Goal: Information Seeking & Learning: Learn about a topic

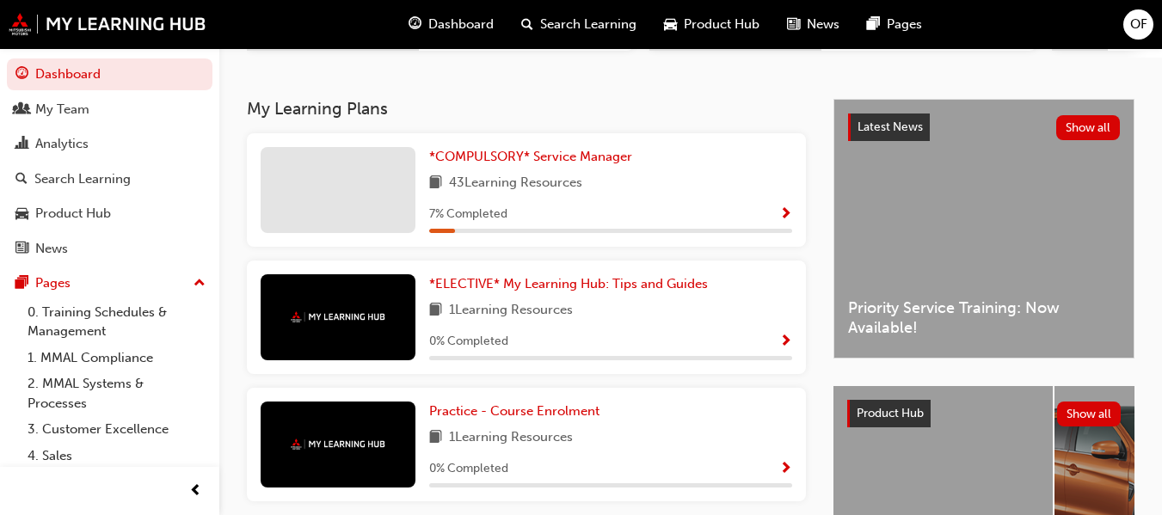
scroll to position [344, 0]
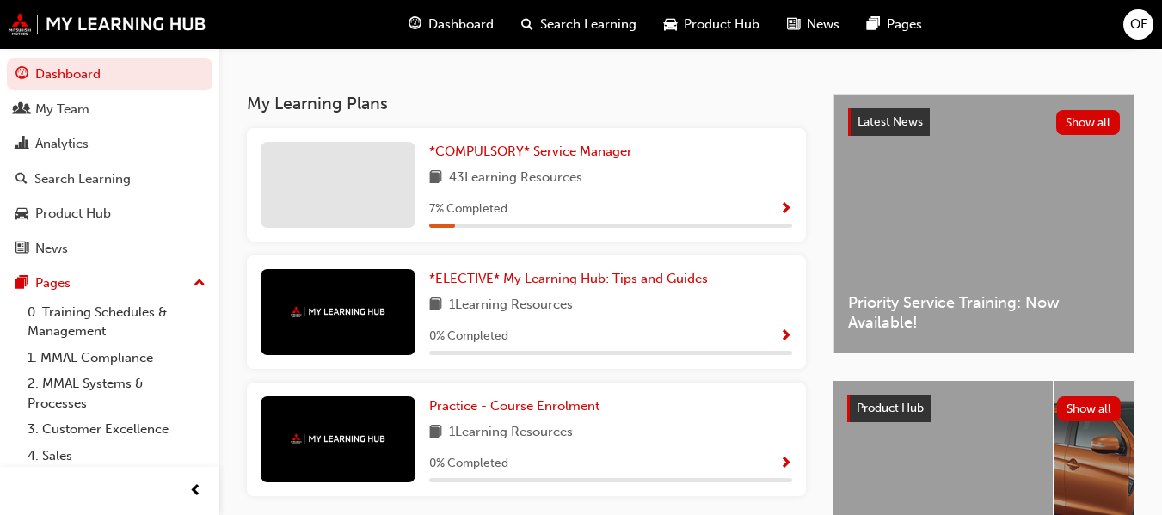
click at [786, 212] on span "Show Progress" at bounding box center [785, 209] width 13 height 15
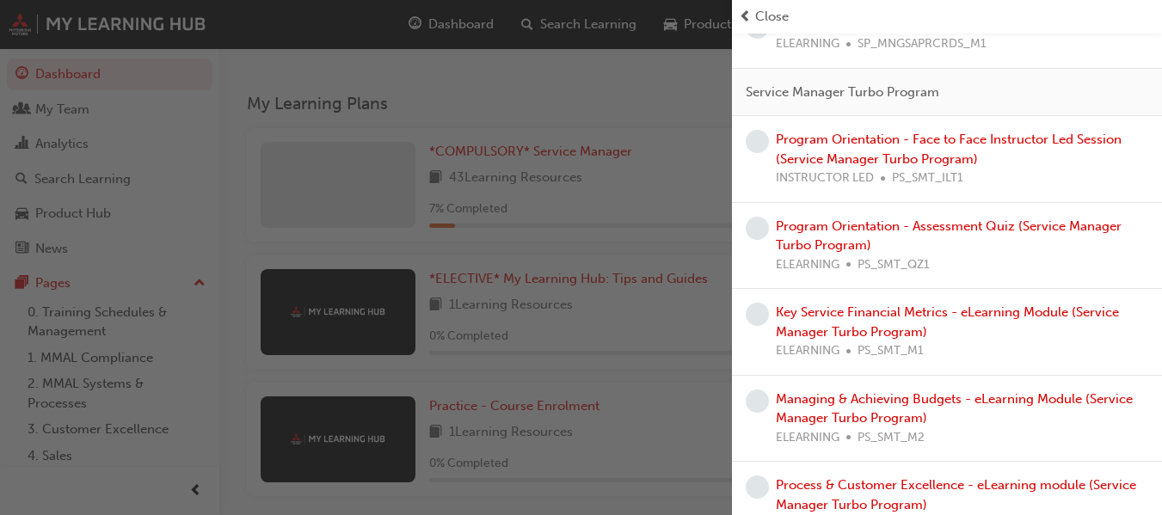
scroll to position [2323, 0]
click at [996, 163] on link "Program Orientation - Face to Face Instructor Led Session (Service Manager Turb…" at bounding box center [949, 149] width 346 height 35
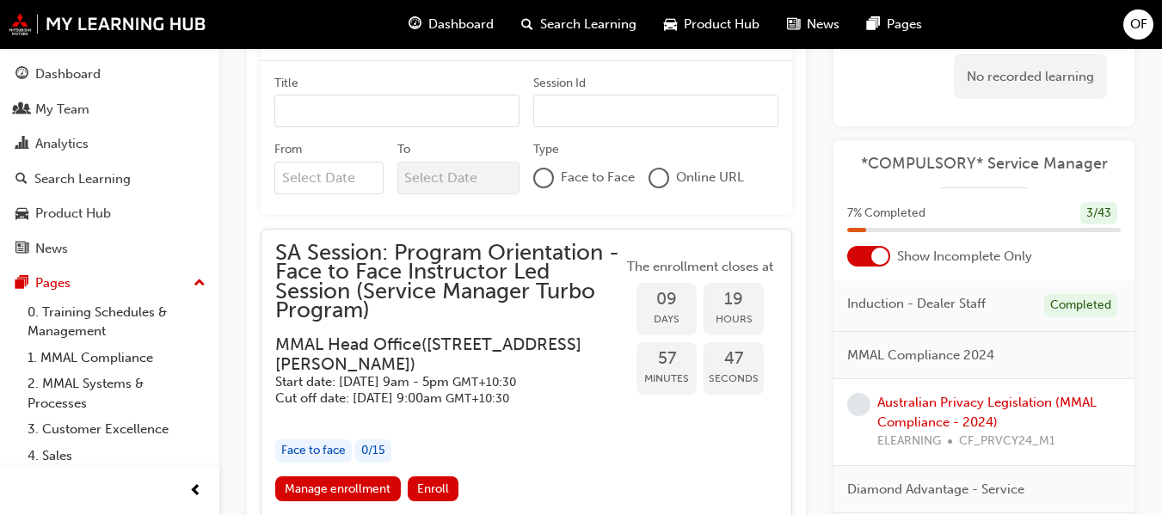
scroll to position [1572, 0]
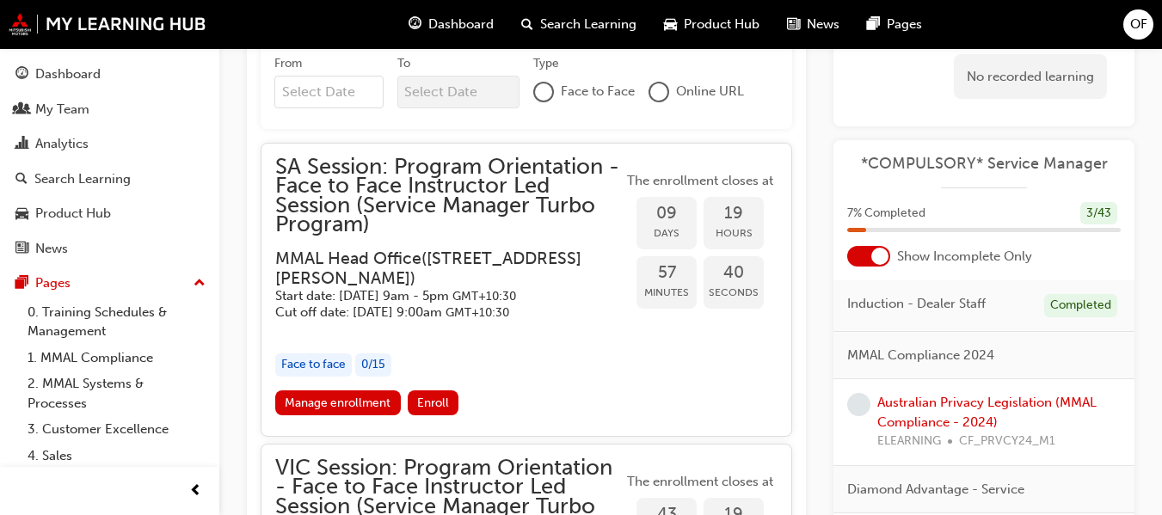
click at [236, 244] on div "Program Orientation - Face to Face Instructor Led Session (Service Manager Turb…" at bounding box center [690, 123] width 943 height 3239
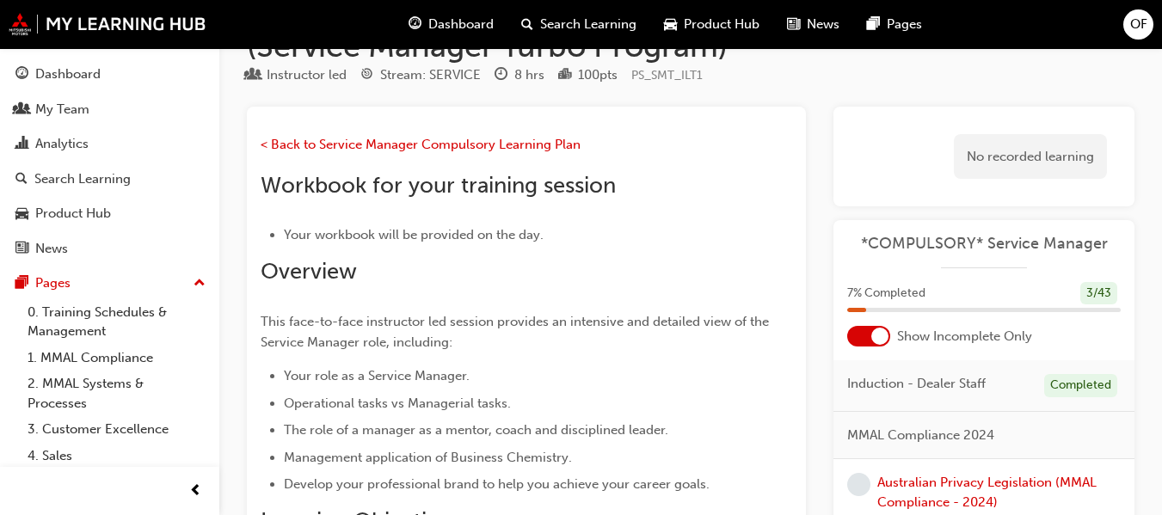
scroll to position [0, 0]
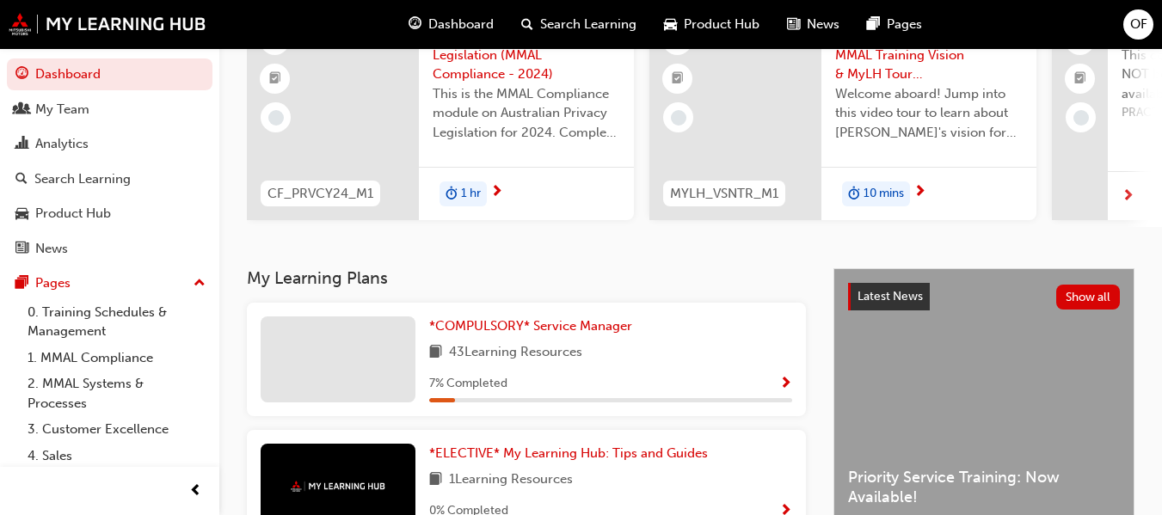
scroll to position [169, 0]
click at [785, 390] on span "Show Progress" at bounding box center [785, 385] width 13 height 15
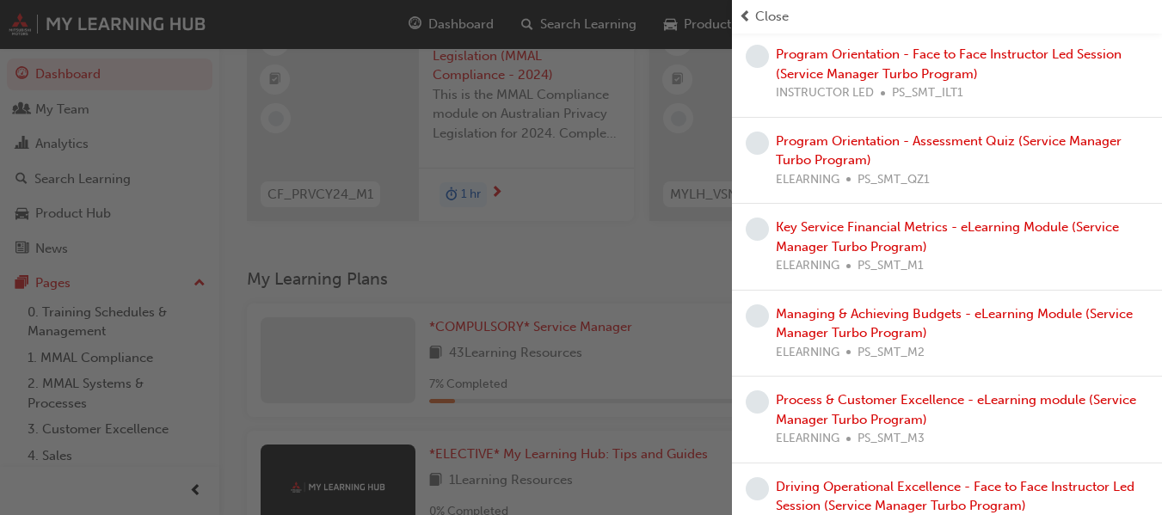
scroll to position [2323, 0]
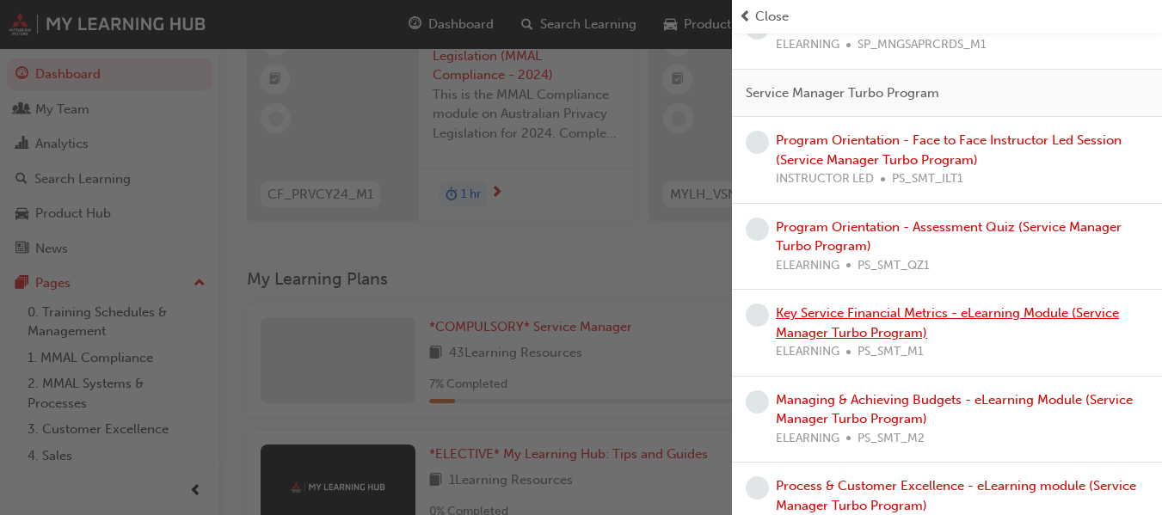
click at [1018, 333] on link "Key Service Financial Metrics - eLearning Module (Service Manager Turbo Program)" at bounding box center [947, 322] width 343 height 35
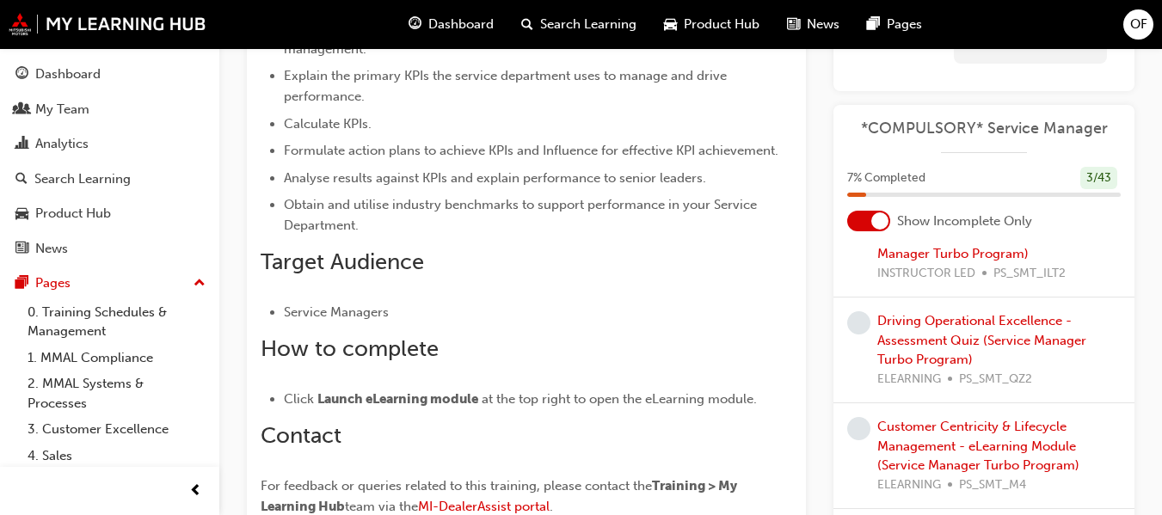
scroll to position [3011, 0]
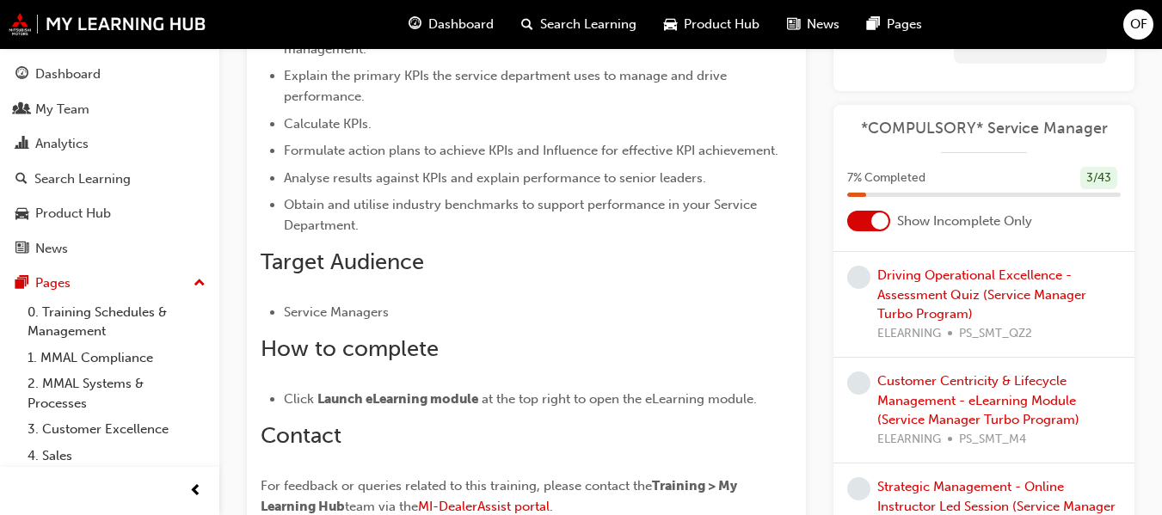
click at [937, 216] on link "Driving Operational Excellence - Face to Face Instructor Led Session (Service M…" at bounding box center [997, 189] width 241 height 54
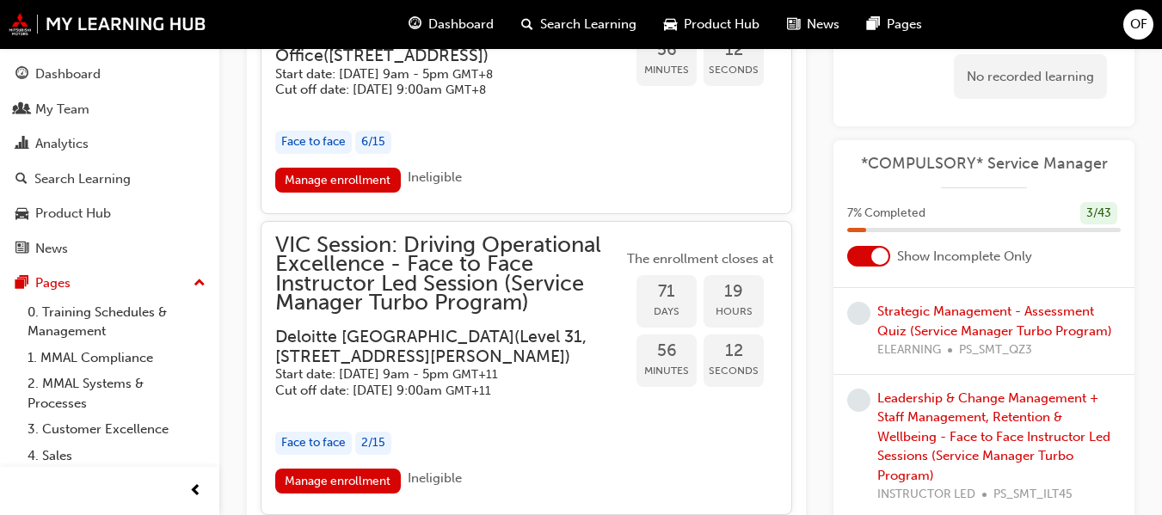
scroll to position [3355, 0]
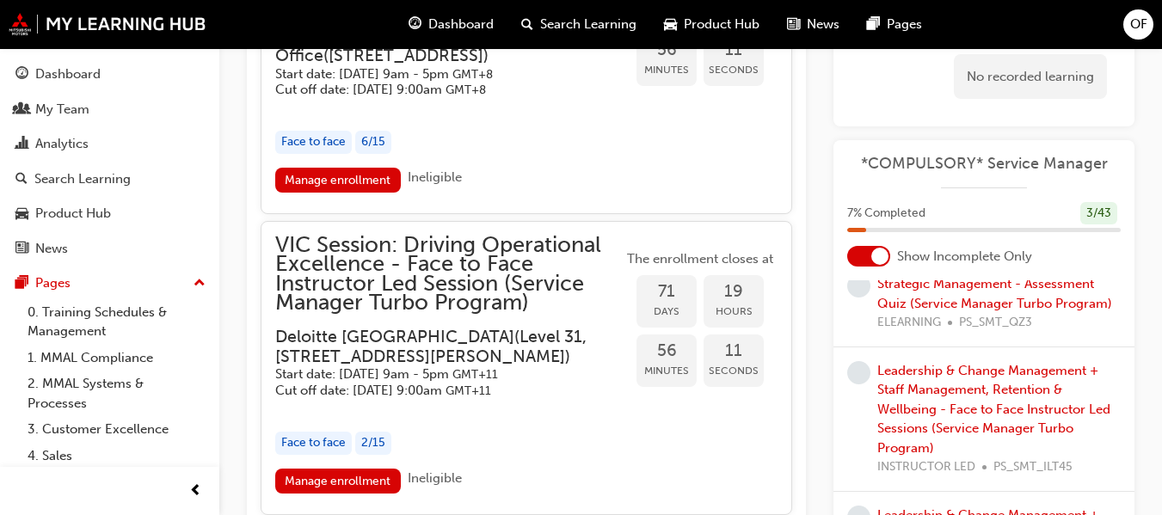
click at [974, 225] on link "Strategic Management - Online Instructor Led Session (Service Manager Turbo Pro…" at bounding box center [996, 197] width 238 height 54
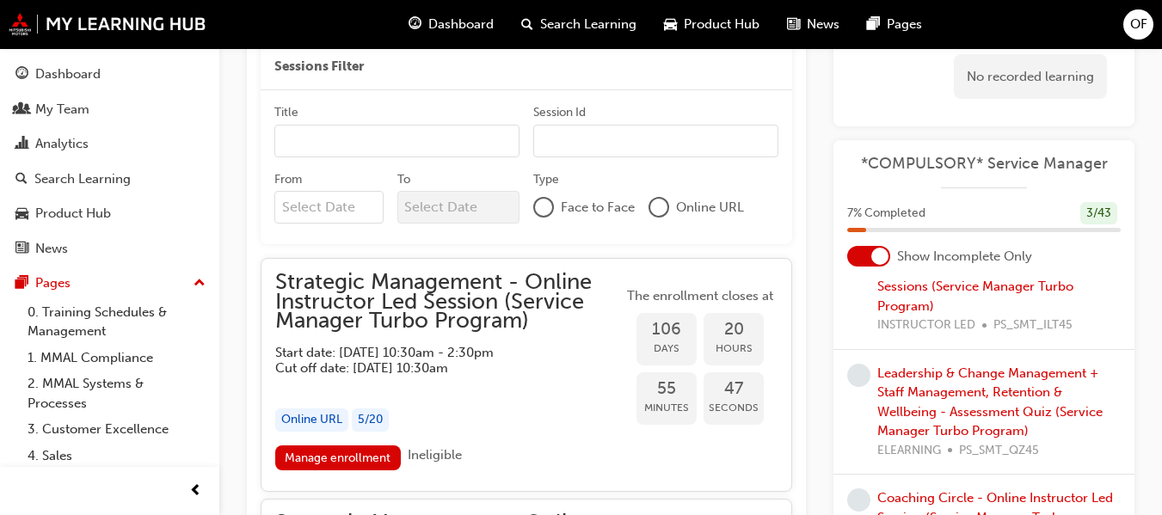
scroll to position [3527, 0]
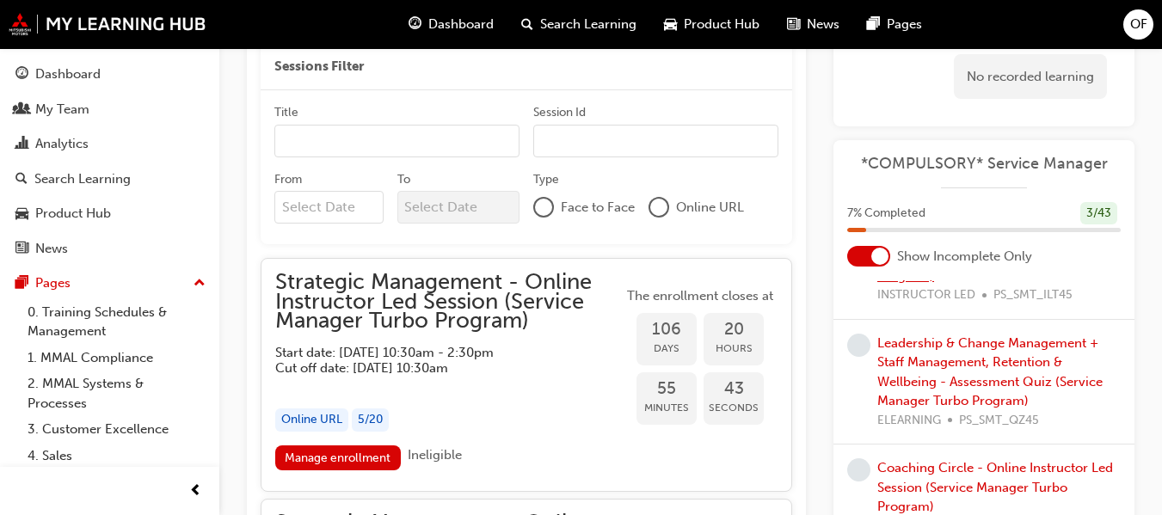
click at [976, 283] on link "Leadership & Change Management + Staff Management, Retention & Wellbeing - Face…" at bounding box center [993, 236] width 233 height 93
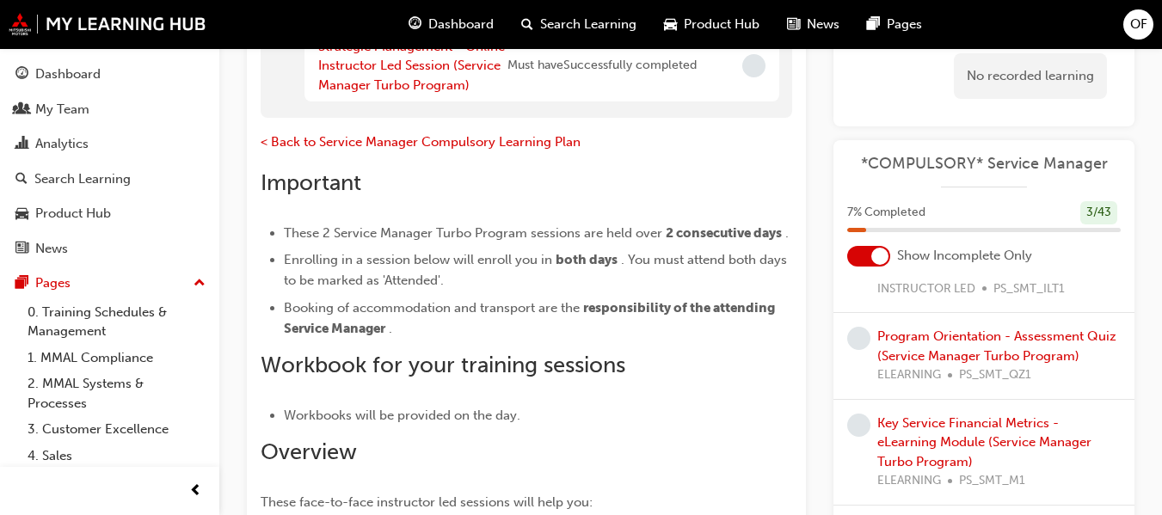
scroll to position [2495, 0]
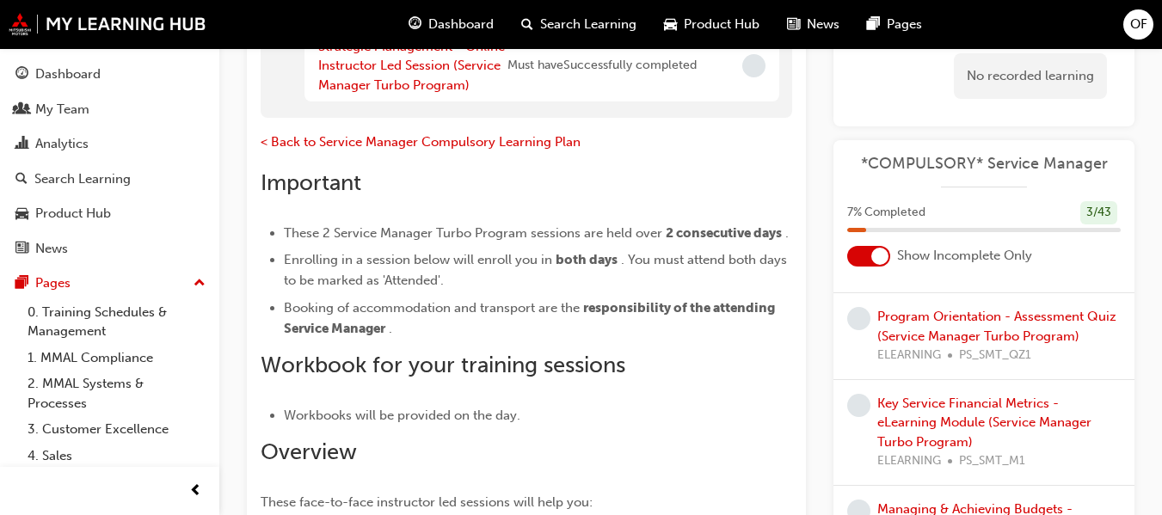
click at [972, 257] on link "Program Orientation - Face to Face Instructor Led Session (Service Manager Turb…" at bounding box center [996, 230] width 238 height 54
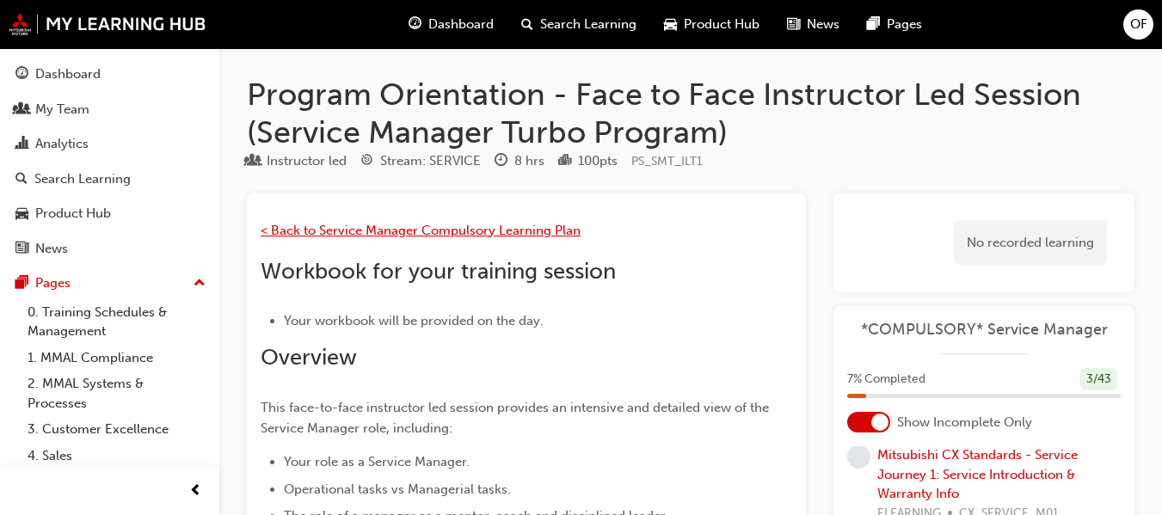
click at [378, 232] on span "< Back to Service Manager Compulsory Learning Plan" at bounding box center [421, 230] width 320 height 15
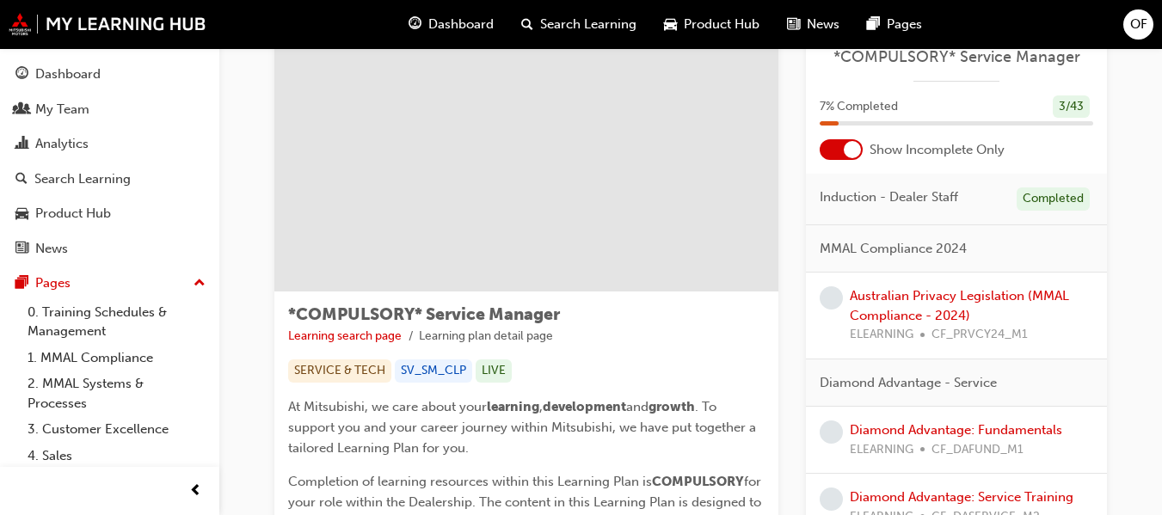
scroll to position [86, 0]
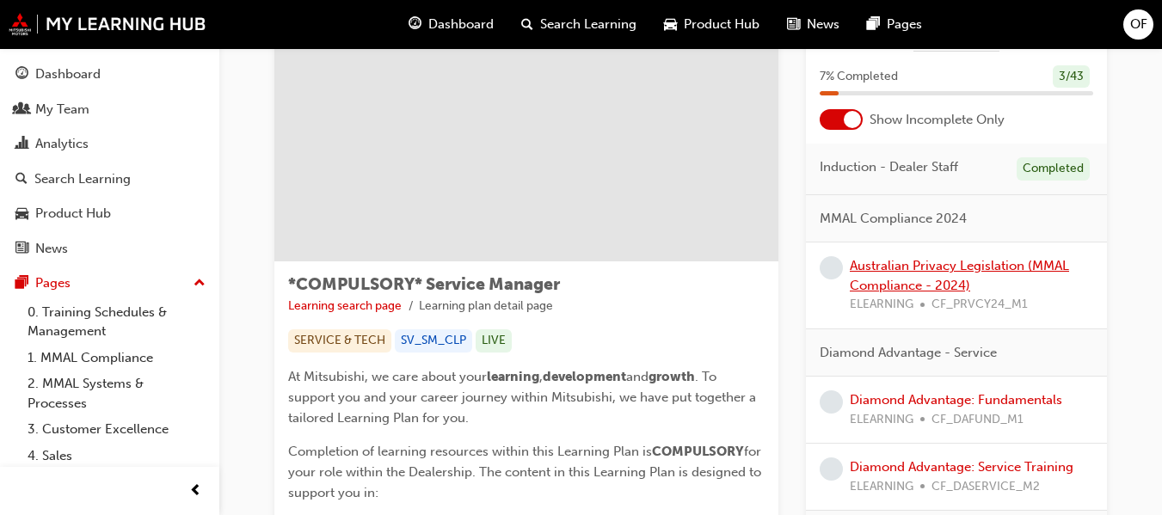
click at [1029, 269] on link "Australian Privacy Legislation (MMAL Compliance - 2024)" at bounding box center [959, 275] width 219 height 35
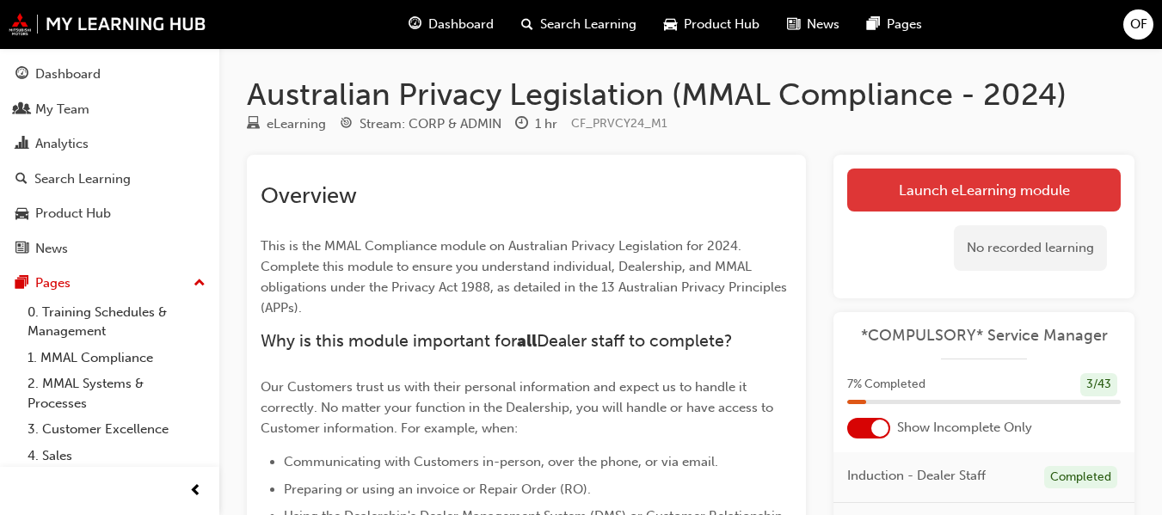
click at [920, 175] on link "Launch eLearning module" at bounding box center [984, 190] width 274 height 43
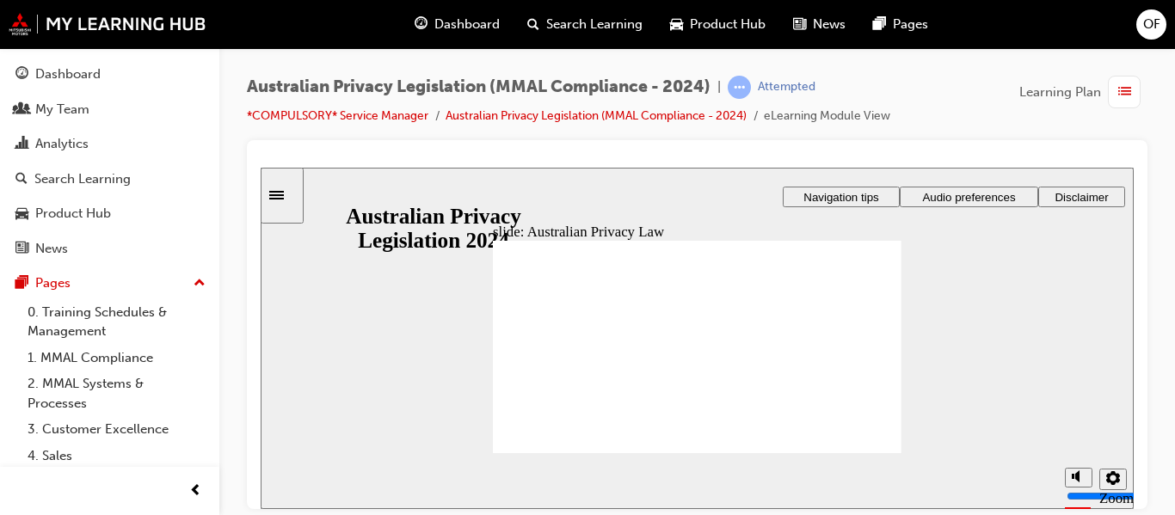
click at [950, 198] on span "Audio preferences" at bounding box center [968, 196] width 93 height 13
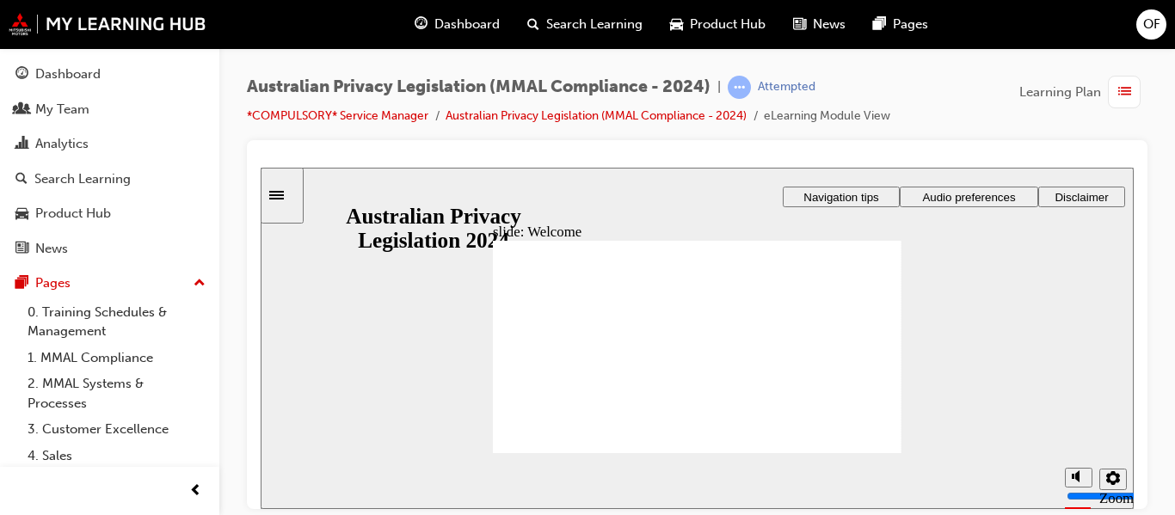
checkbox input "true"
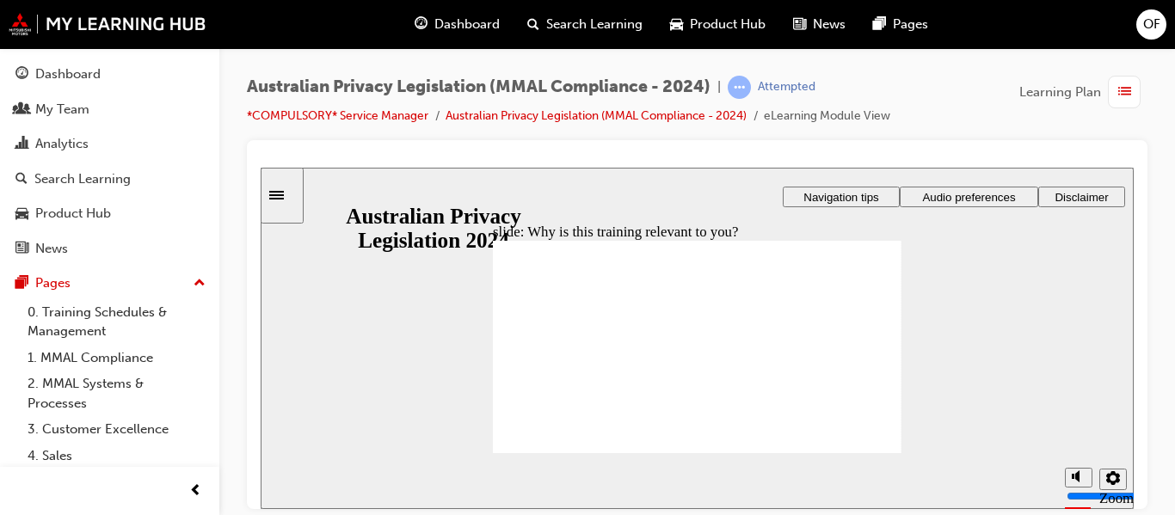
checkbox input "true"
drag, startPoint x: 563, startPoint y: 387, endPoint x: 545, endPoint y: 426, distance: 42.7
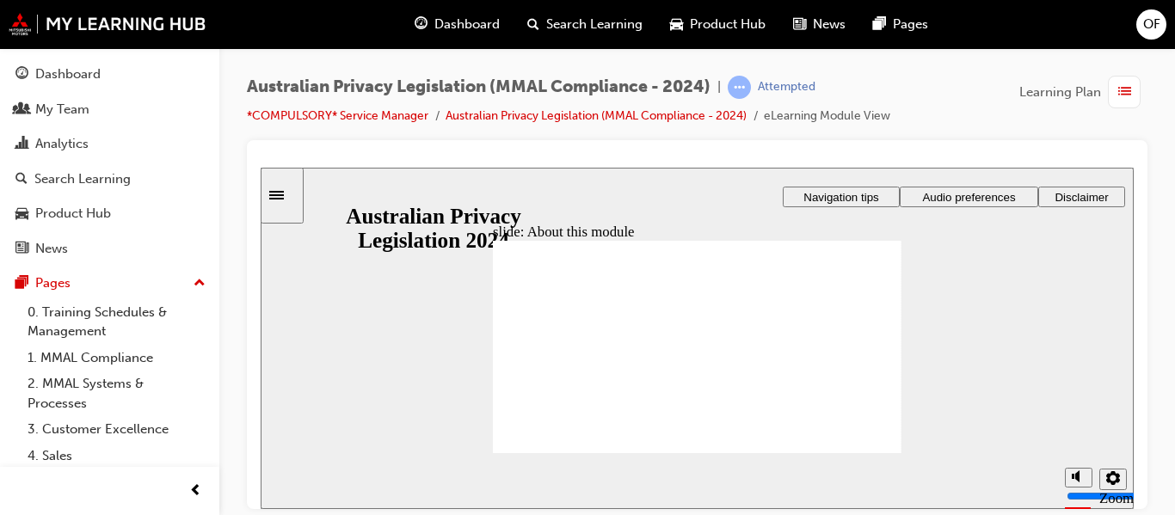
drag, startPoint x: 548, startPoint y: 342, endPoint x: 519, endPoint y: 393, distance: 58.6
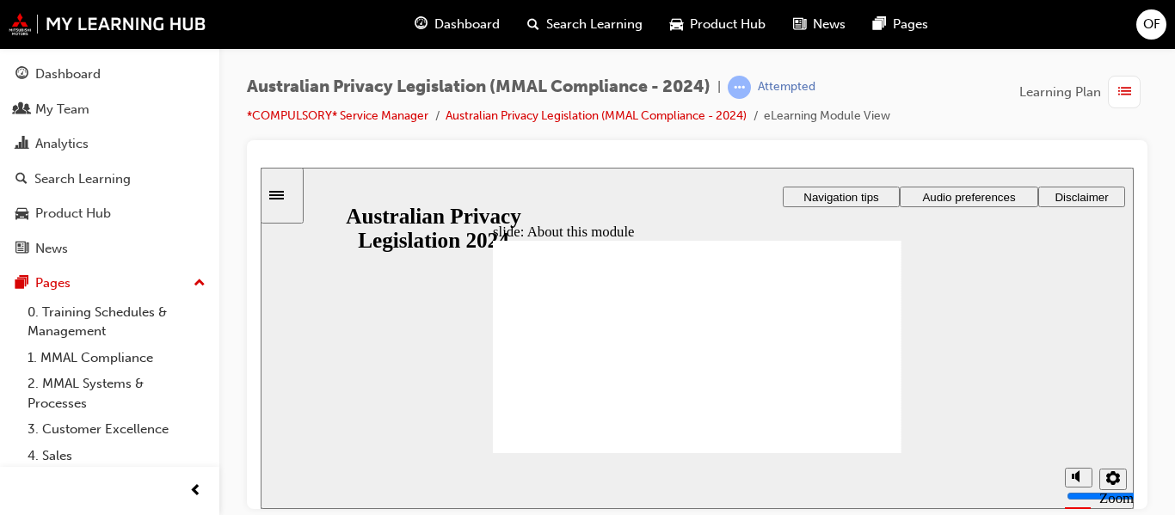
drag, startPoint x: 508, startPoint y: 277, endPoint x: 641, endPoint y: 370, distance: 161.8
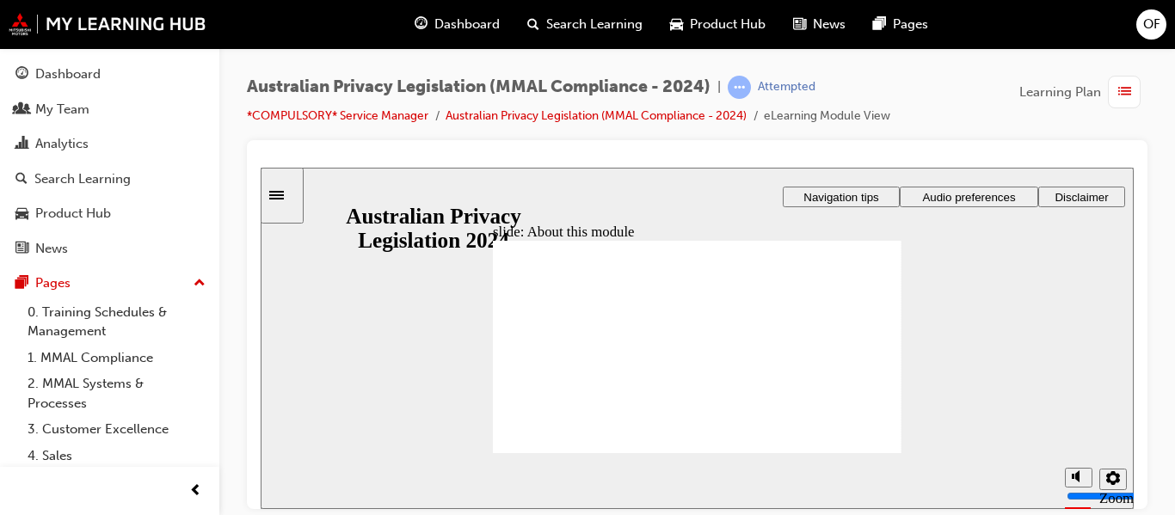
drag, startPoint x: 520, startPoint y: 431, endPoint x: 496, endPoint y: 375, distance: 60.9
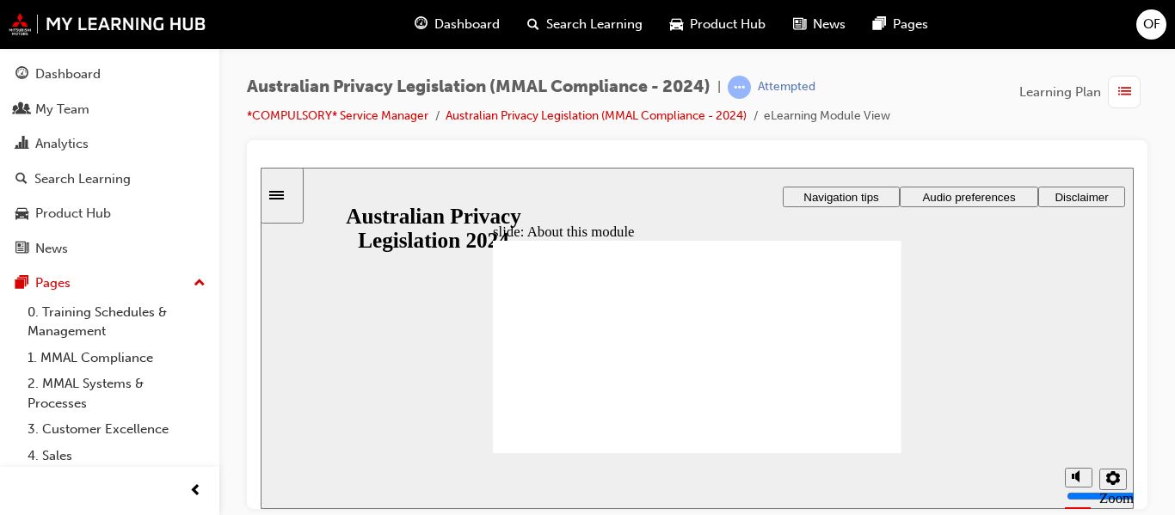
drag, startPoint x: 584, startPoint y: 274, endPoint x: 574, endPoint y: 305, distance: 32.6
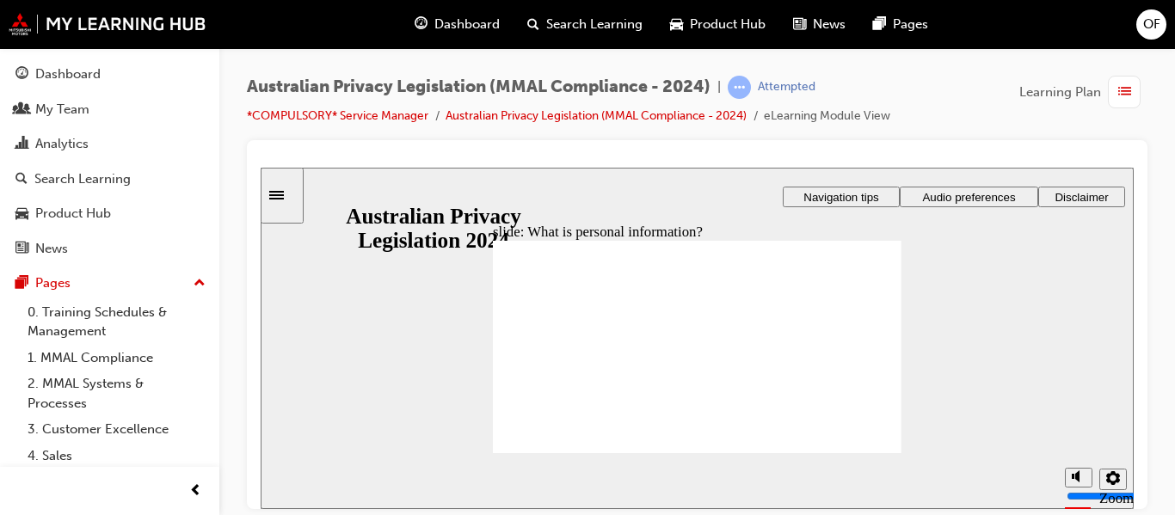
drag, startPoint x: 691, startPoint y: 385, endPoint x: 691, endPoint y: 318, distance: 67.1
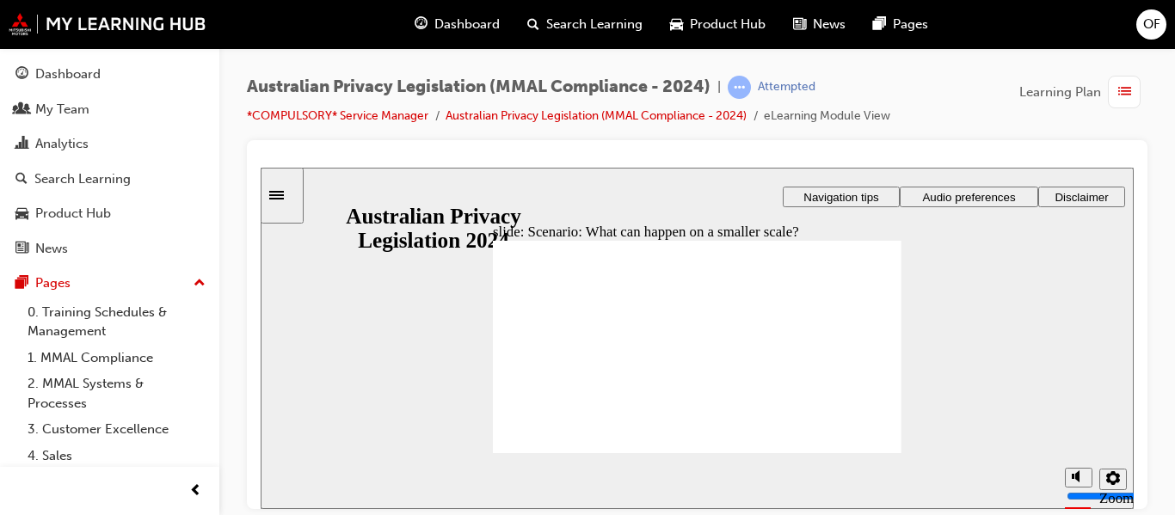
radio input "true"
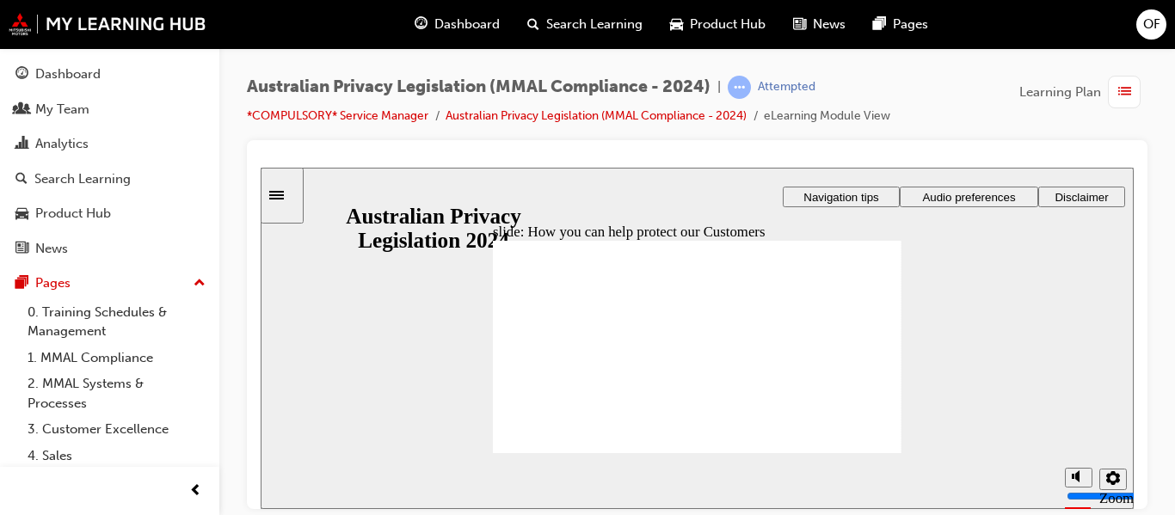
radio input "true"
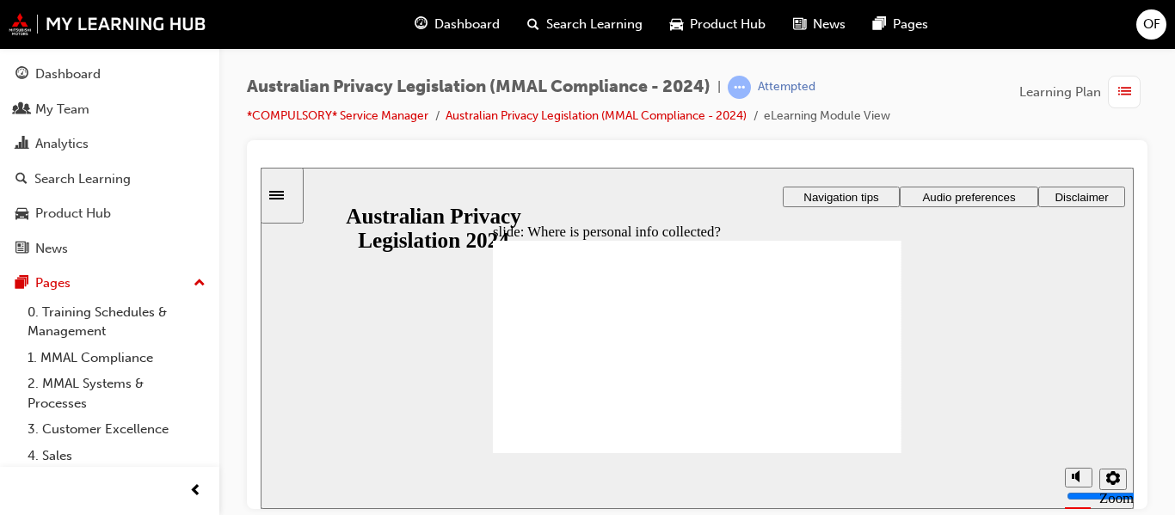
drag, startPoint x: 781, startPoint y: 335, endPoint x: 817, endPoint y: 336, distance: 36.2
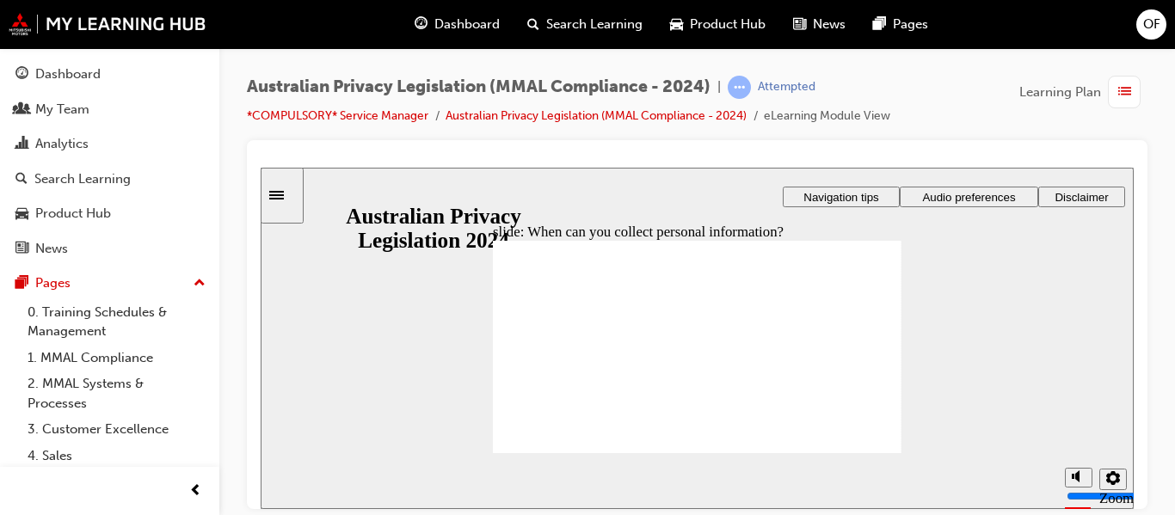
drag, startPoint x: 693, startPoint y: 324, endPoint x: 785, endPoint y: 360, distance: 98.6
drag, startPoint x: 699, startPoint y: 333, endPoint x: 600, endPoint y: 376, distance: 107.9
drag, startPoint x: 681, startPoint y: 306, endPoint x: 785, endPoint y: 355, distance: 114.3
drag, startPoint x: 725, startPoint y: 324, endPoint x: 630, endPoint y: 379, distance: 110.2
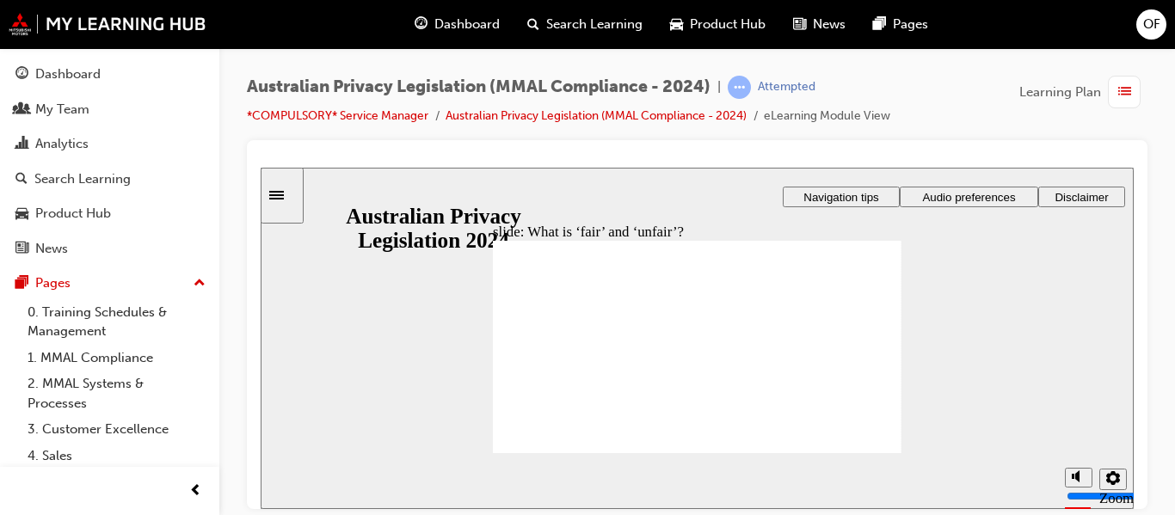
drag, startPoint x: 583, startPoint y: 388, endPoint x: 822, endPoint y: 402, distance: 238.7
drag, startPoint x: 723, startPoint y: 320, endPoint x: 596, endPoint y: 383, distance: 141.2
drag, startPoint x: 709, startPoint y: 324, endPoint x: 595, endPoint y: 372, distance: 123.0
drag, startPoint x: 678, startPoint y: 314, endPoint x: 772, endPoint y: 377, distance: 112.9
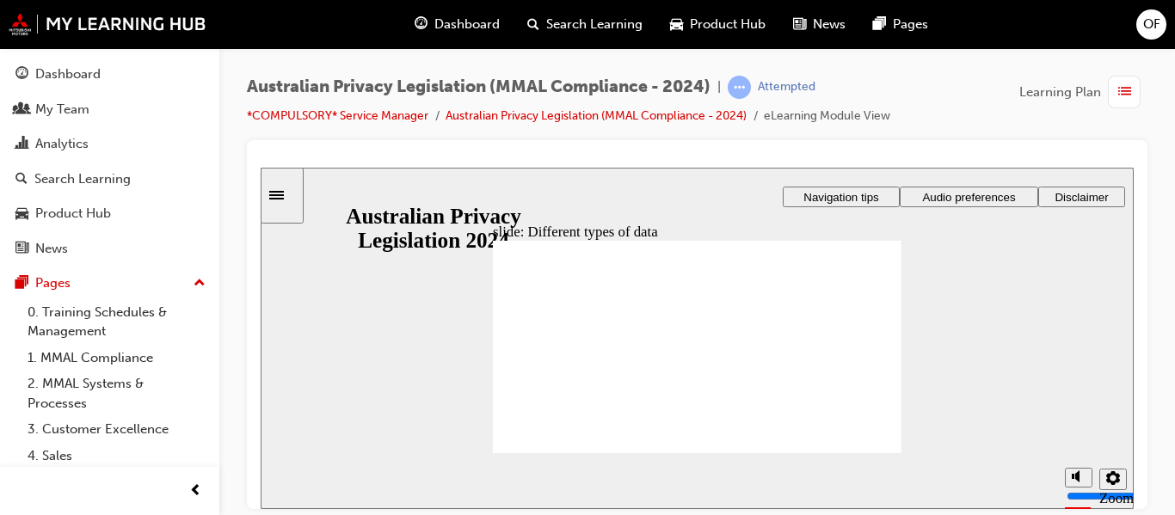
checkbox input "true"
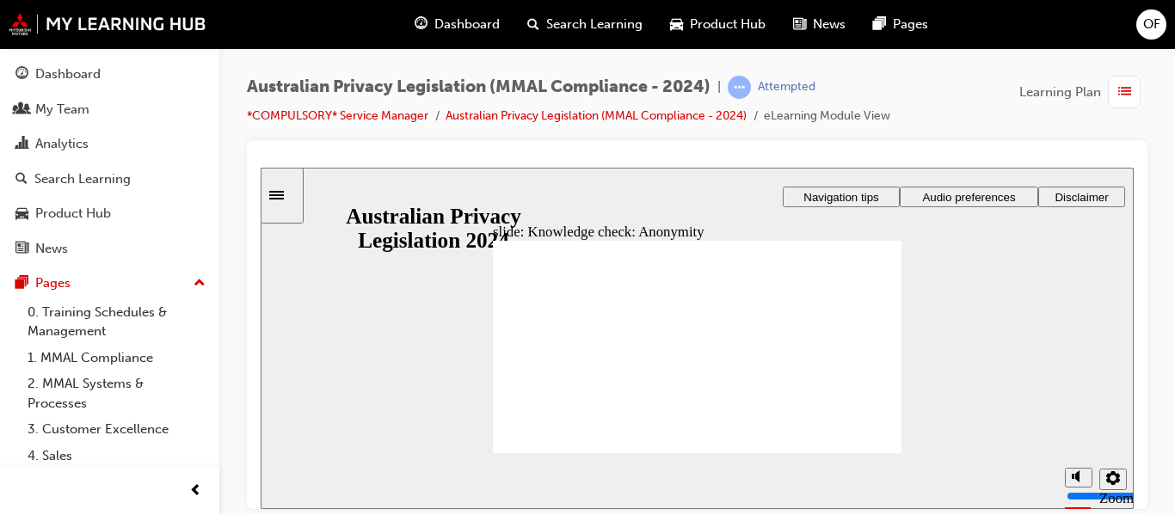
checkbox input "true"
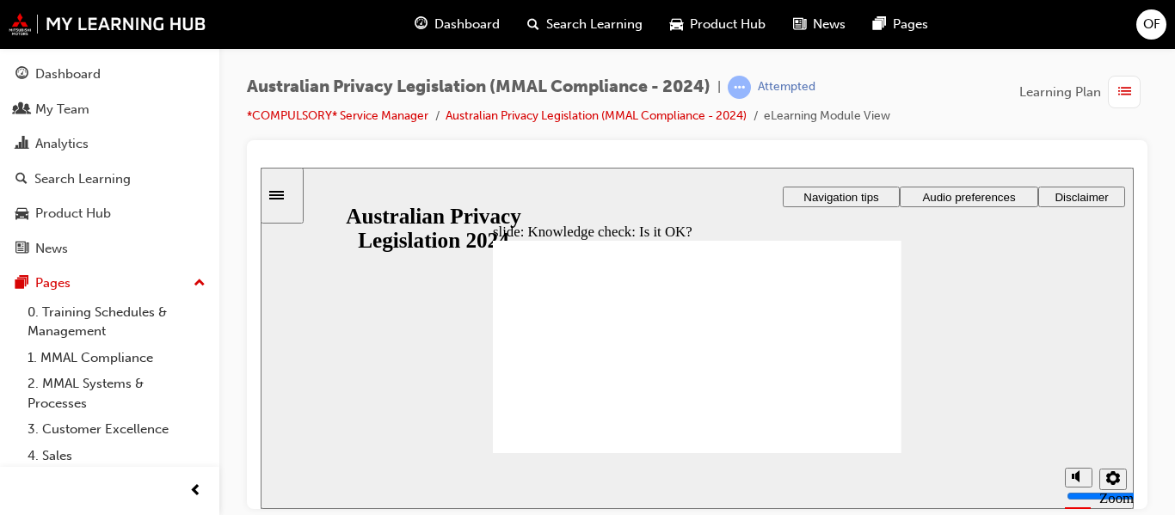
drag, startPoint x: 841, startPoint y: 349, endPoint x: 826, endPoint y: 342, distance: 16.9
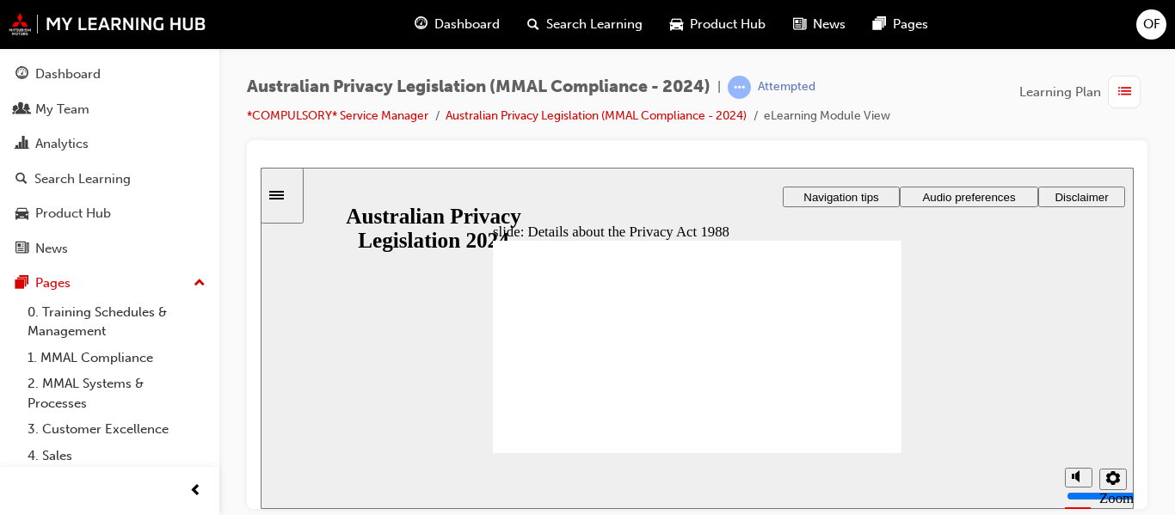
checkbox input "true"
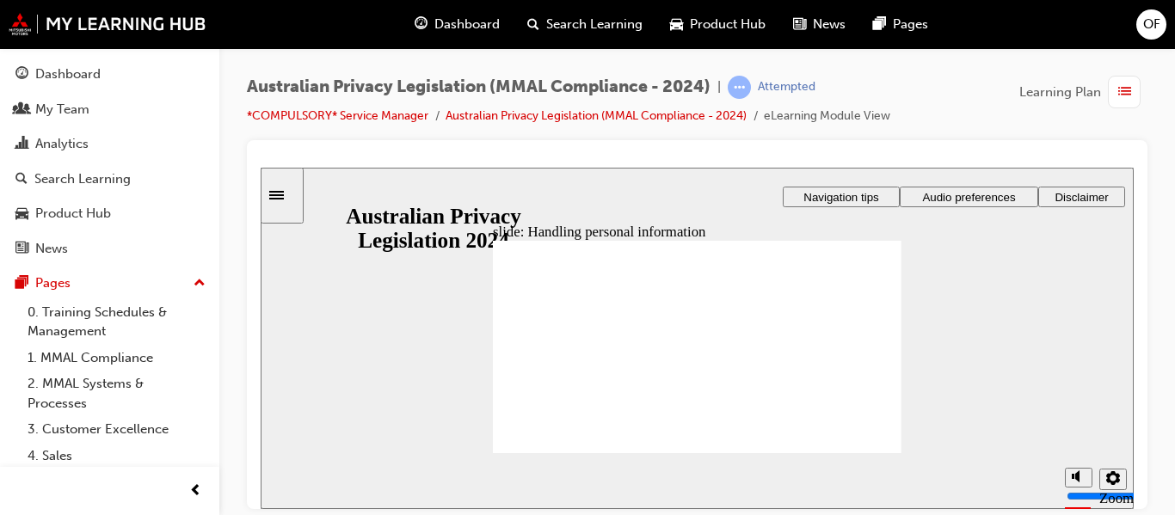
checkbox input "true"
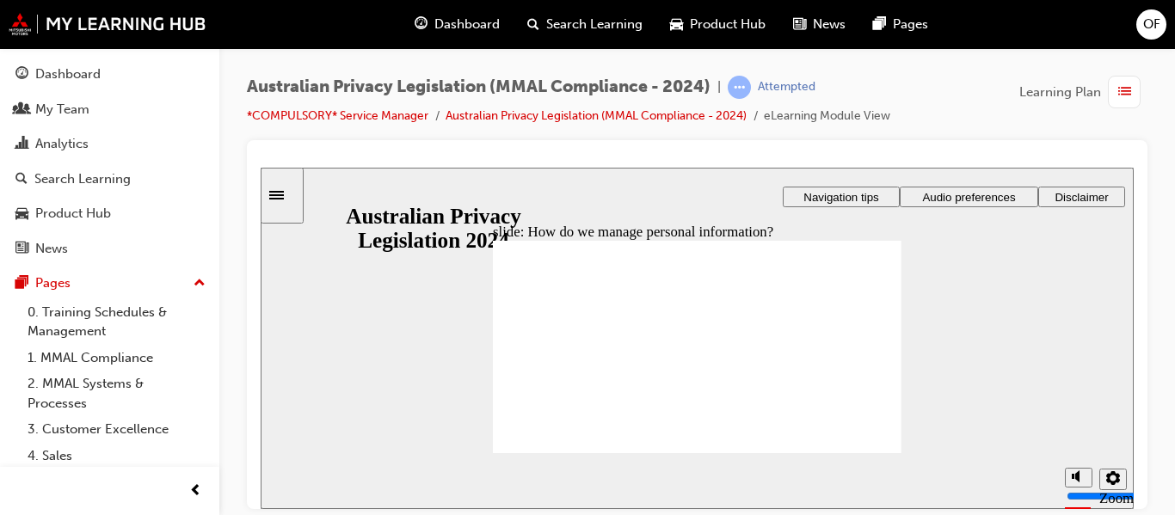
drag, startPoint x: 762, startPoint y: 343, endPoint x: 775, endPoint y: 336, distance: 15.0
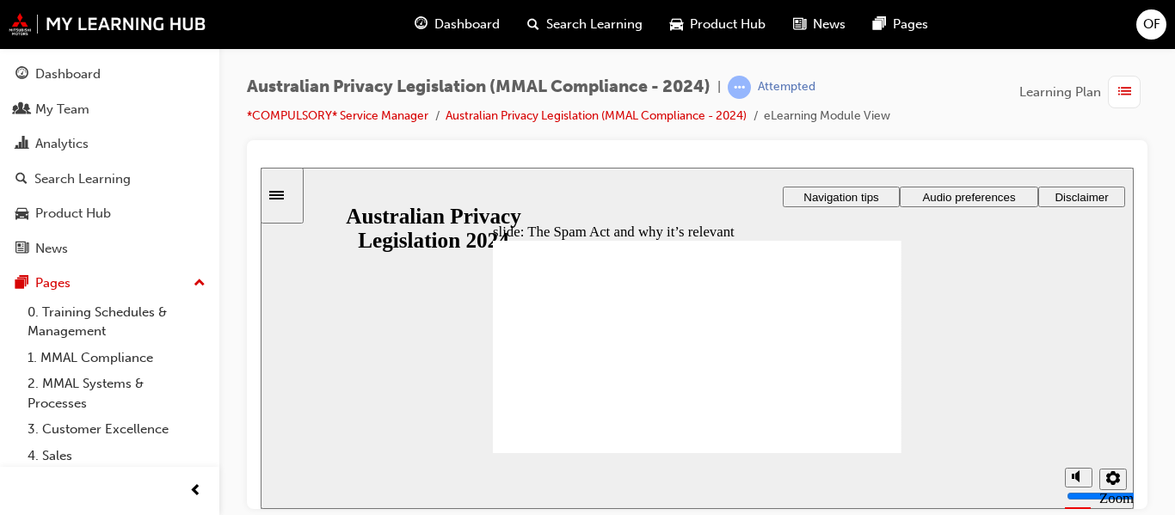
radio input "true"
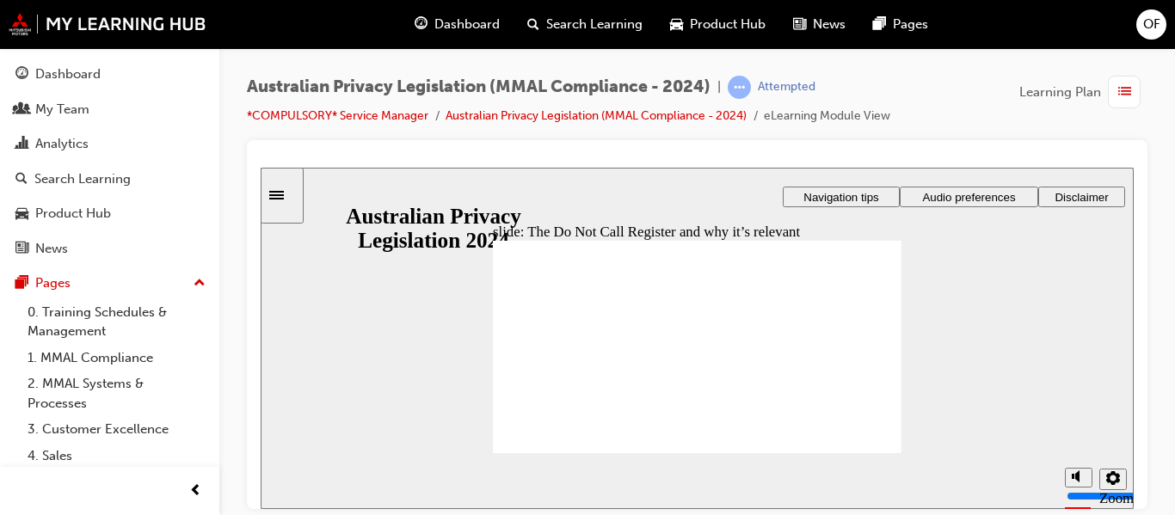
radio input "true"
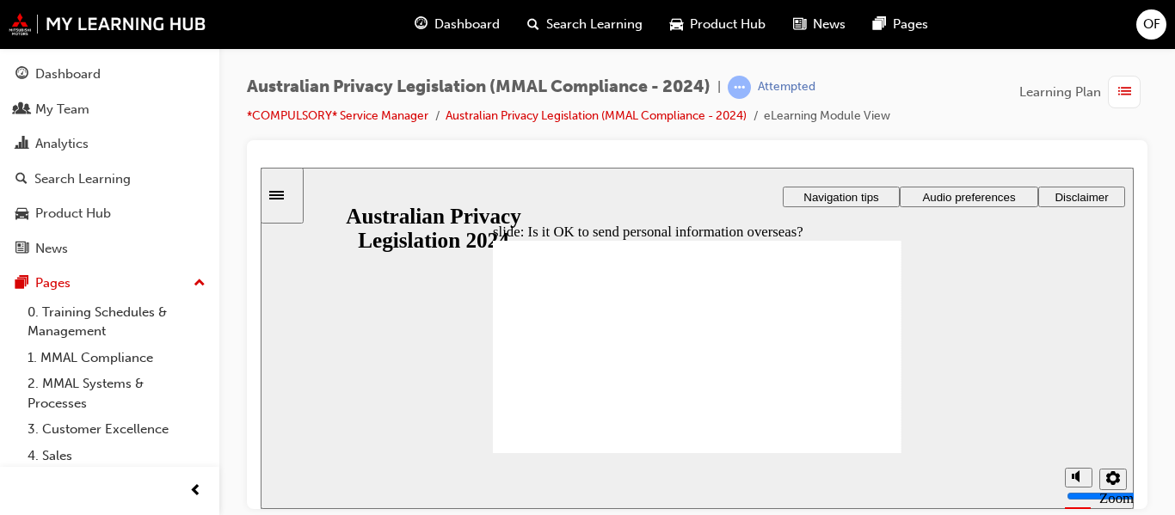
radio input "true"
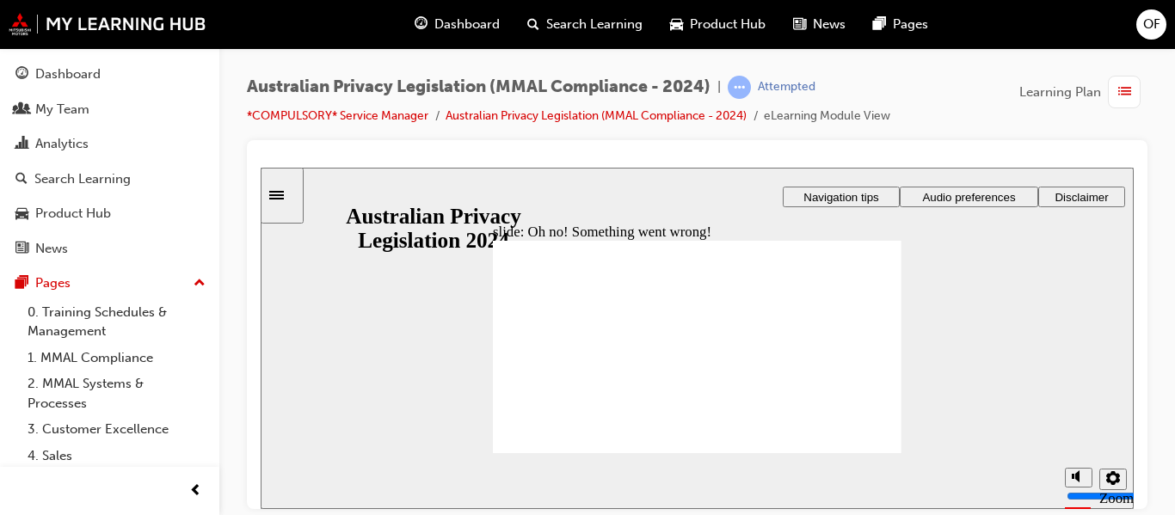
radio input "true"
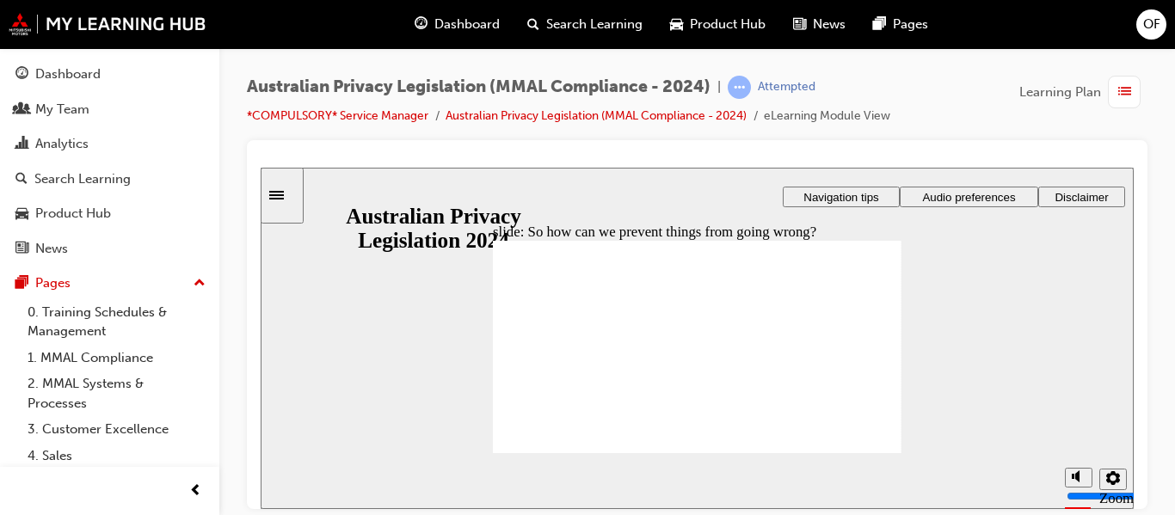
drag, startPoint x: 706, startPoint y: 317, endPoint x: 717, endPoint y: 317, distance: 10.4
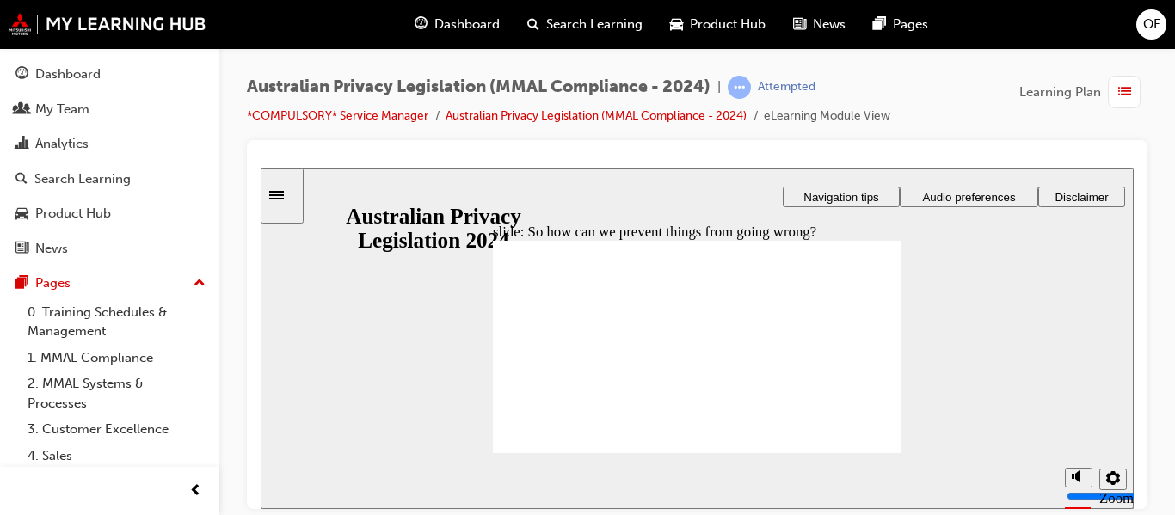
radio input "true"
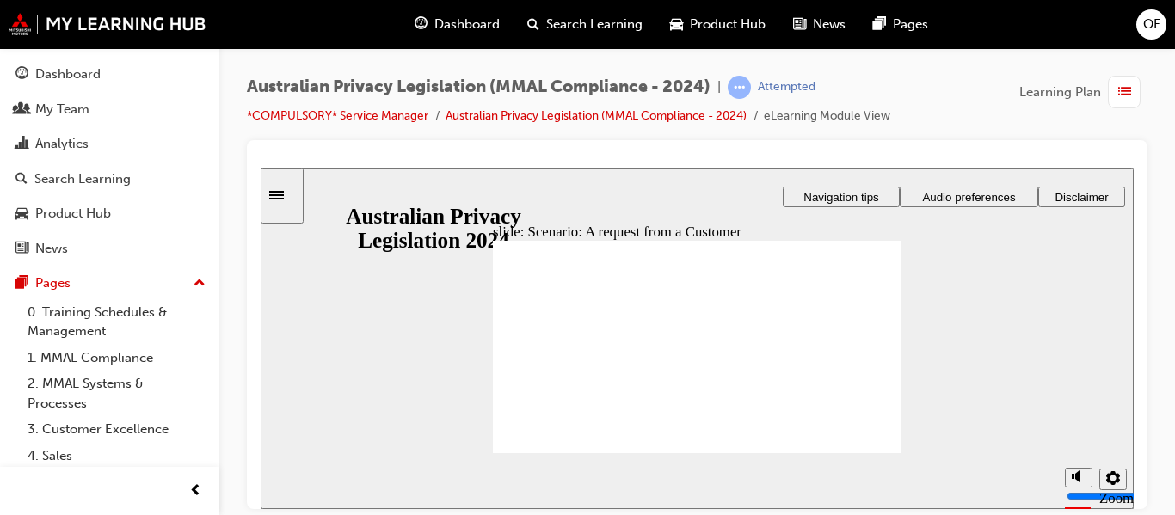
radio input "true"
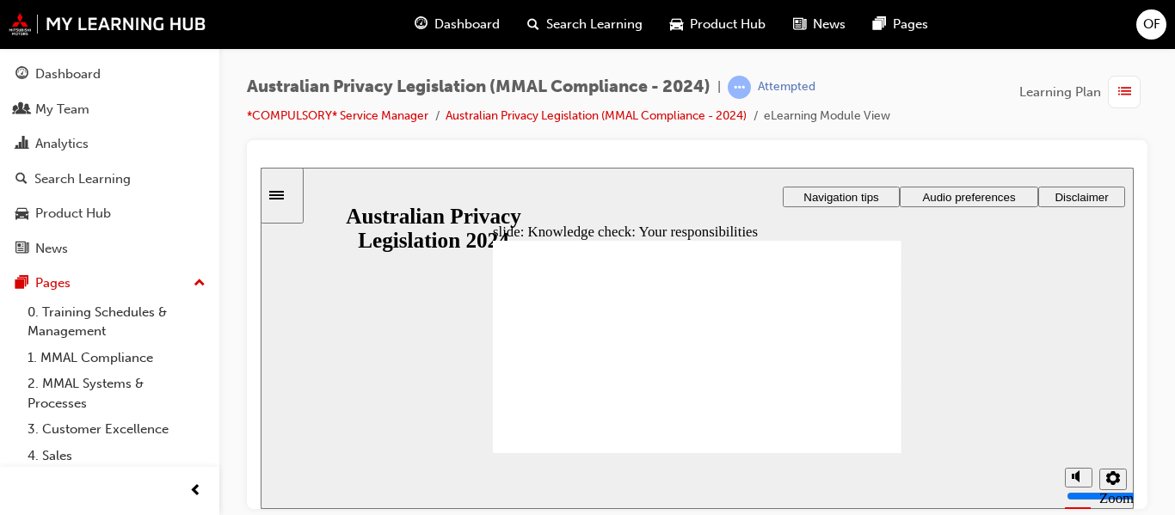
checkbox input "true"
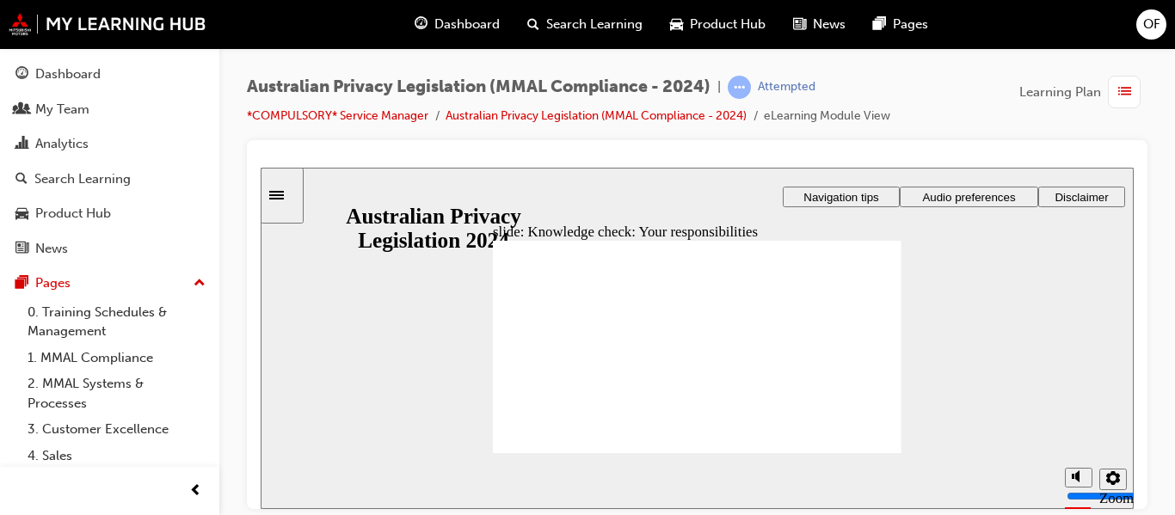
checkbox input "true"
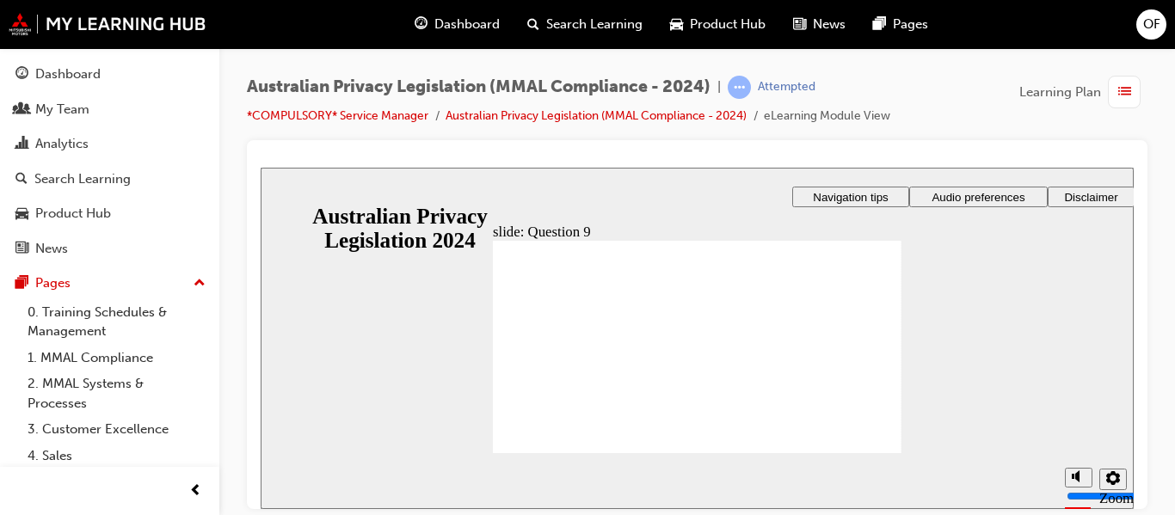
radio input "true"
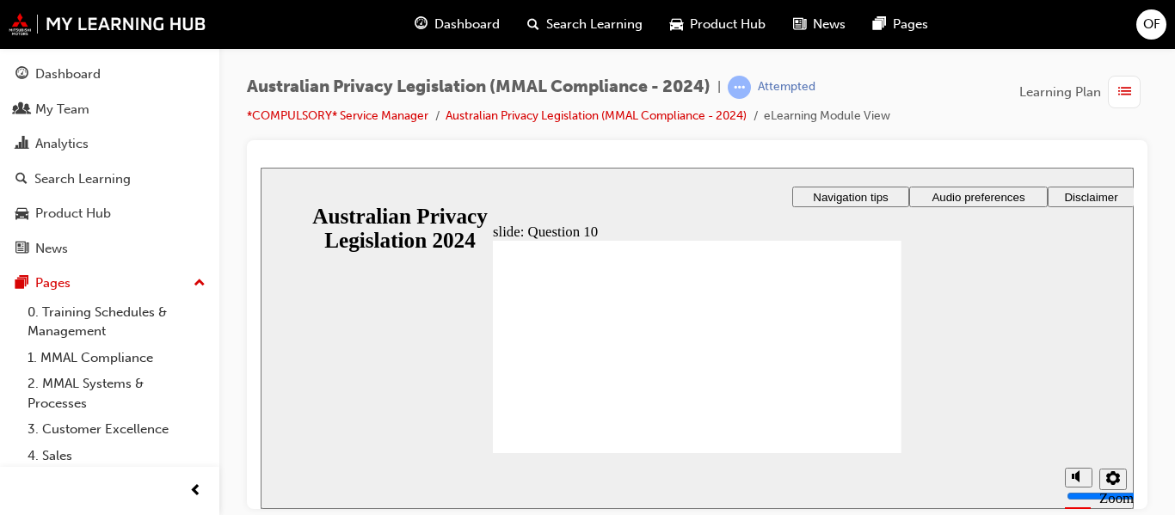
radio input "true"
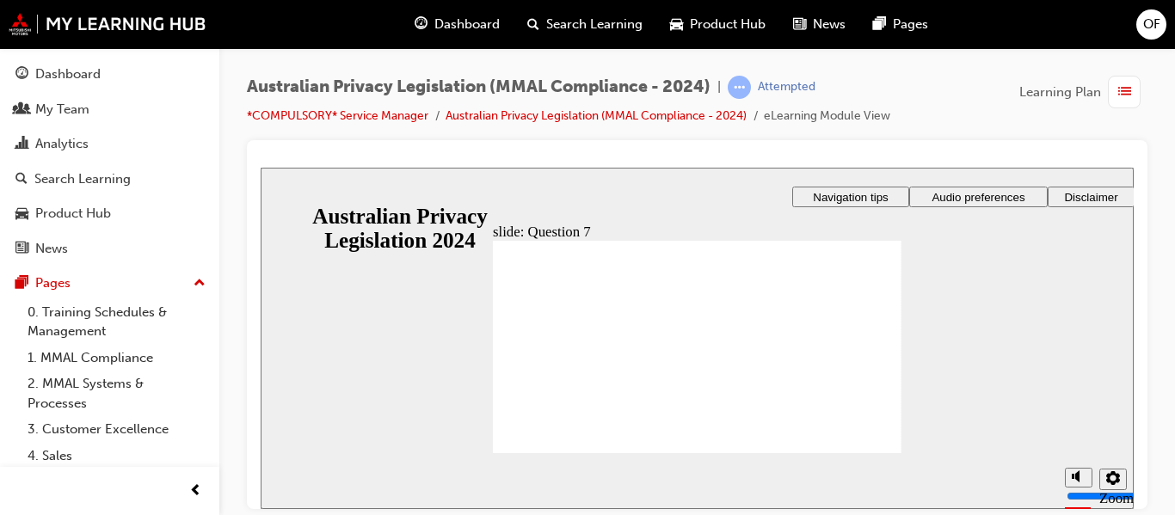
checkbox input "true"
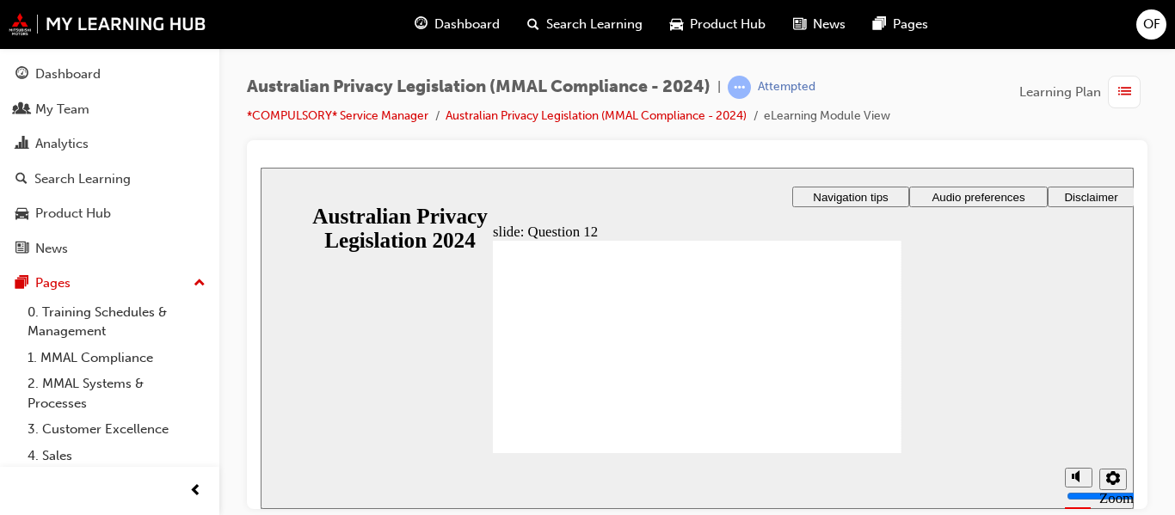
radio input "true"
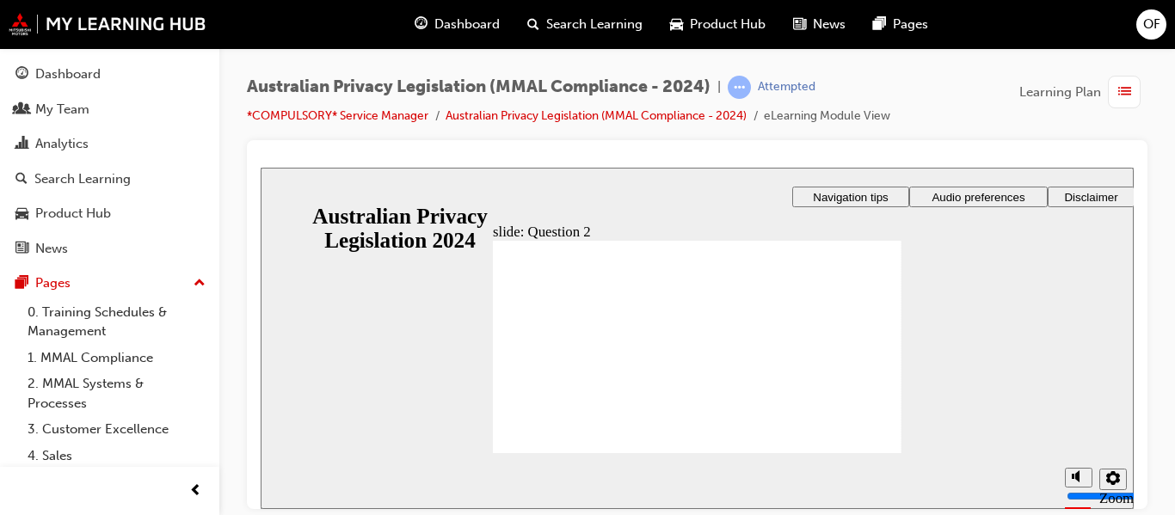
drag, startPoint x: 533, startPoint y: 342, endPoint x: 537, endPoint y: 431, distance: 89.5
radio input "true"
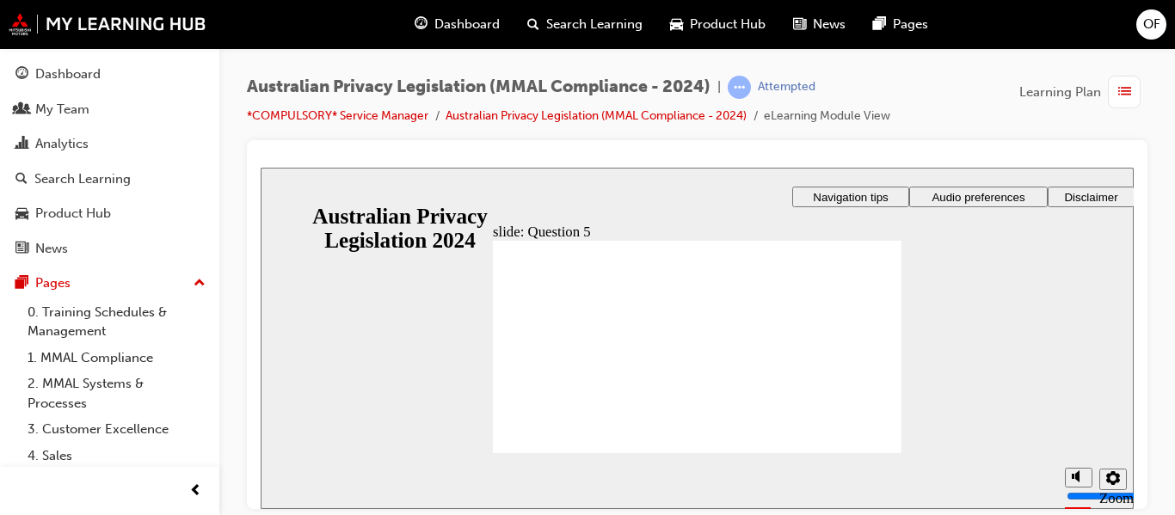
radio input "true"
drag, startPoint x: 562, startPoint y: 433, endPoint x: 547, endPoint y: 440, distance: 16.2
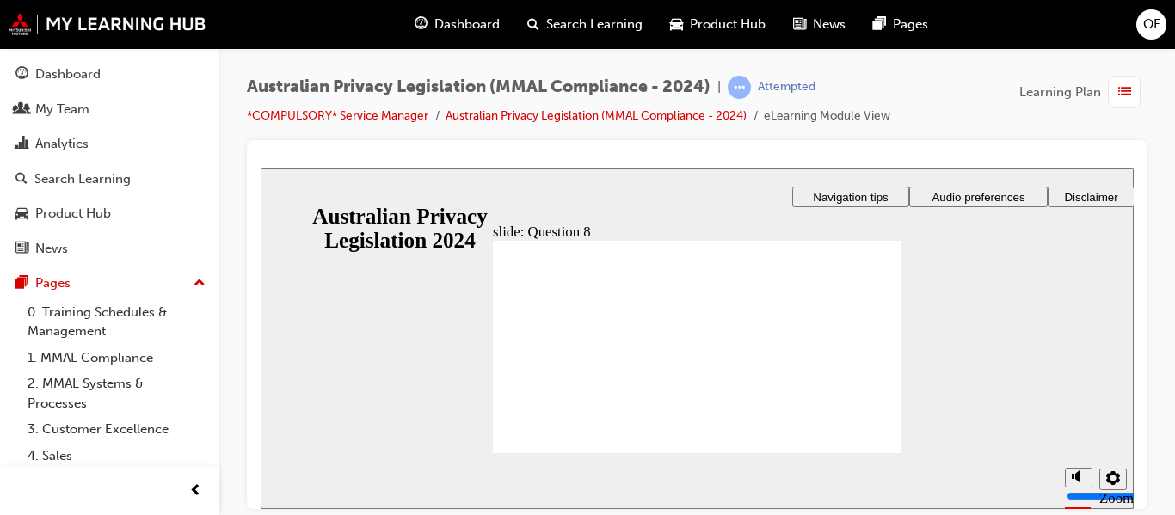
radio input "true"
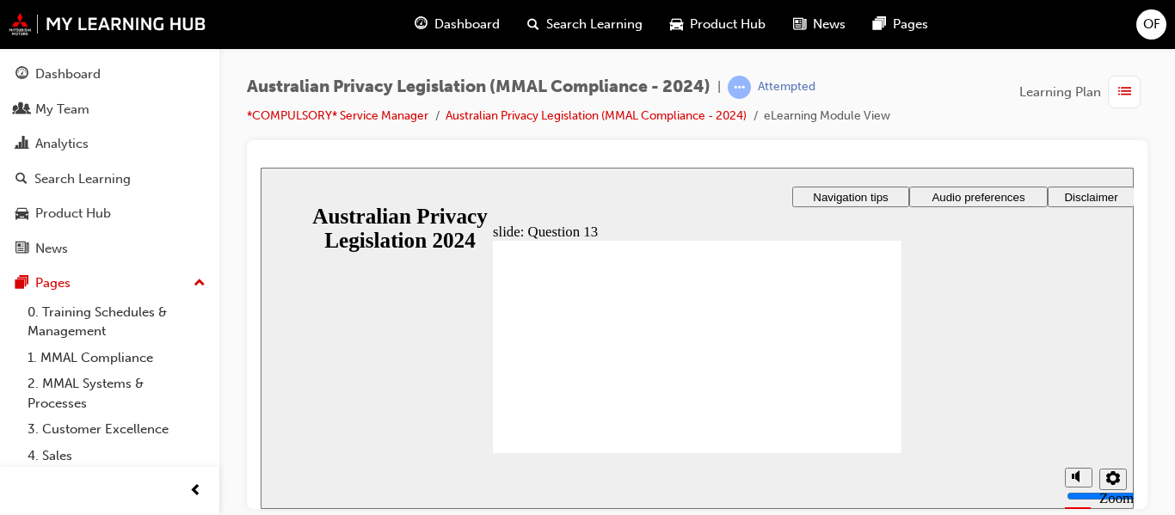
radio input "true"
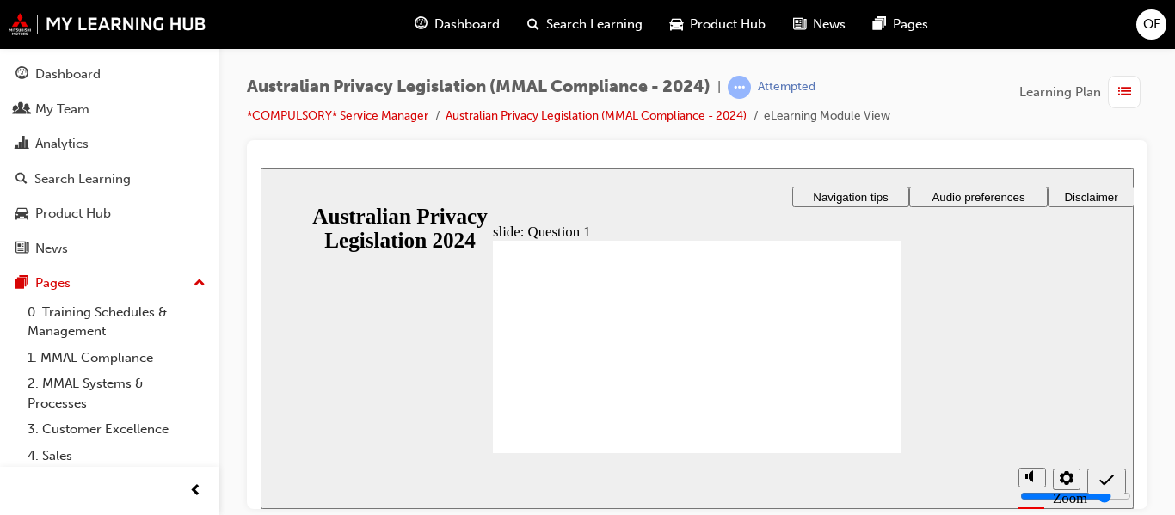
radio input "true"
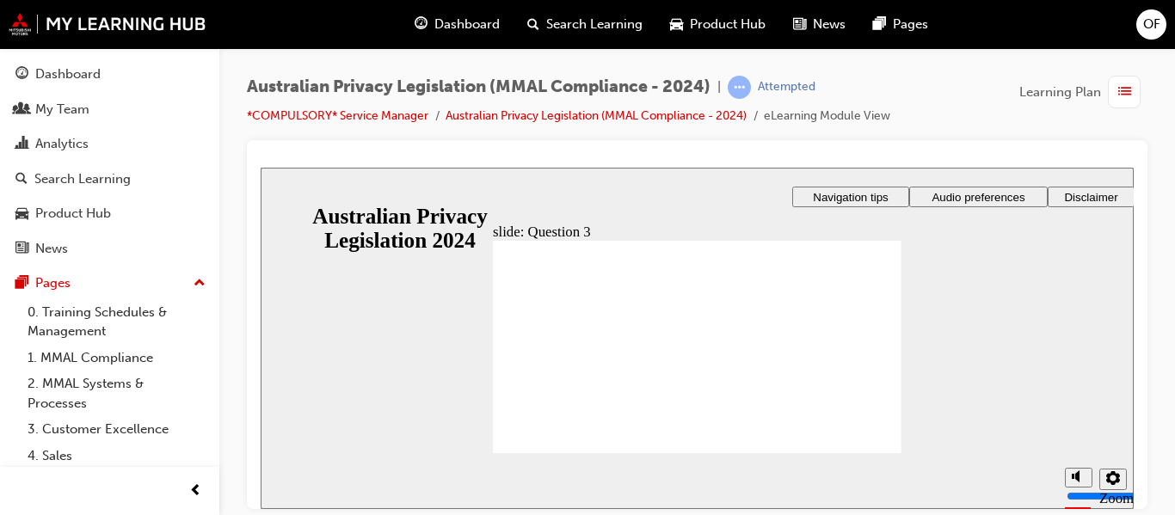
checkbox input "true"
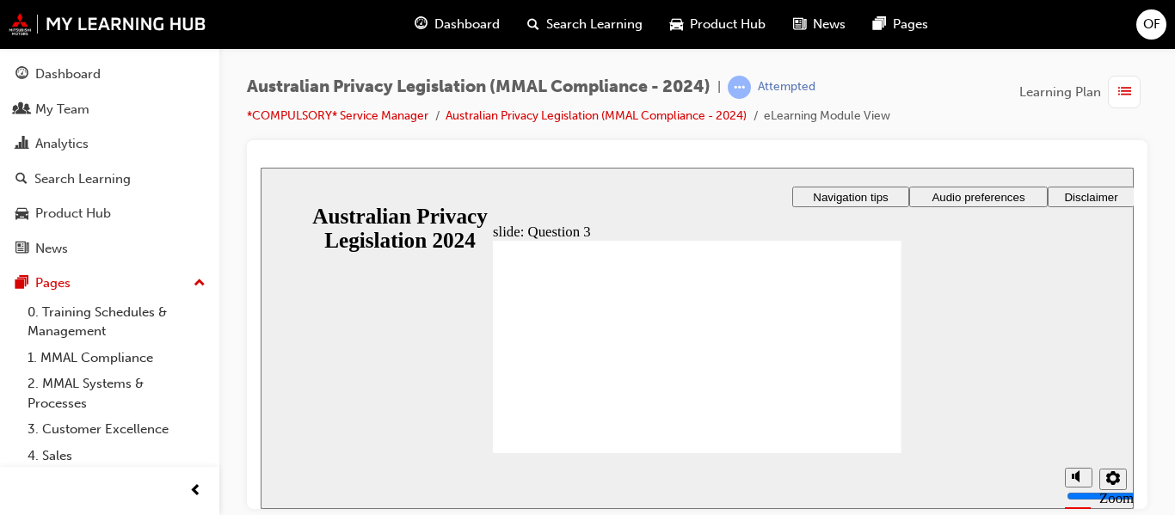
checkbox input "true"
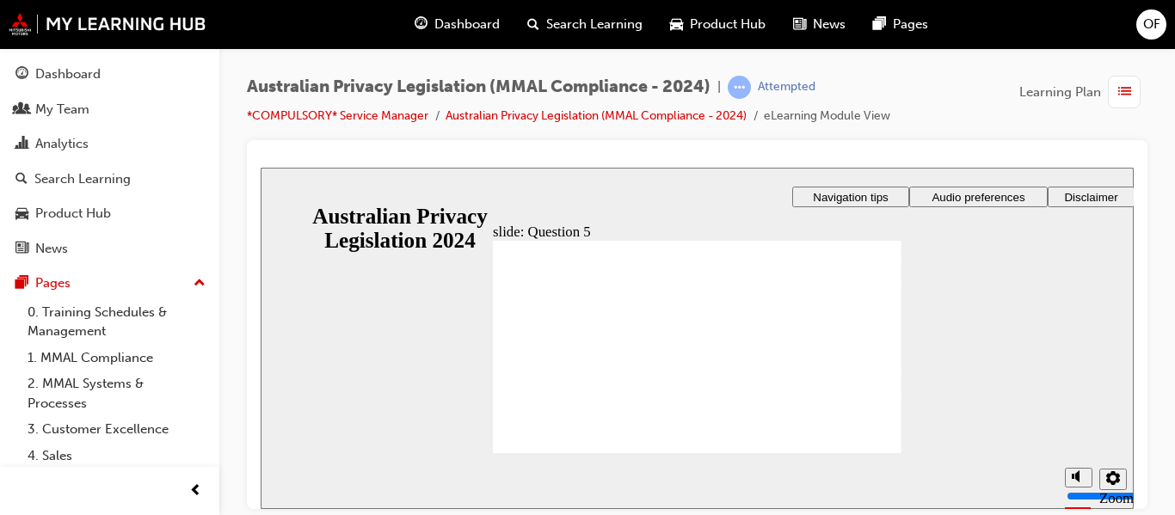
radio input "true"
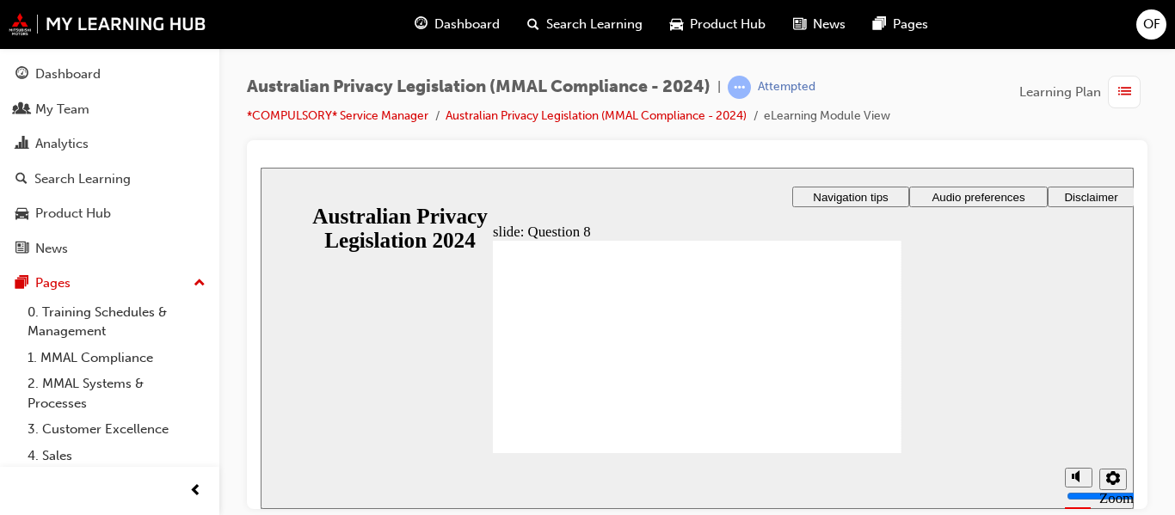
radio input "true"
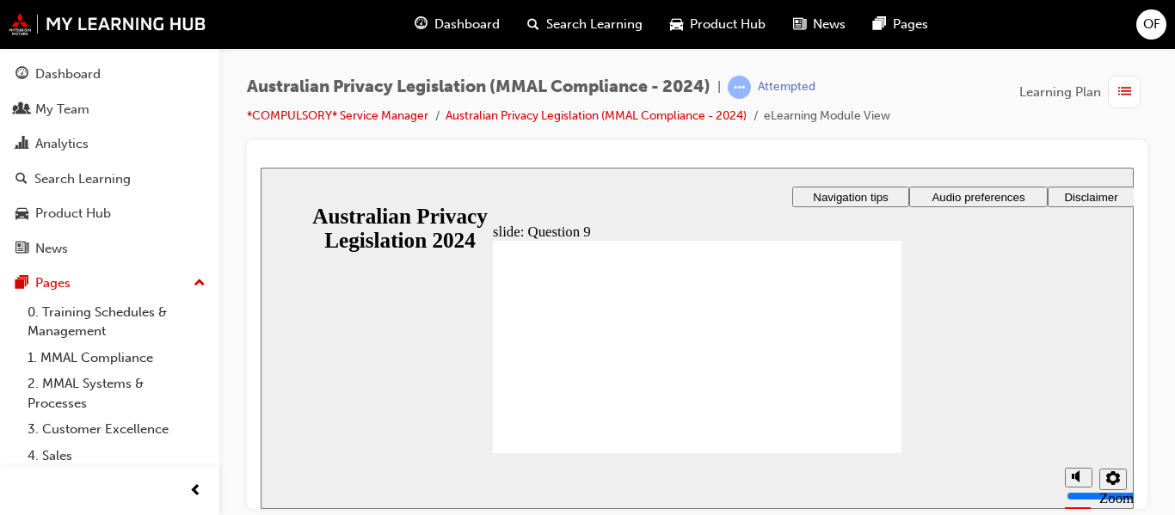
drag, startPoint x: 639, startPoint y: 324, endPoint x: 553, endPoint y: 442, distance: 145.9
radio input "true"
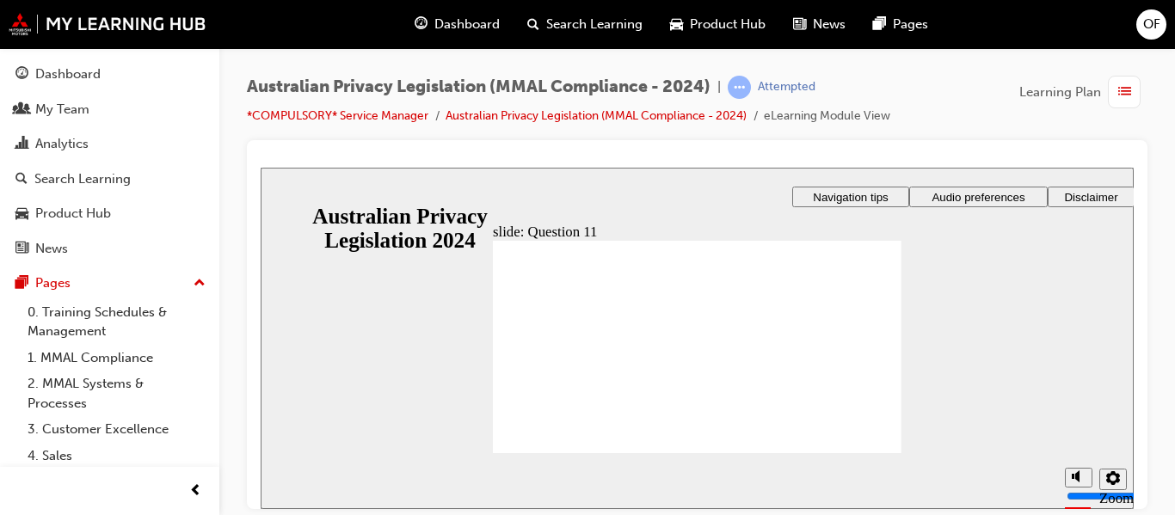
radio input "true"
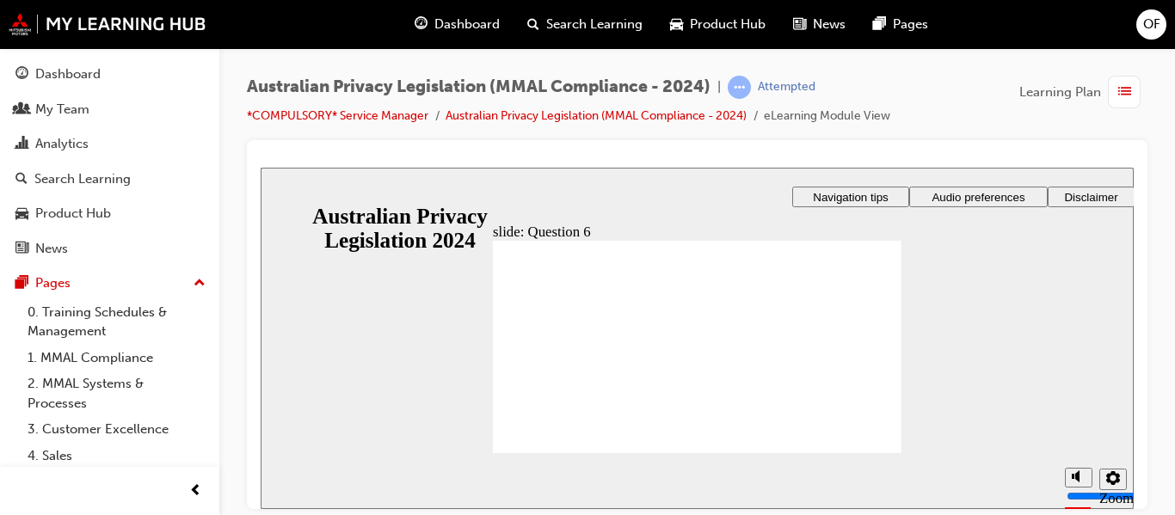
radio input "true"
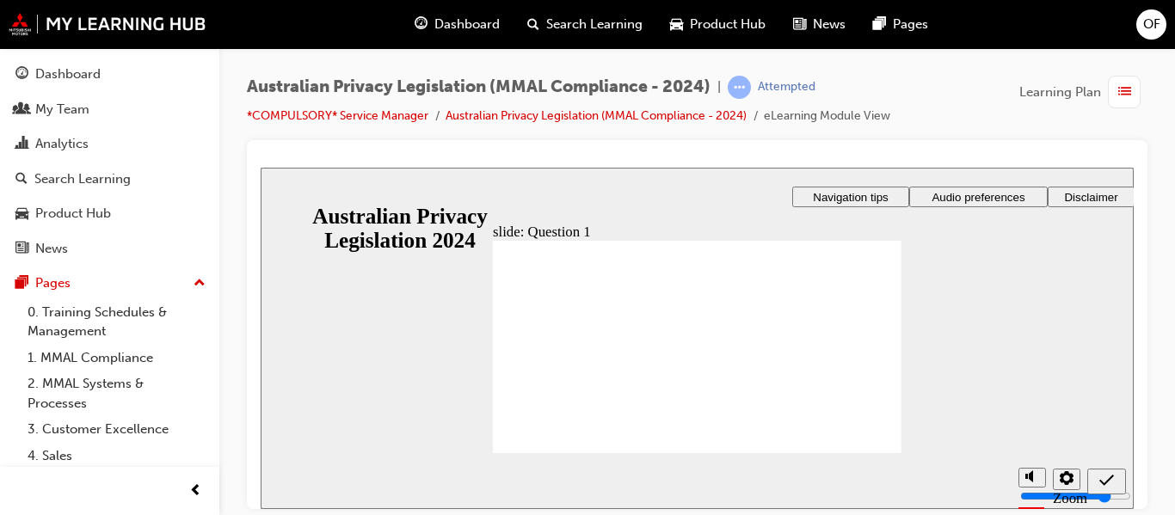
radio input "true"
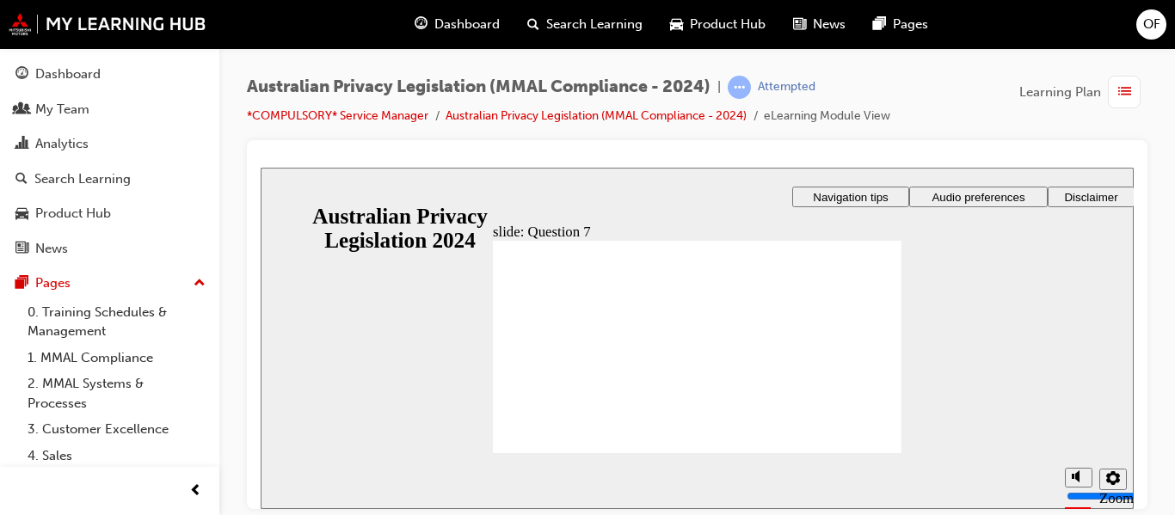
radio input "true"
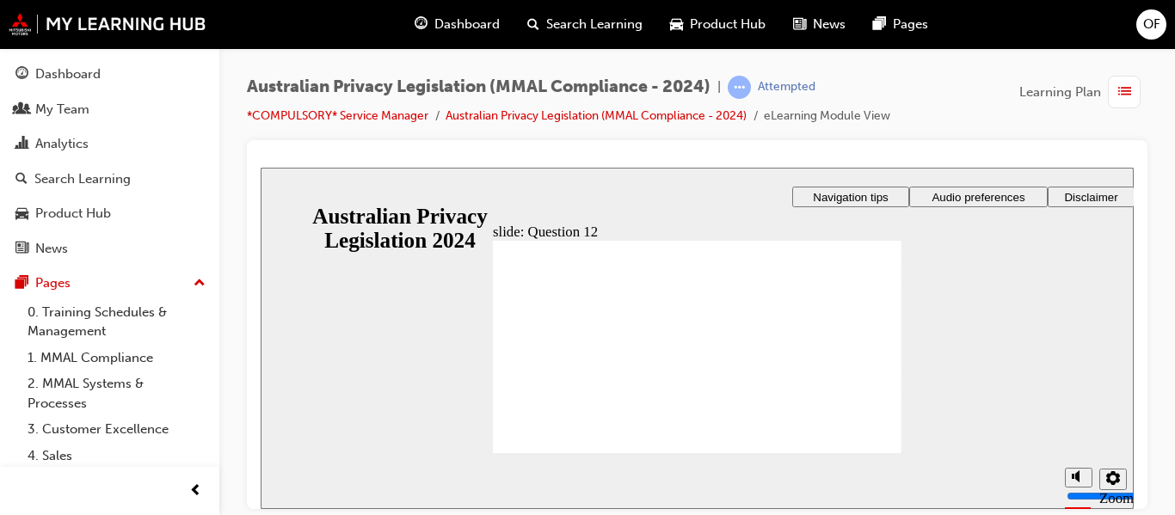
checkbox input "true"
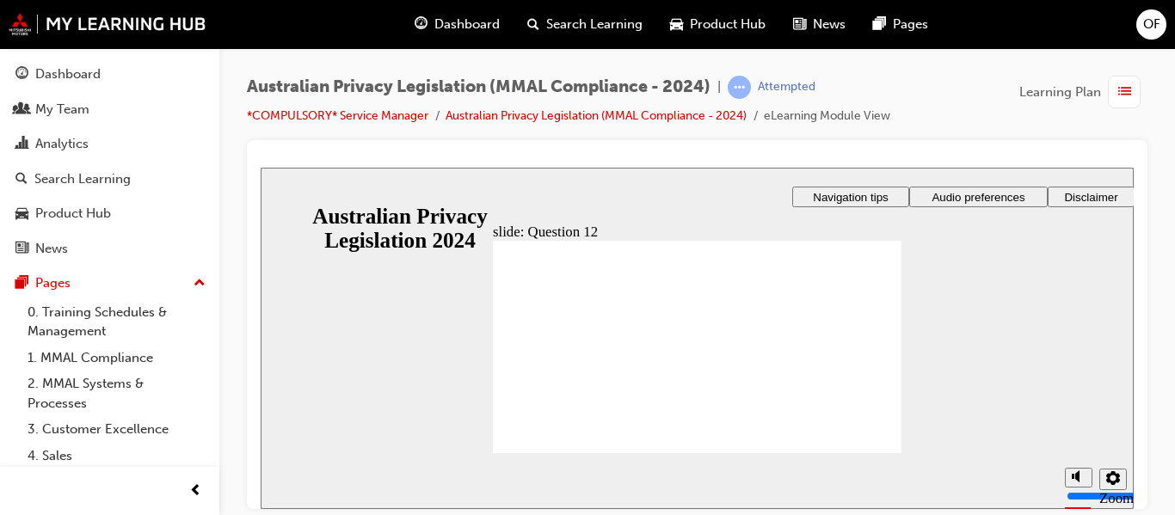
radio input "true"
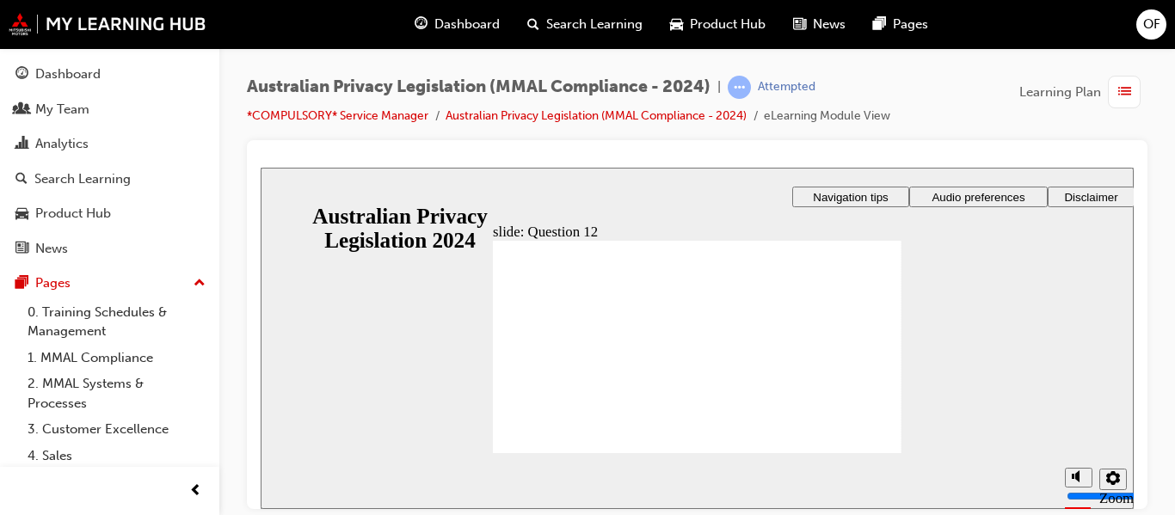
checkbox input "true"
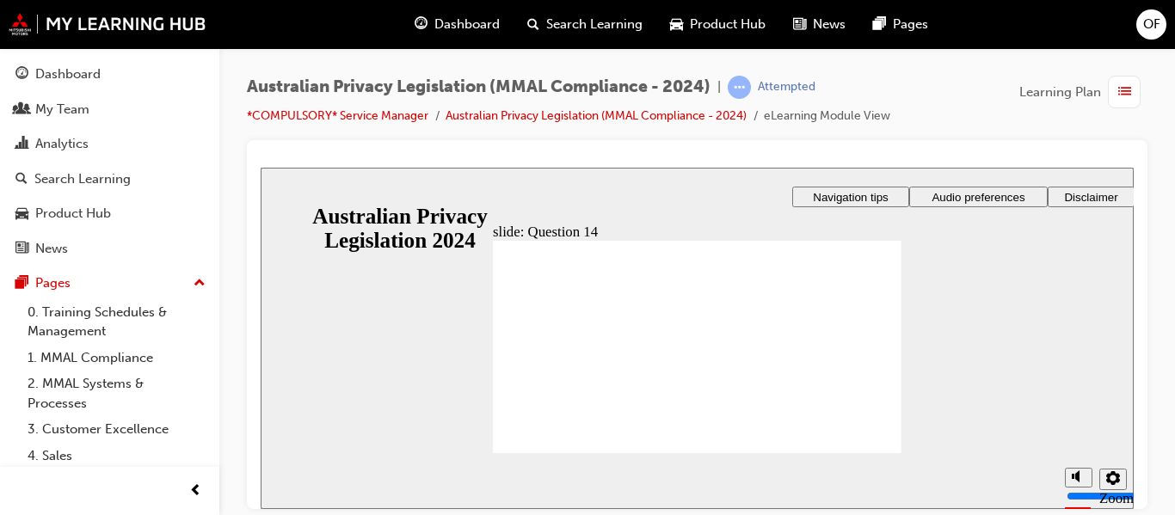
radio input "true"
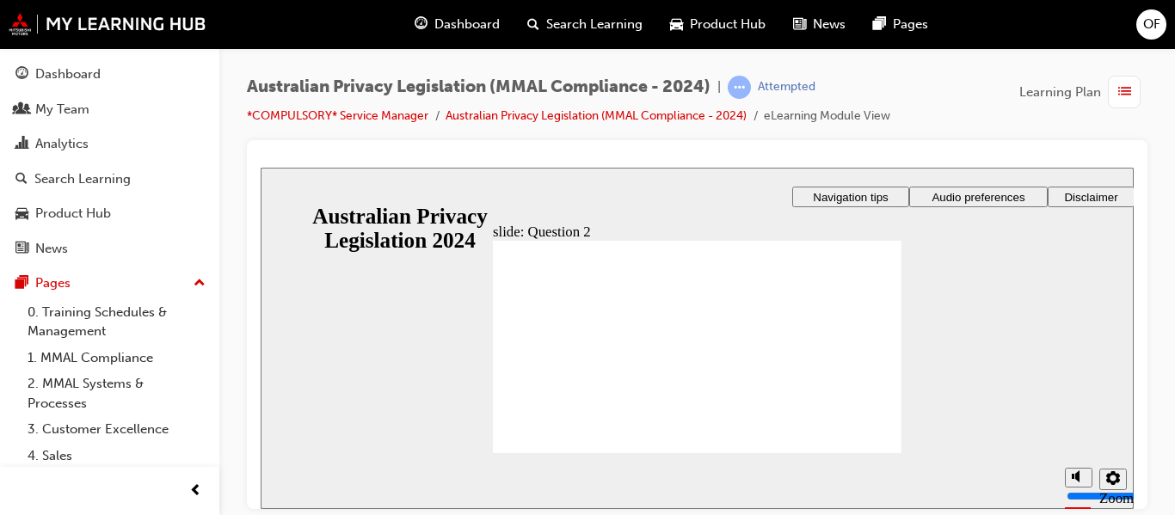
radio input "true"
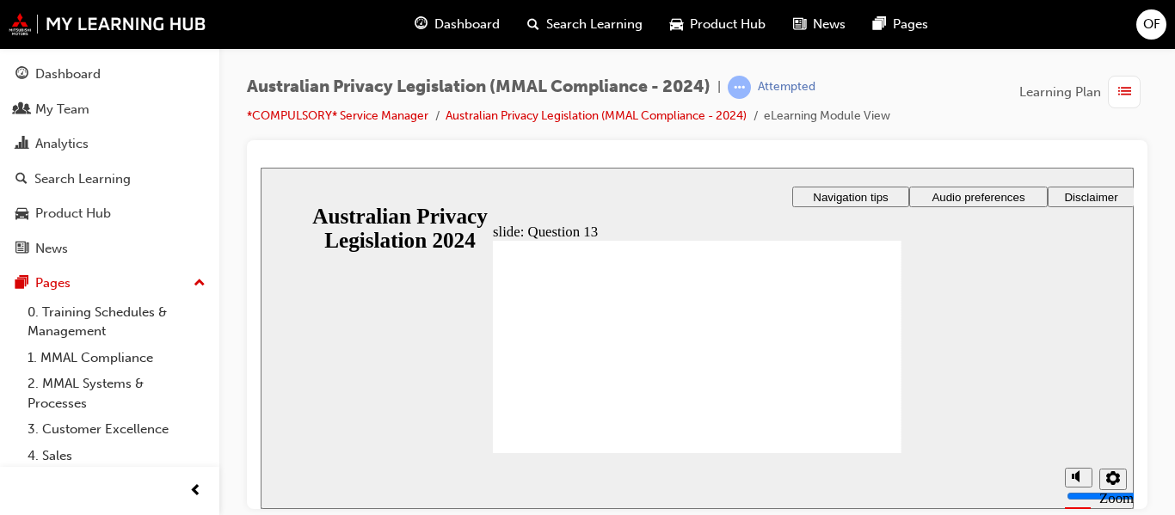
radio input "true"
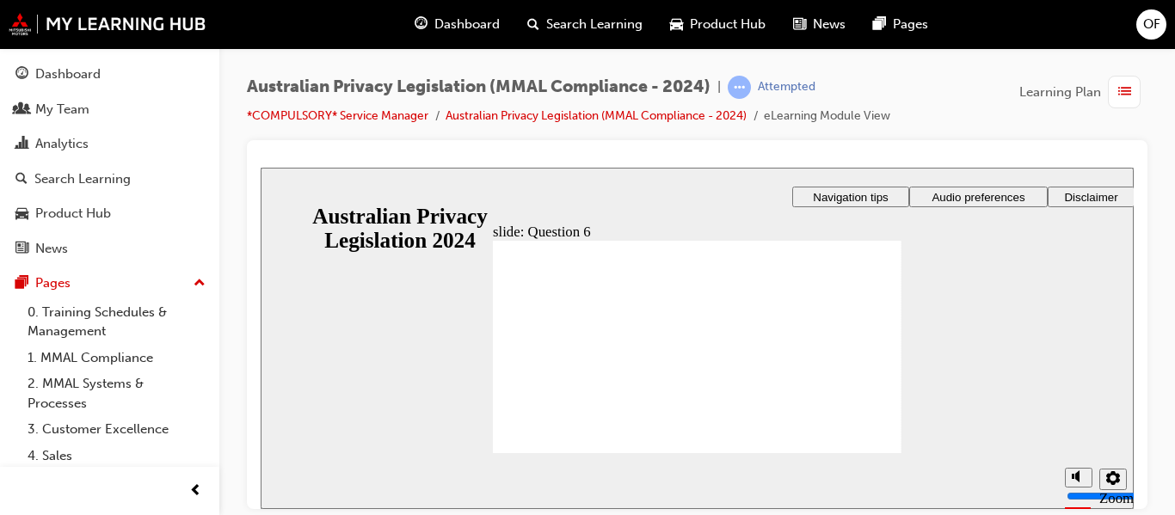
radio input "true"
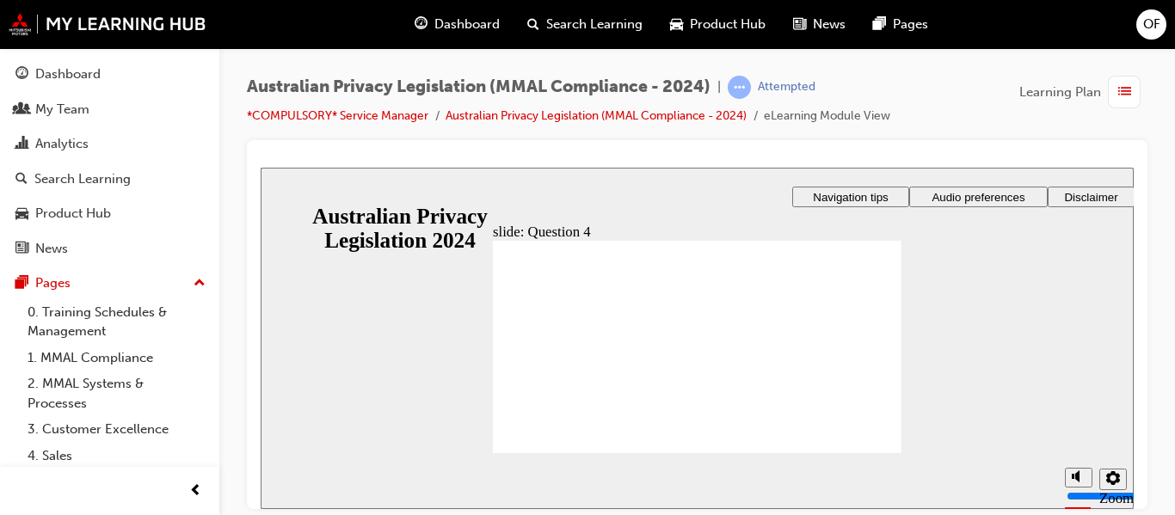
checkbox input "true"
drag, startPoint x: 539, startPoint y: 317, endPoint x: 550, endPoint y: 429, distance: 112.4
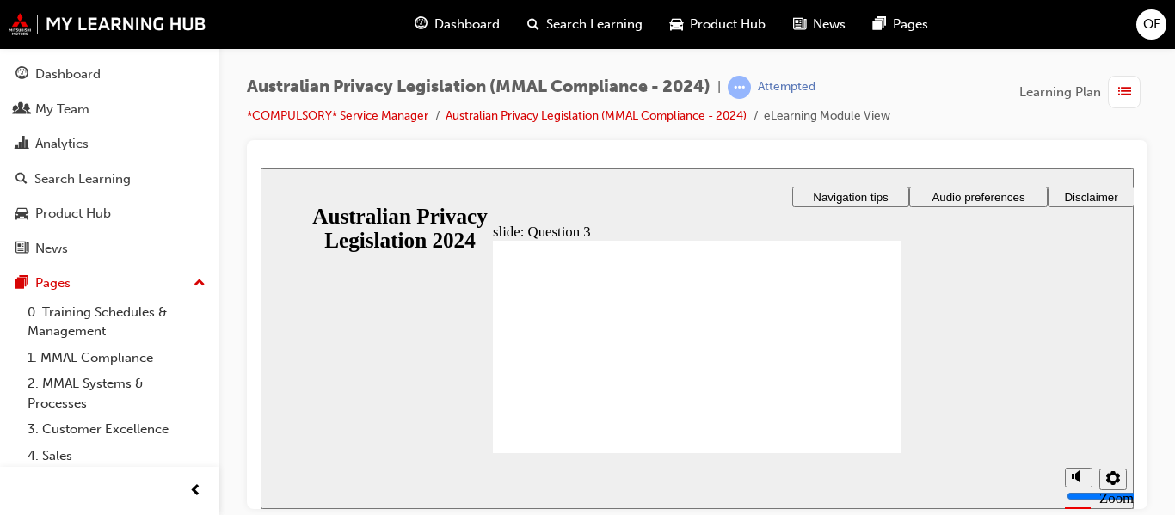
radio input "true"
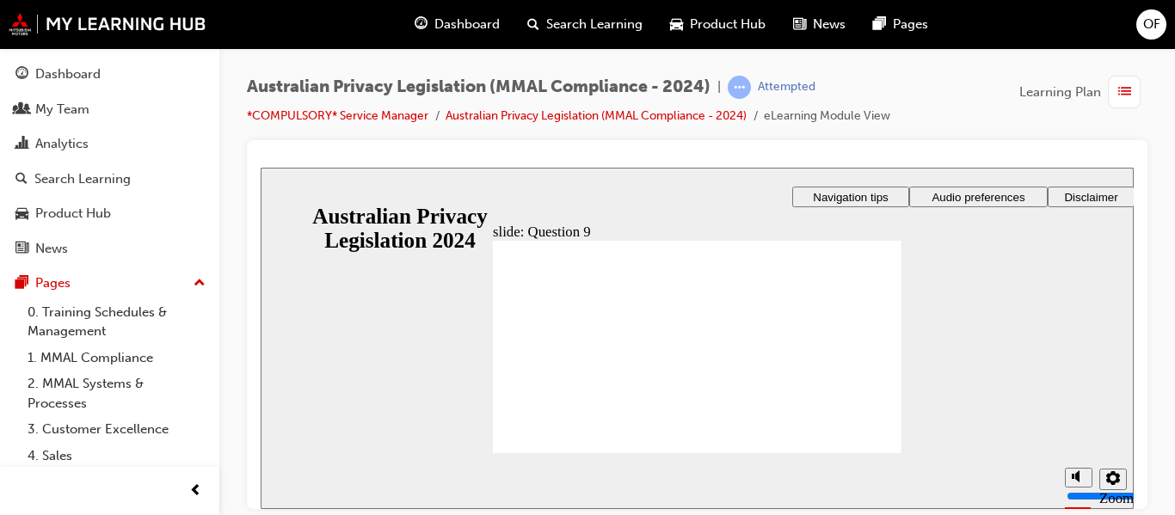
radio input "true"
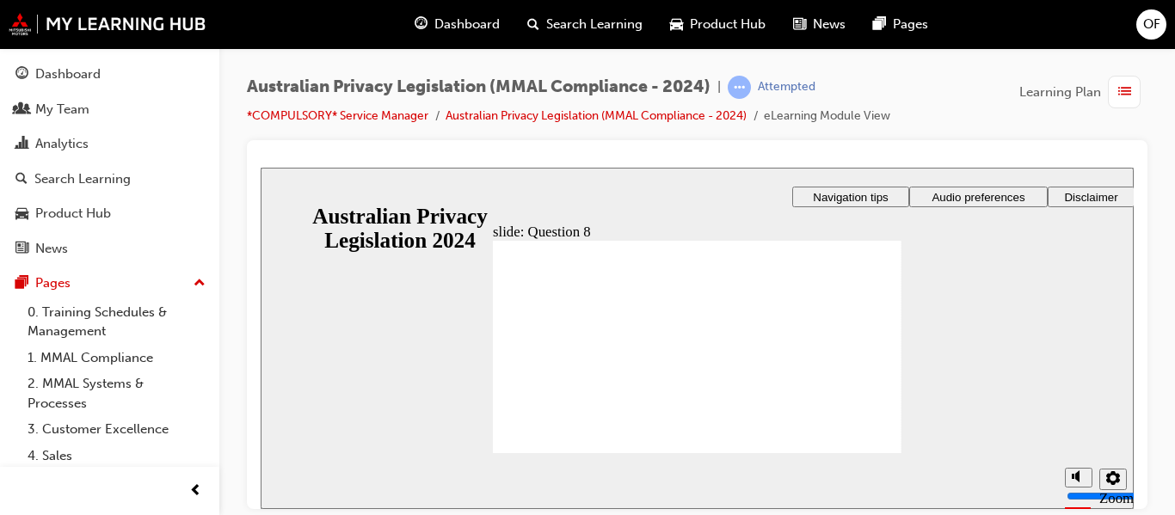
radio input "true"
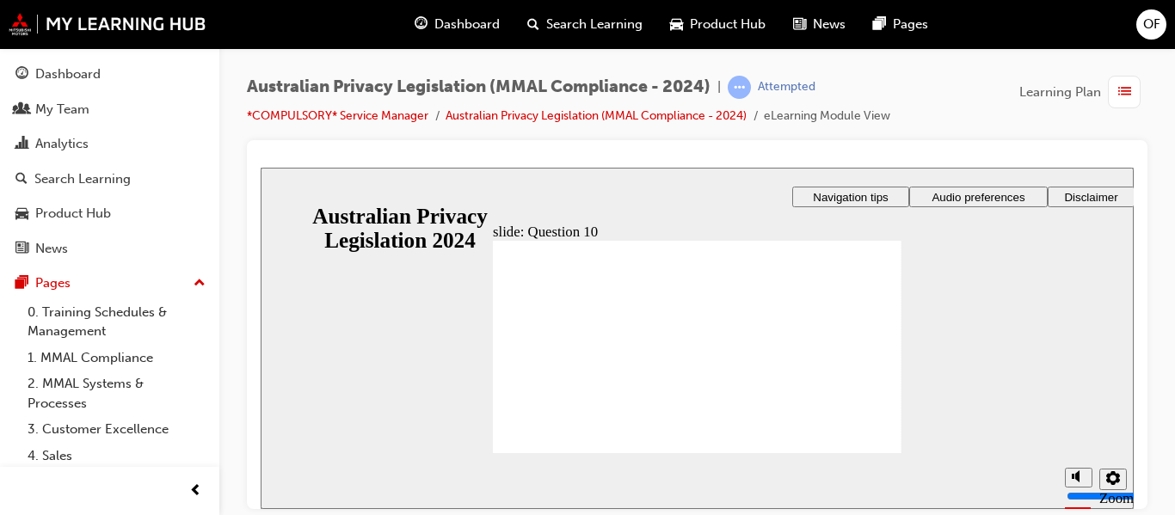
radio input "true"
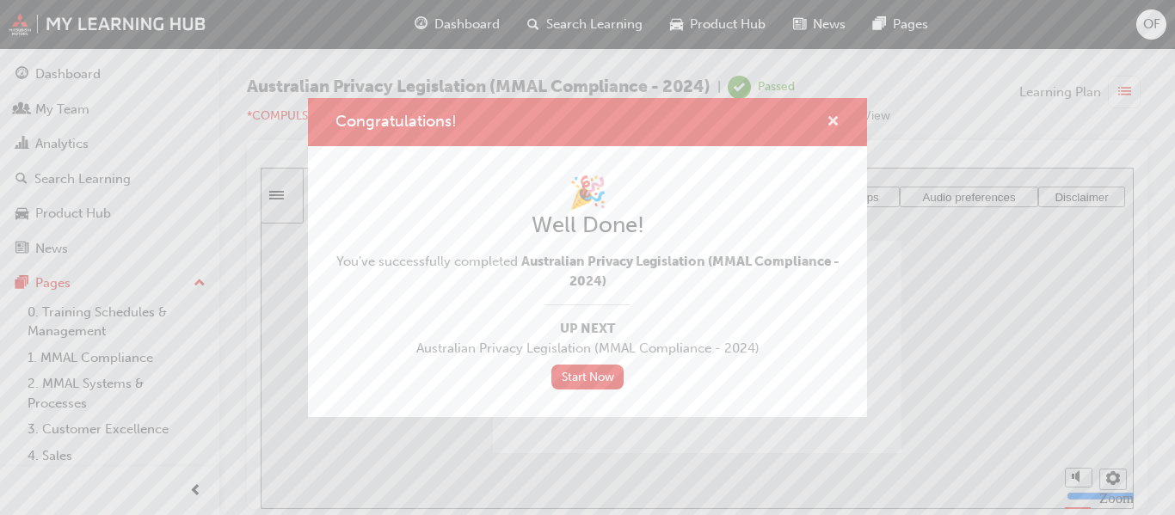
click at [833, 124] on span "cross-icon" at bounding box center [833, 122] width 13 height 15
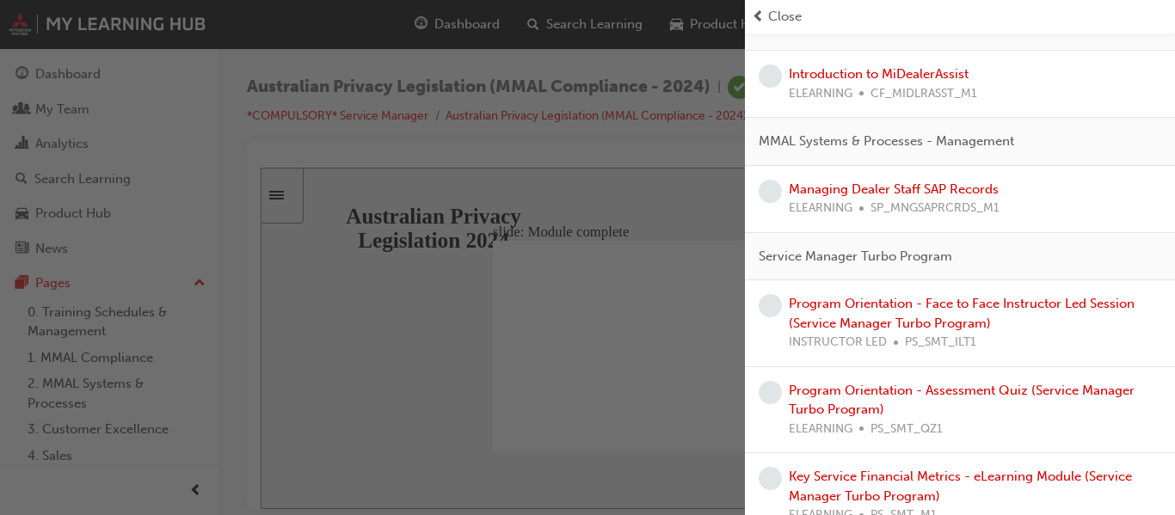
scroll to position [2151, 0]
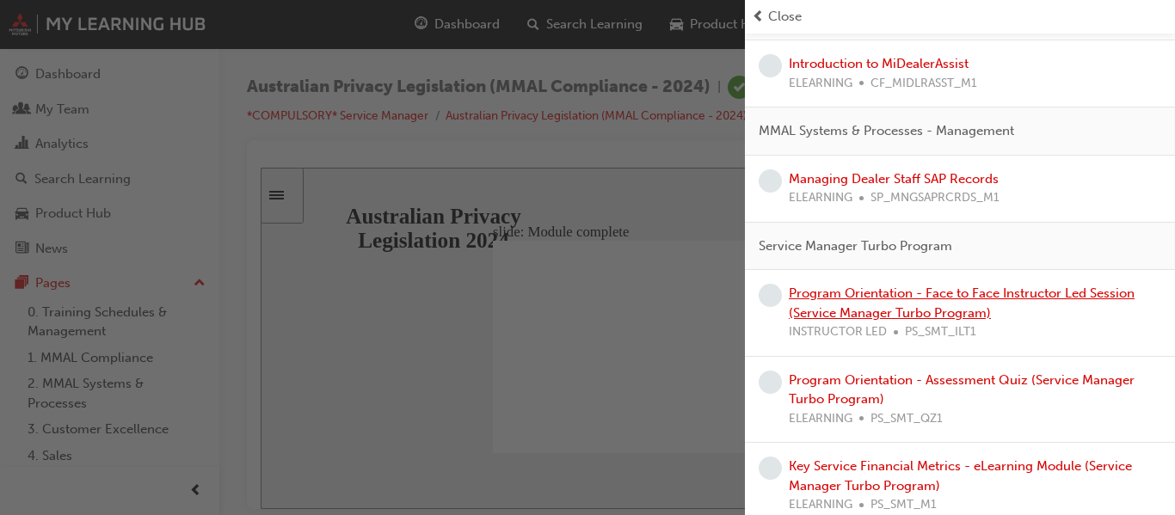
click at [983, 308] on link "Program Orientation - Face to Face Instructor Led Session (Service Manager Turb…" at bounding box center [962, 303] width 346 height 35
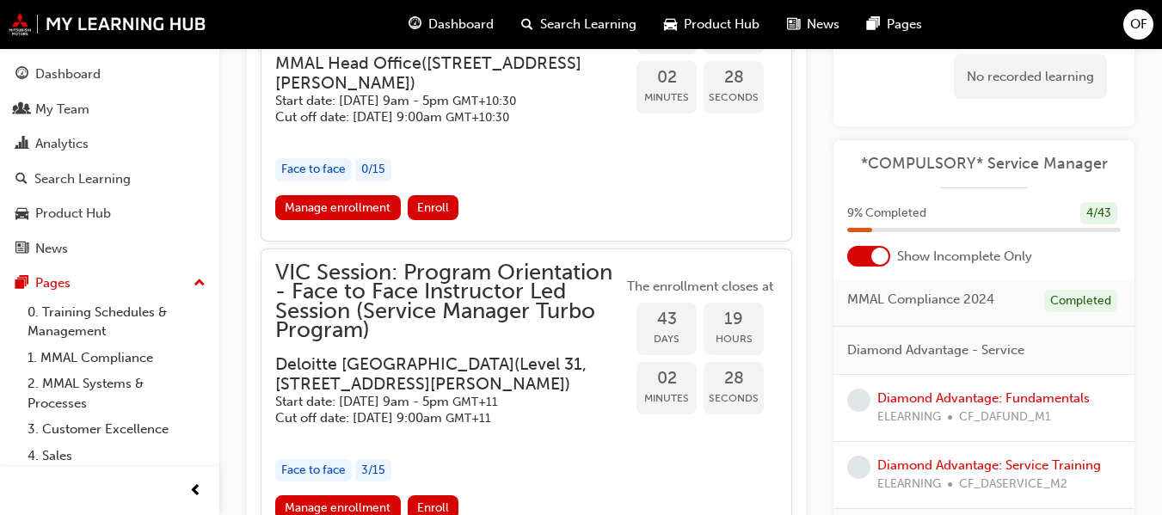
scroll to position [86, 0]
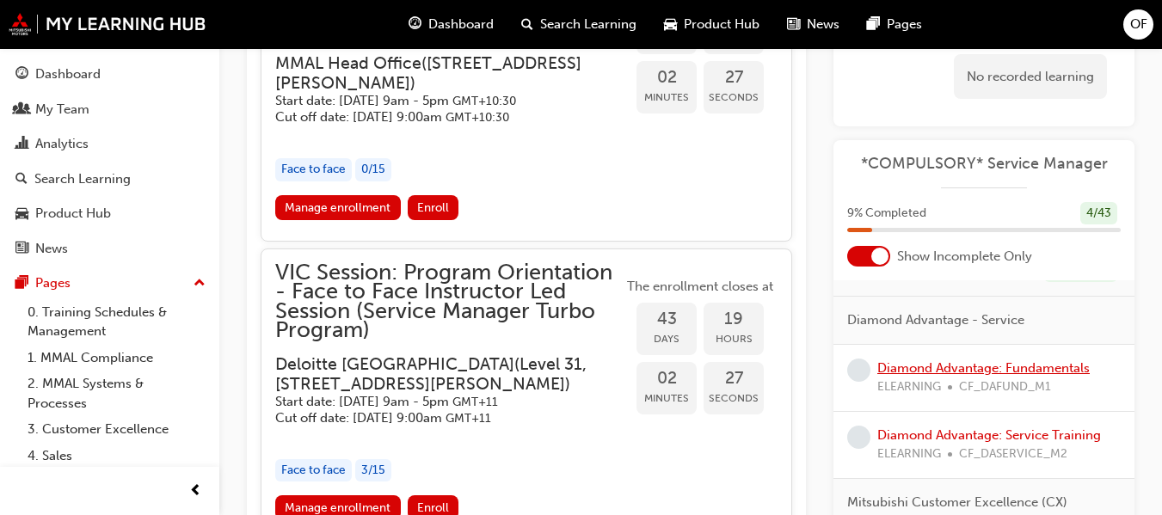
click at [1031, 368] on link "Diamond Advantage: Fundamentals" at bounding box center [983, 367] width 212 height 15
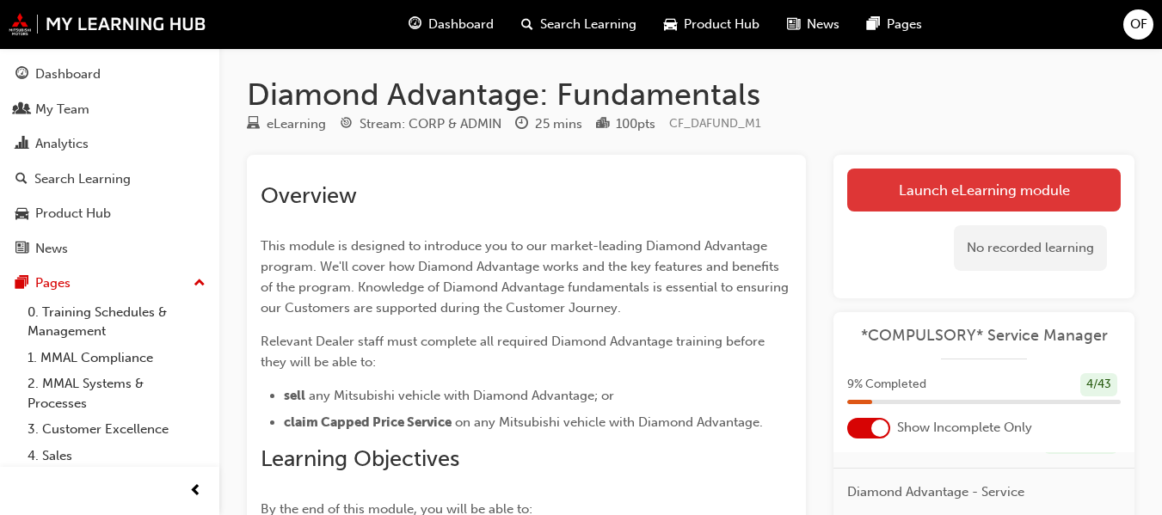
click at [1013, 196] on link "Launch eLearning module" at bounding box center [984, 190] width 274 height 43
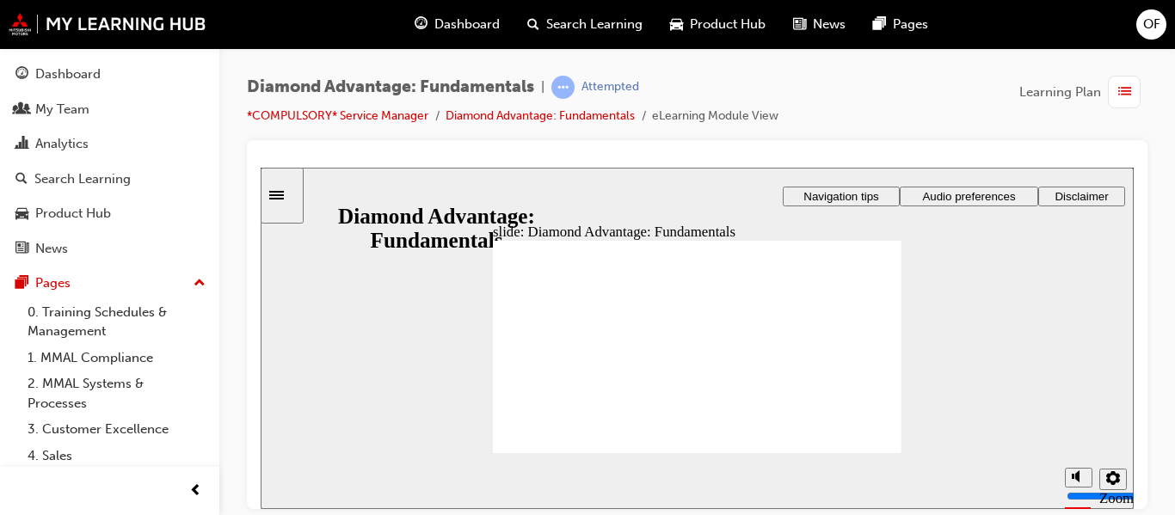
click at [936, 189] on span "Audio preferences" at bounding box center [968, 195] width 93 height 13
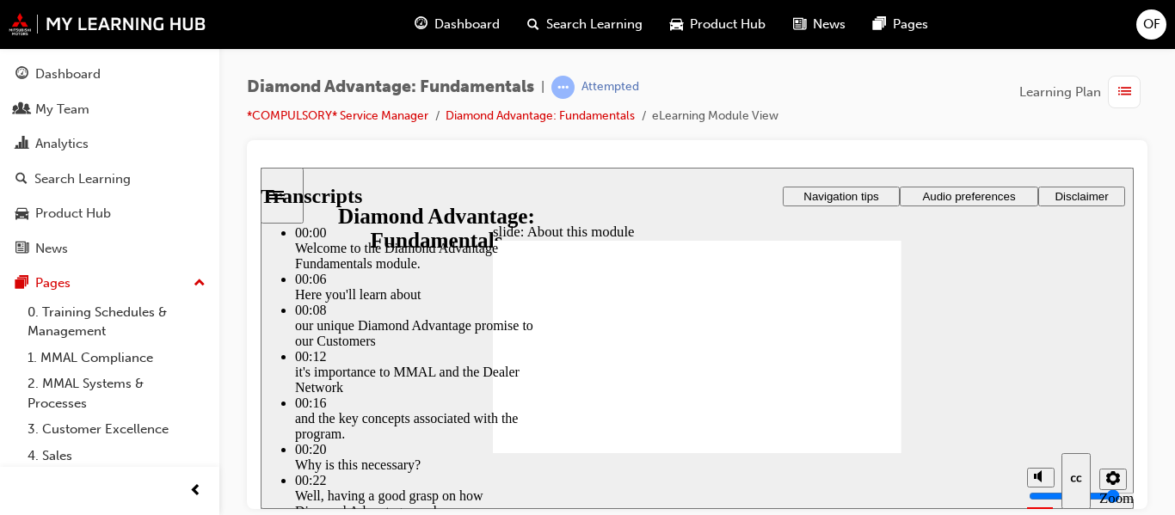
type input "45"
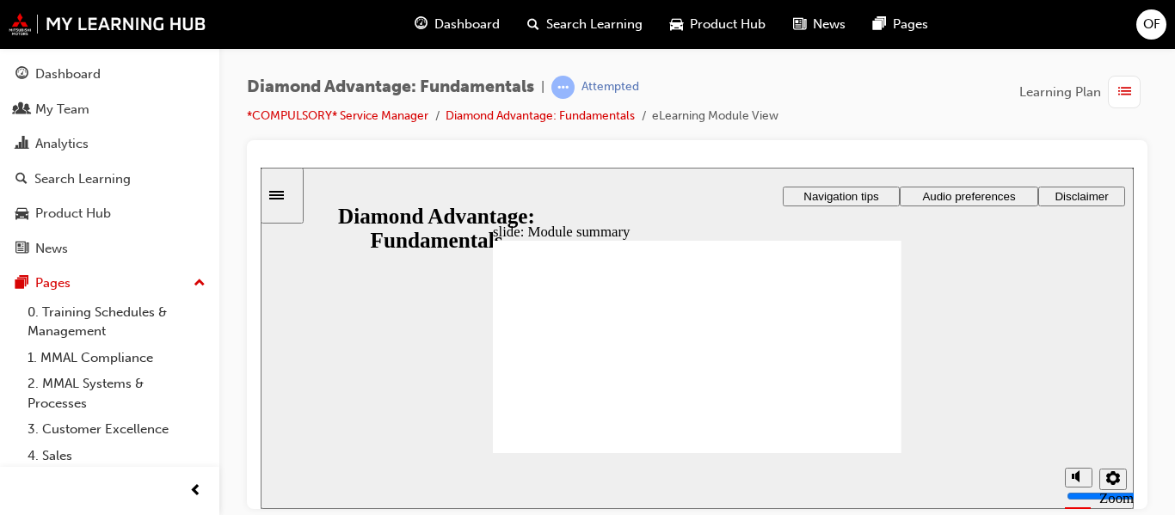
checkbox input "true"
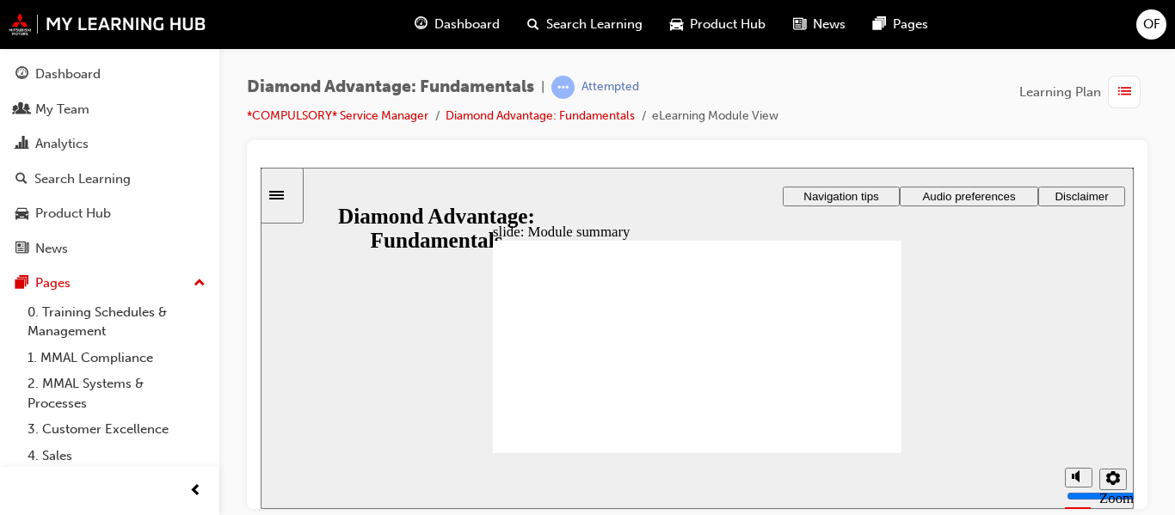
checkbox input "true"
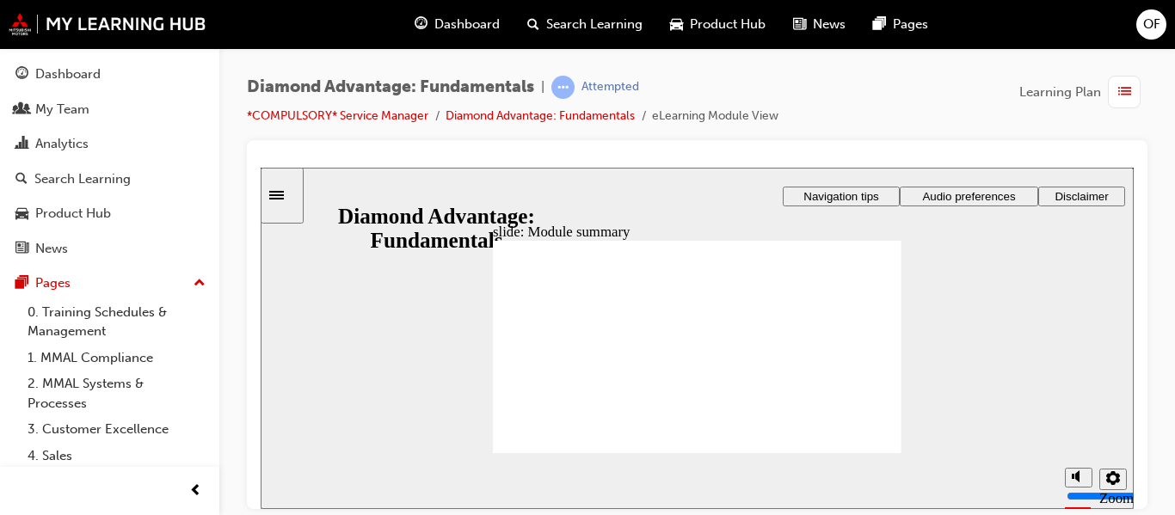
checkbox input "true"
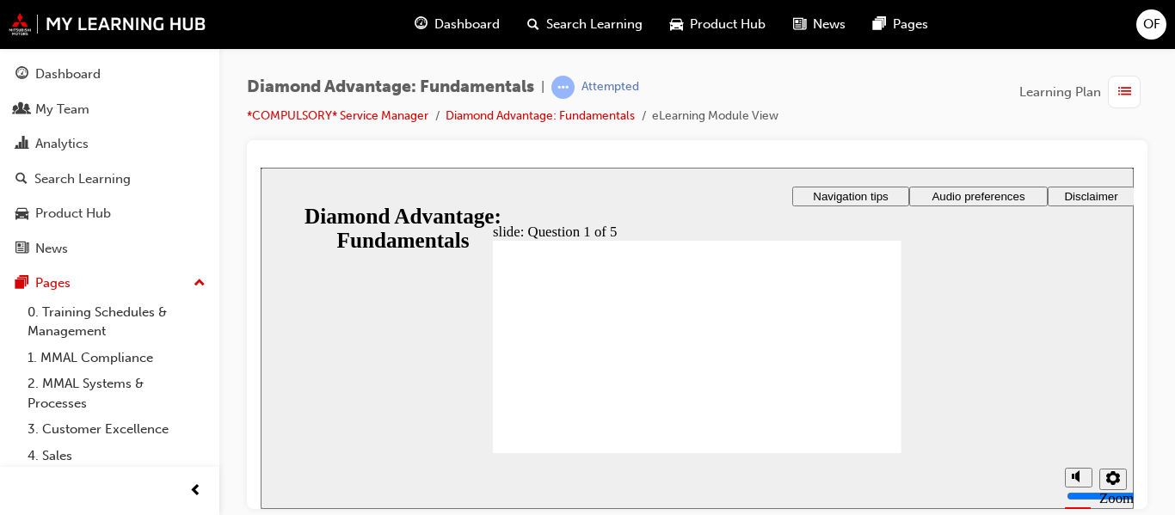
drag, startPoint x: 692, startPoint y: 402, endPoint x: 579, endPoint y: 364, distance: 118.9
drag, startPoint x: 791, startPoint y: 405, endPoint x: 705, endPoint y: 372, distance: 93.1
drag, startPoint x: 598, startPoint y: 402, endPoint x: 812, endPoint y: 372, distance: 216.2
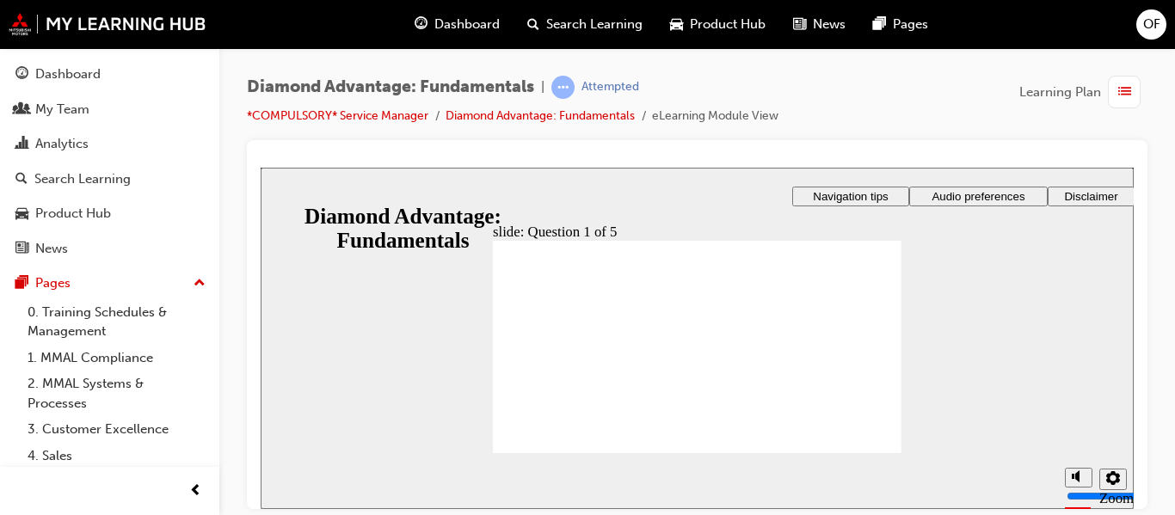
radio input "true"
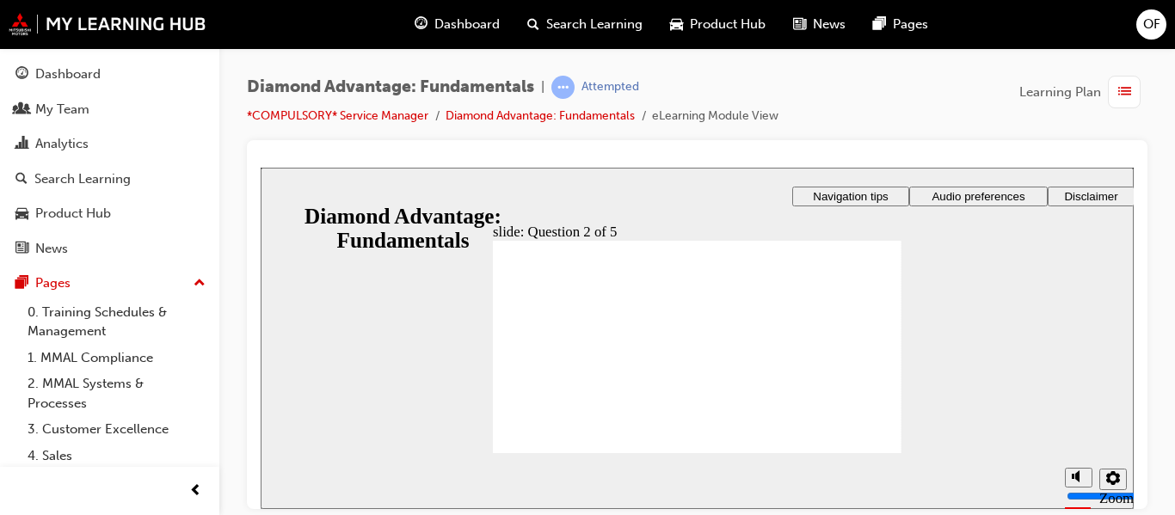
radio input "true"
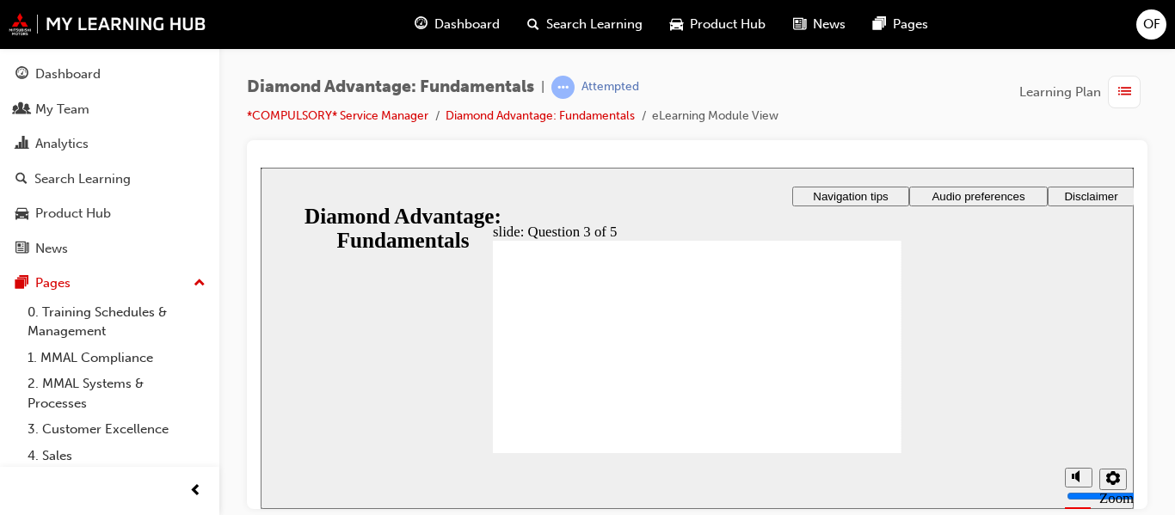
checkbox input "true"
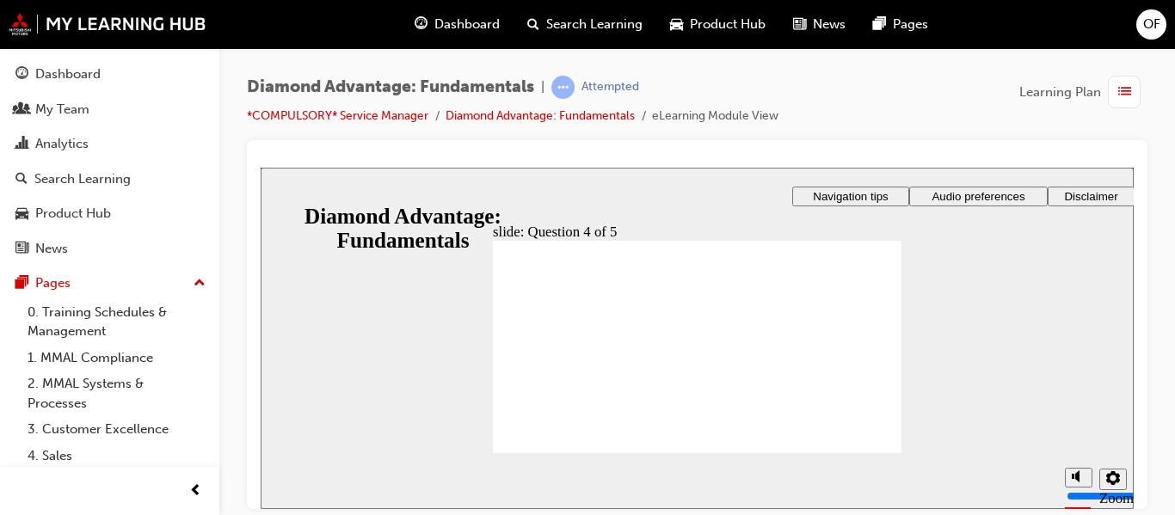
checkbox input "true"
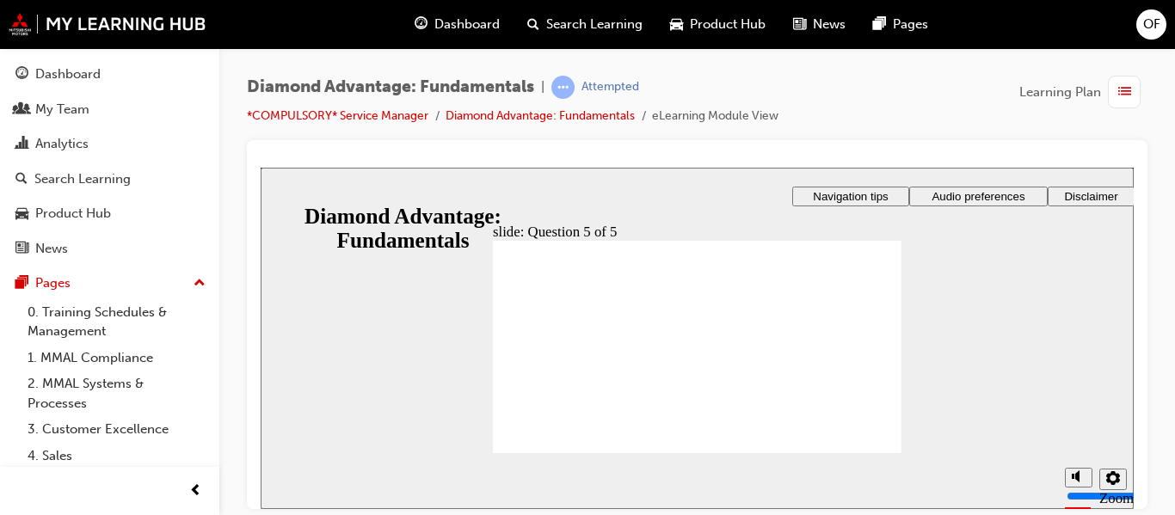
radio input "true"
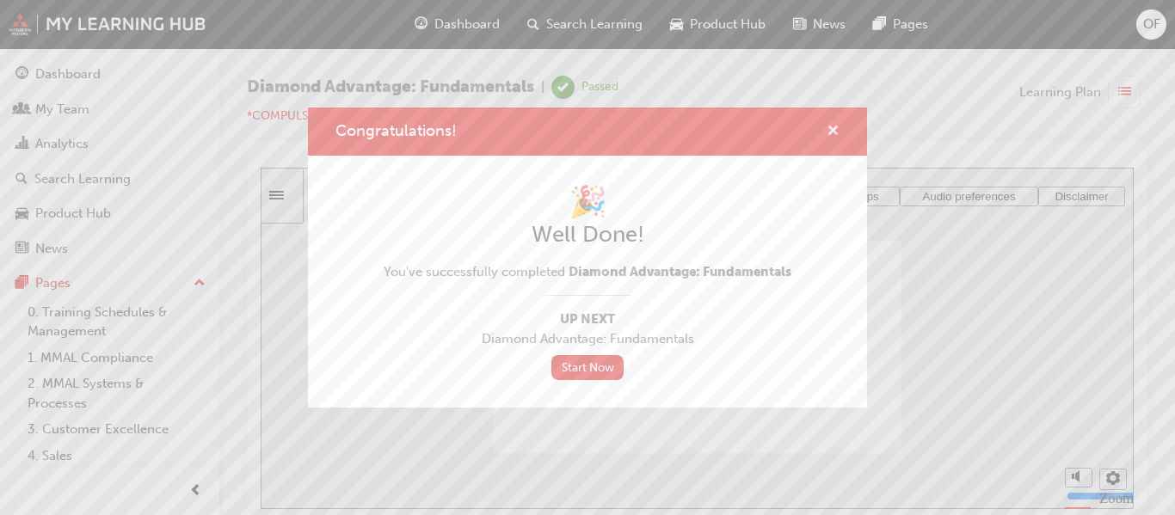
click at [834, 126] on span "cross-icon" at bounding box center [833, 132] width 13 height 15
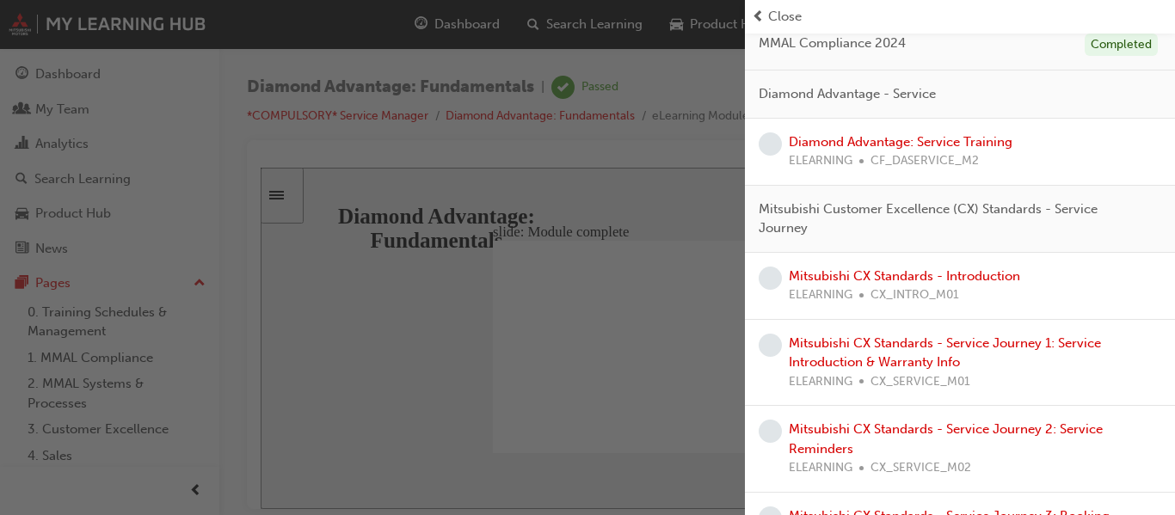
scroll to position [258, 0]
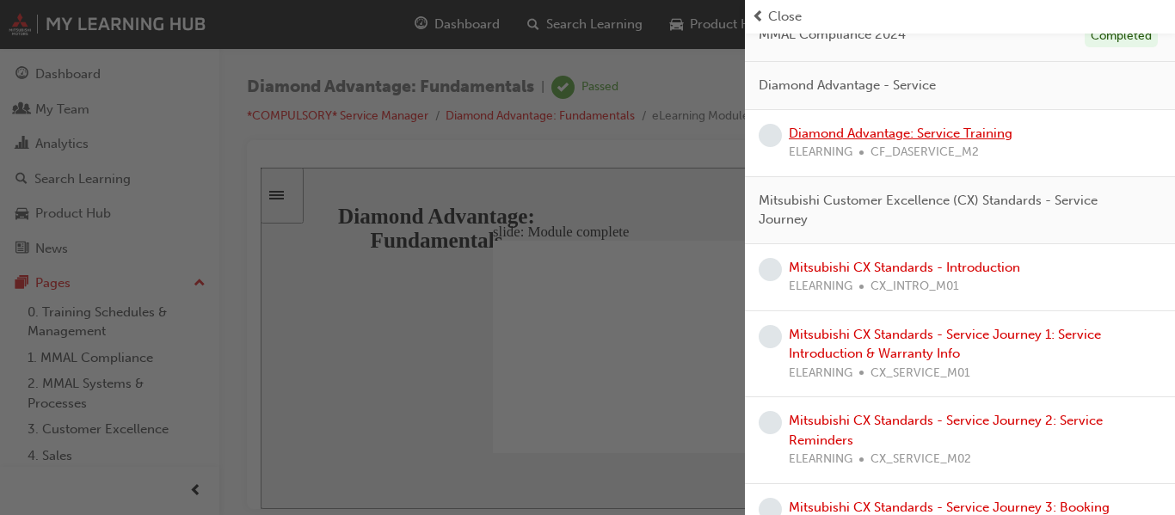
click at [955, 137] on link "Diamond Advantage: Service Training" at bounding box center [901, 133] width 224 height 15
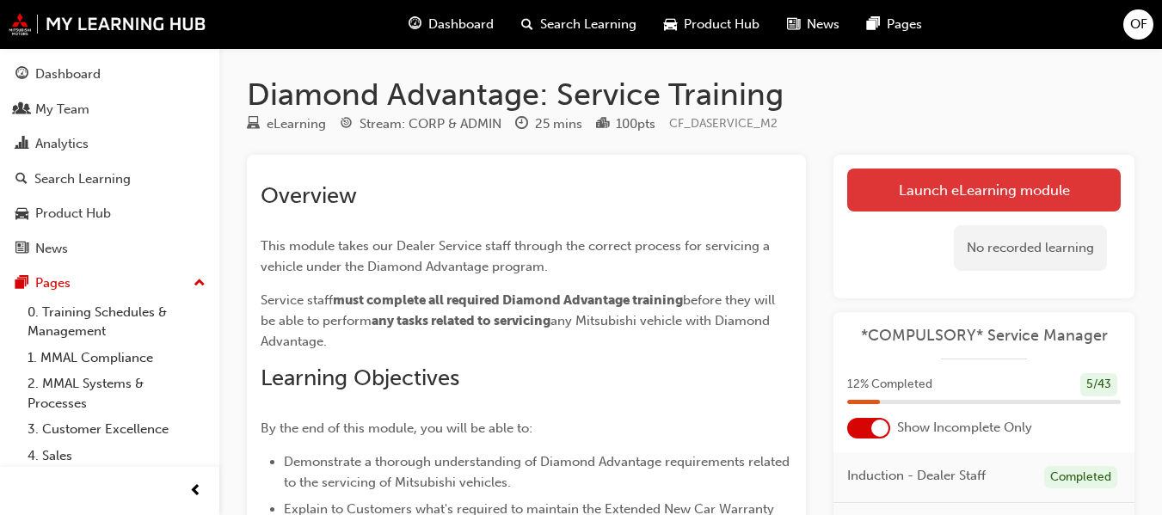
click at [902, 178] on link "Launch eLearning module" at bounding box center [984, 190] width 274 height 43
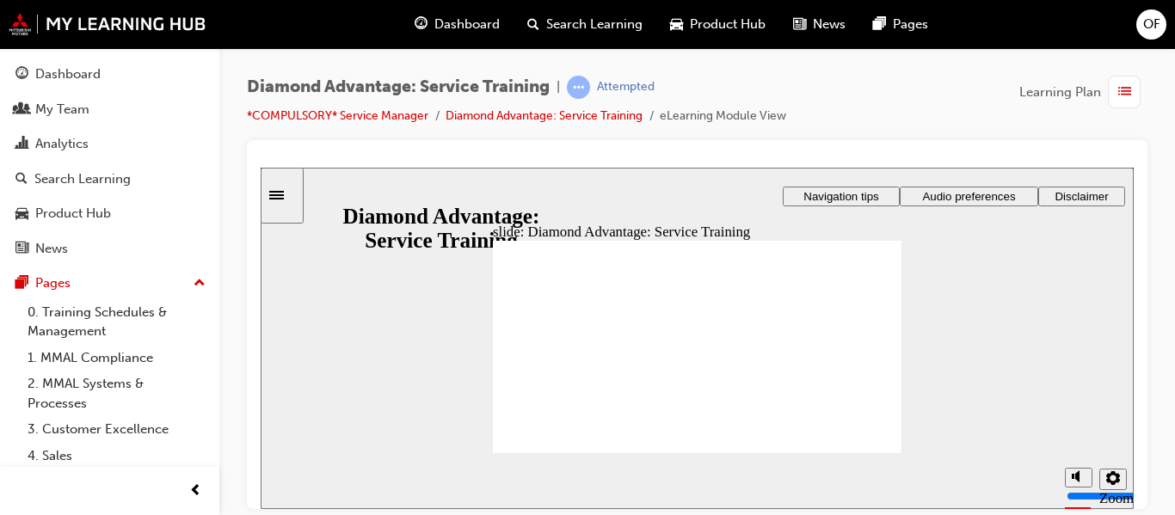
click at [964, 189] on span "Audio preferences" at bounding box center [968, 195] width 93 height 13
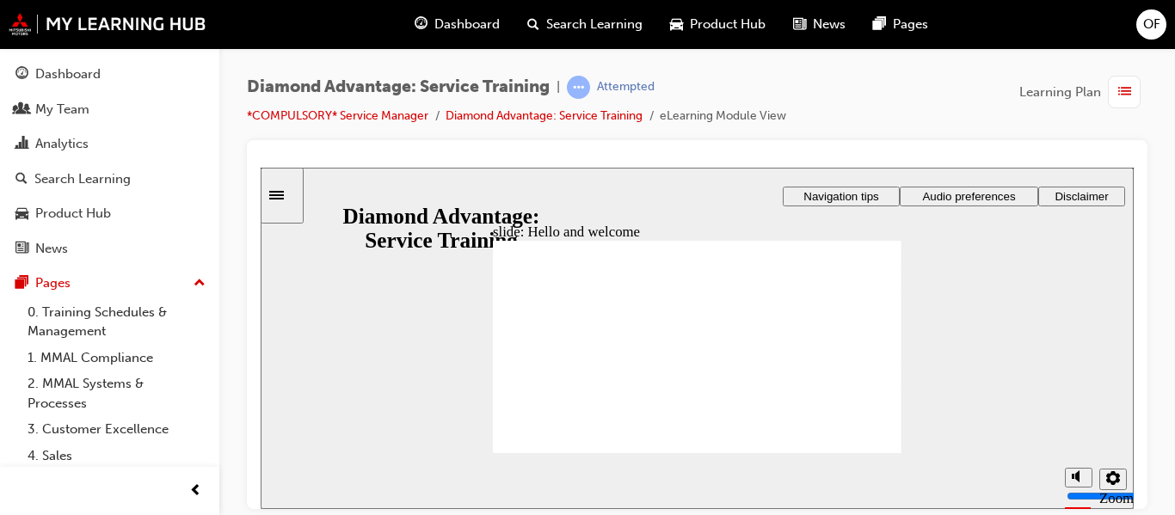
drag, startPoint x: 865, startPoint y: 445, endPoint x: 942, endPoint y: 399, distance: 89.9
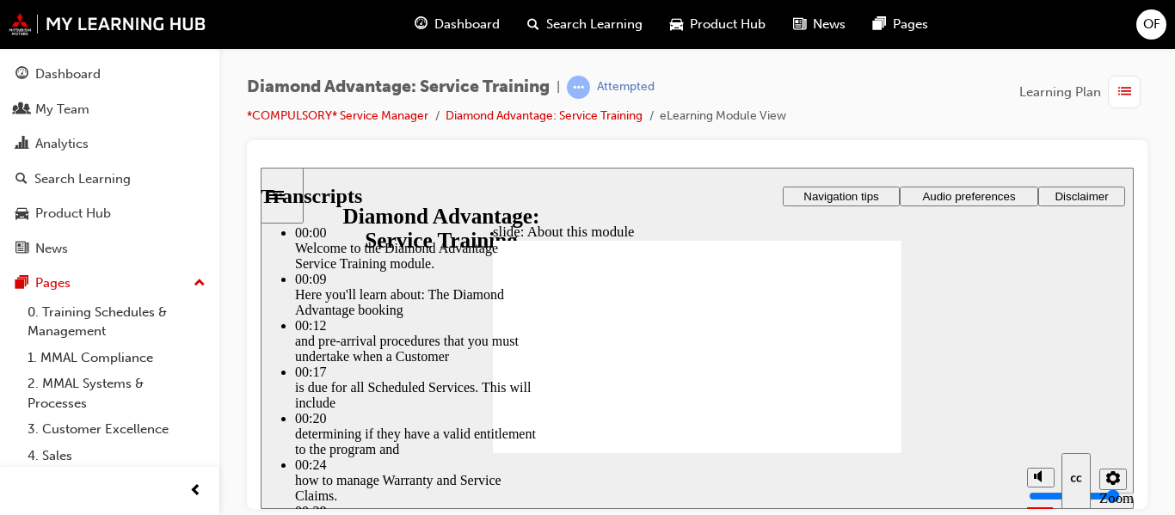
type input "47"
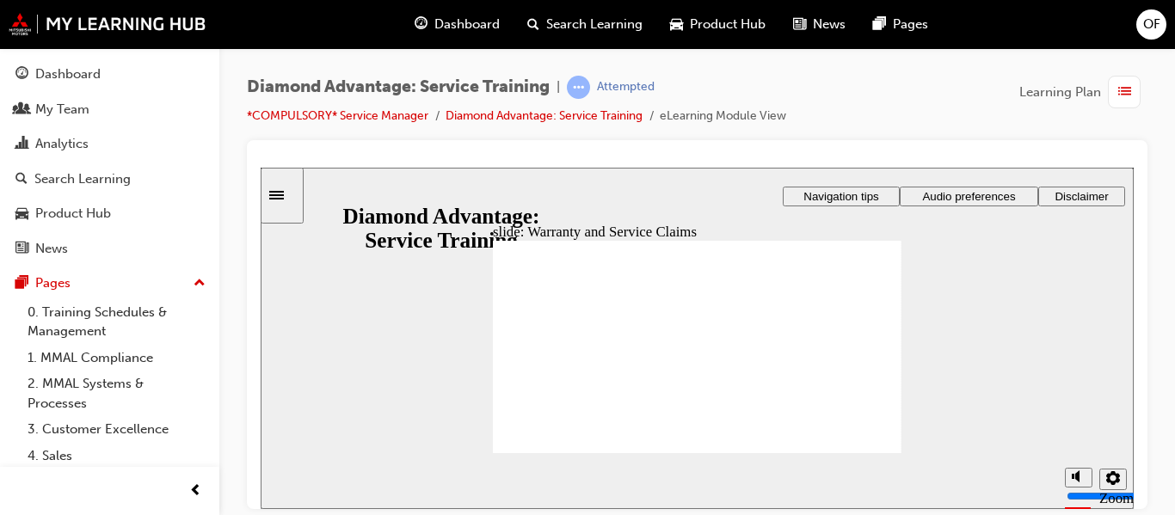
checkbox input "true"
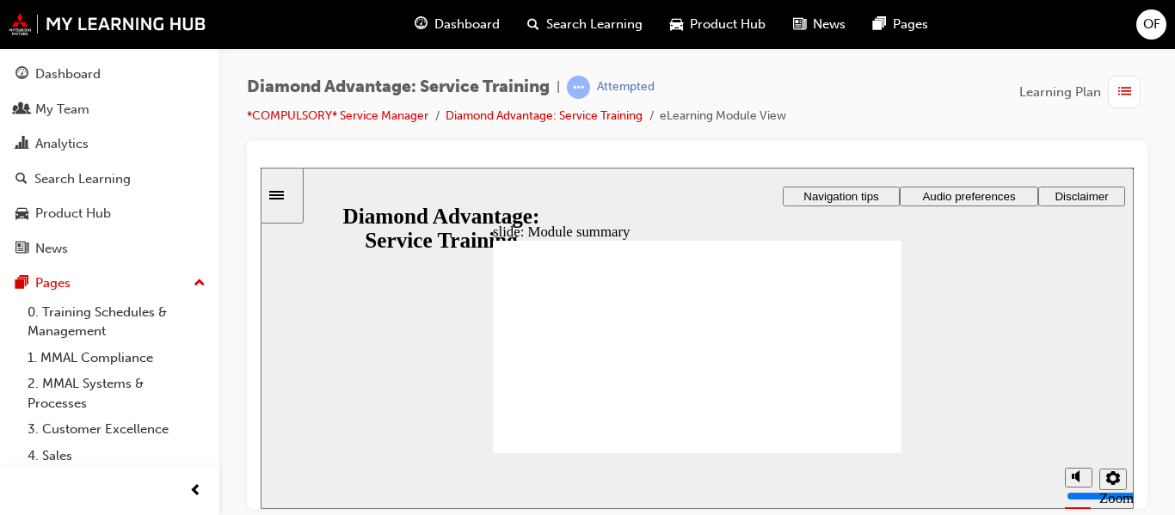
checkbox input "true"
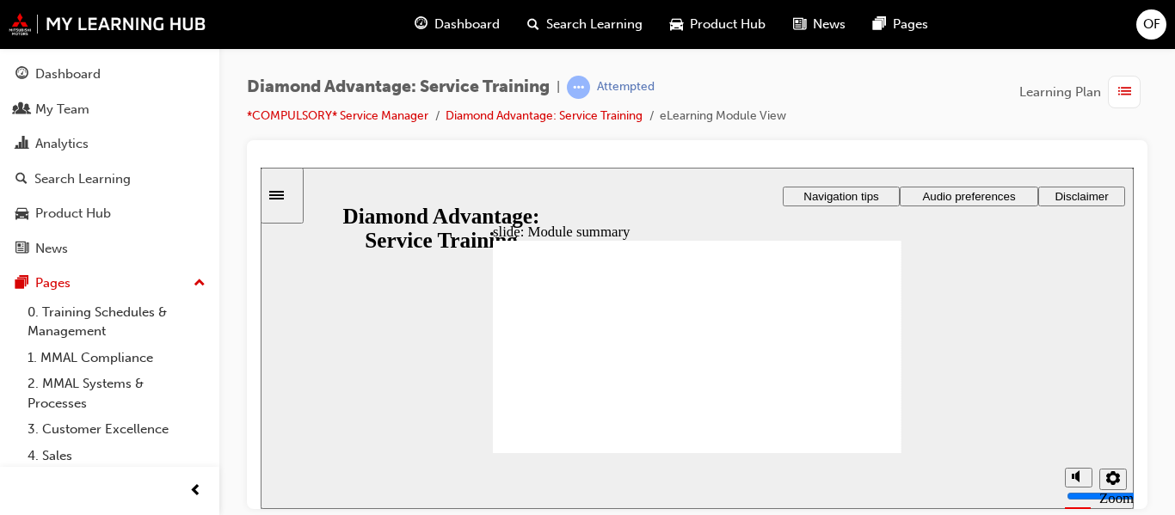
checkbox input "true"
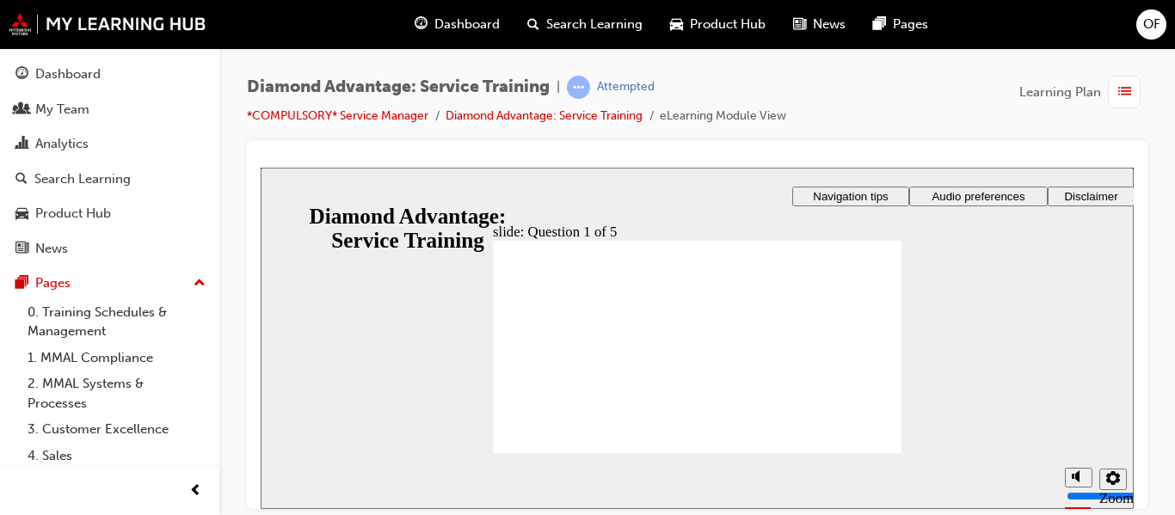
checkbox input "true"
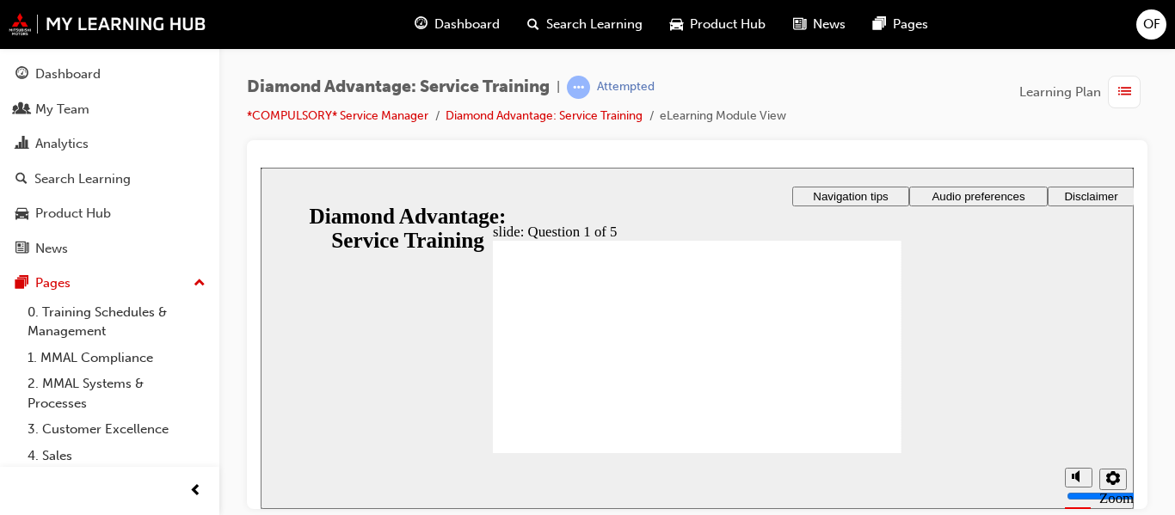
checkbox input "true"
checkbox input "false"
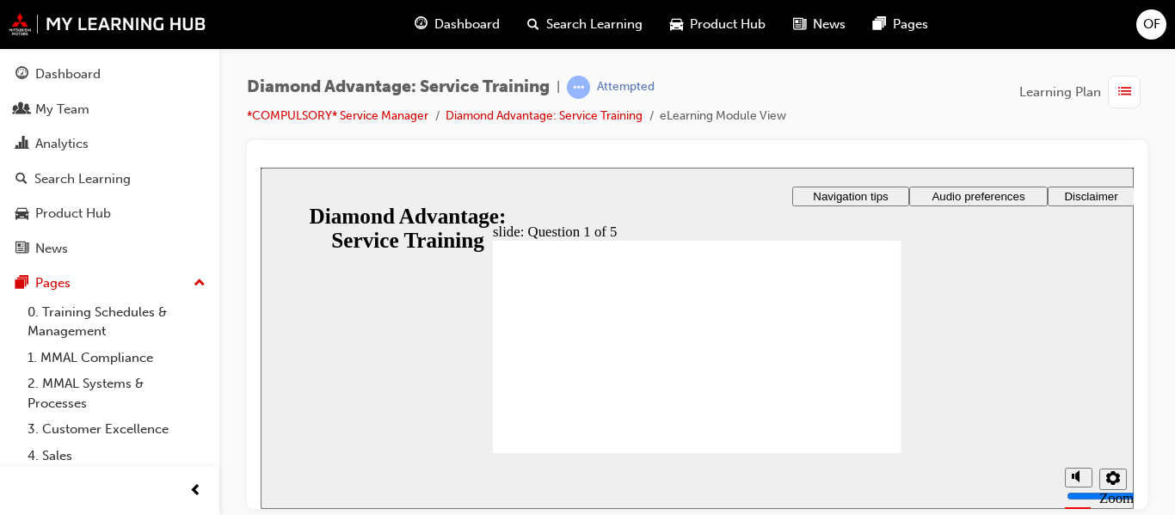
checkbox input "true"
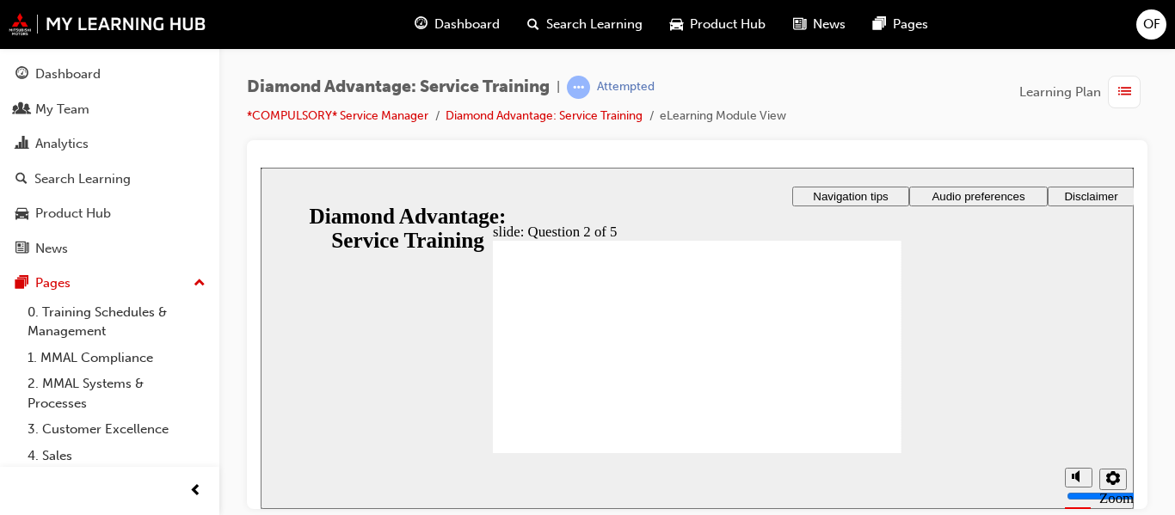
checkbox input "true"
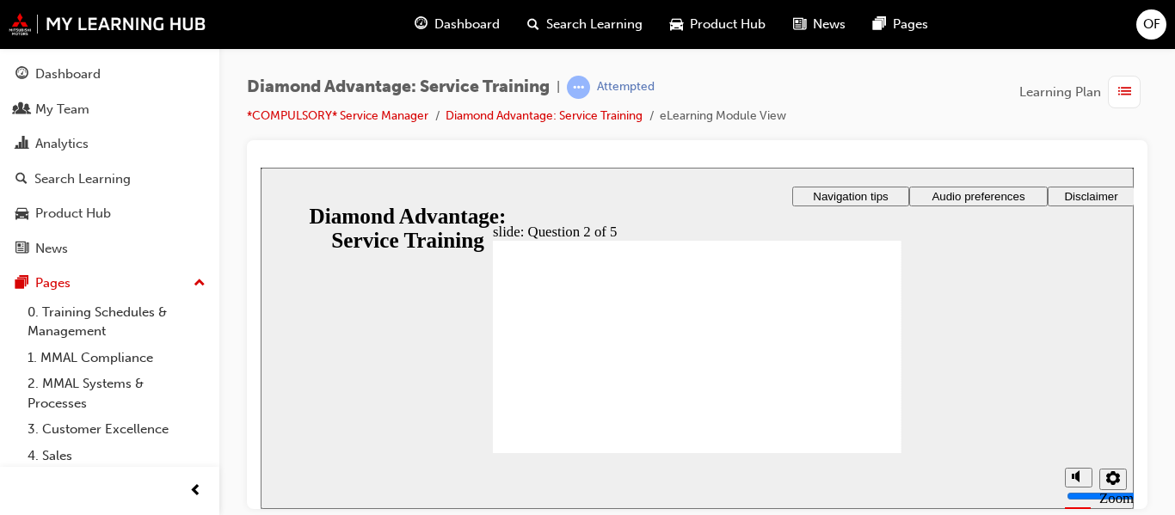
checkbox input "true"
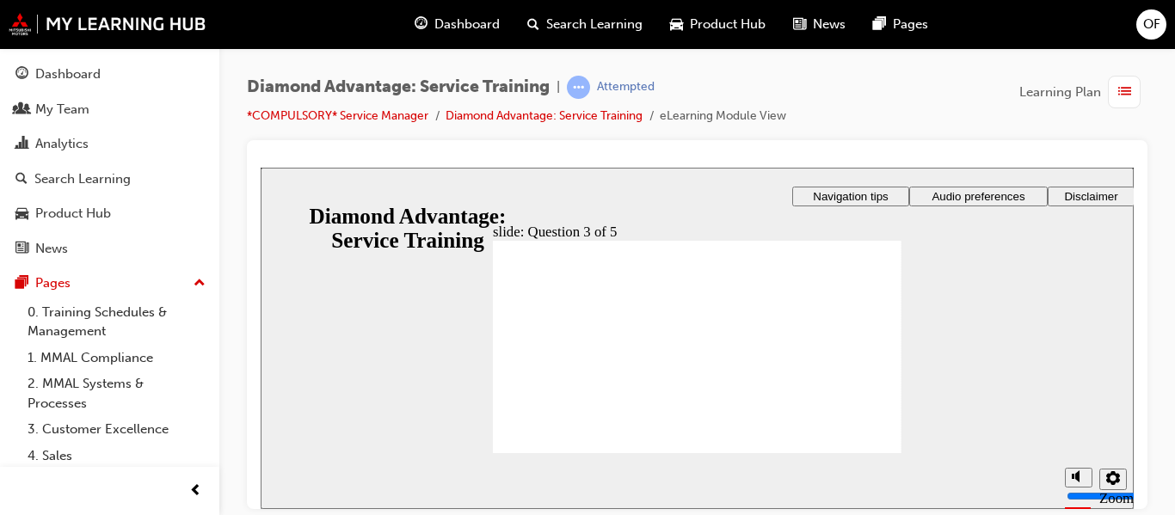
checkbox input "true"
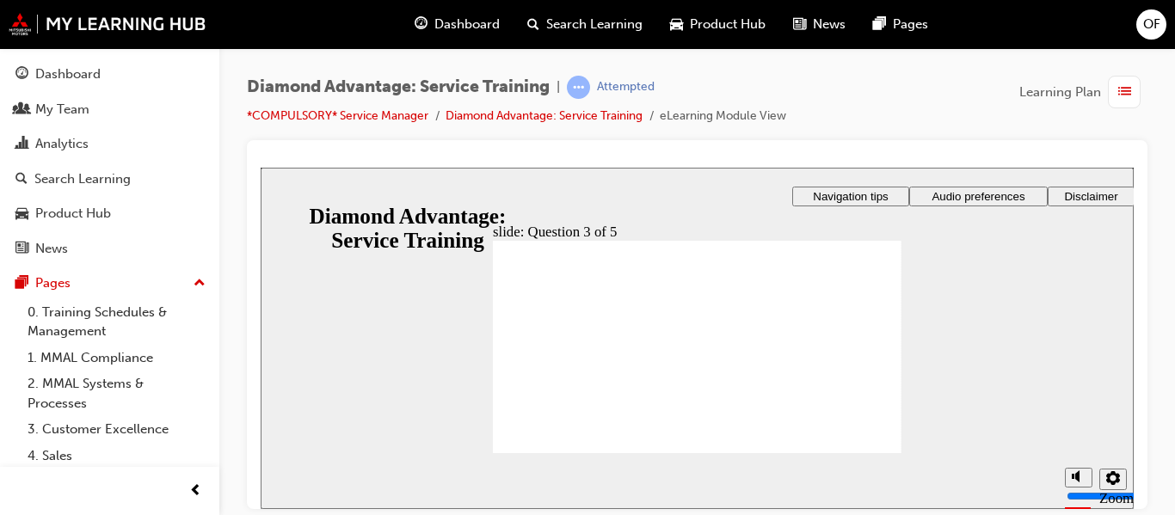
radio input "true"
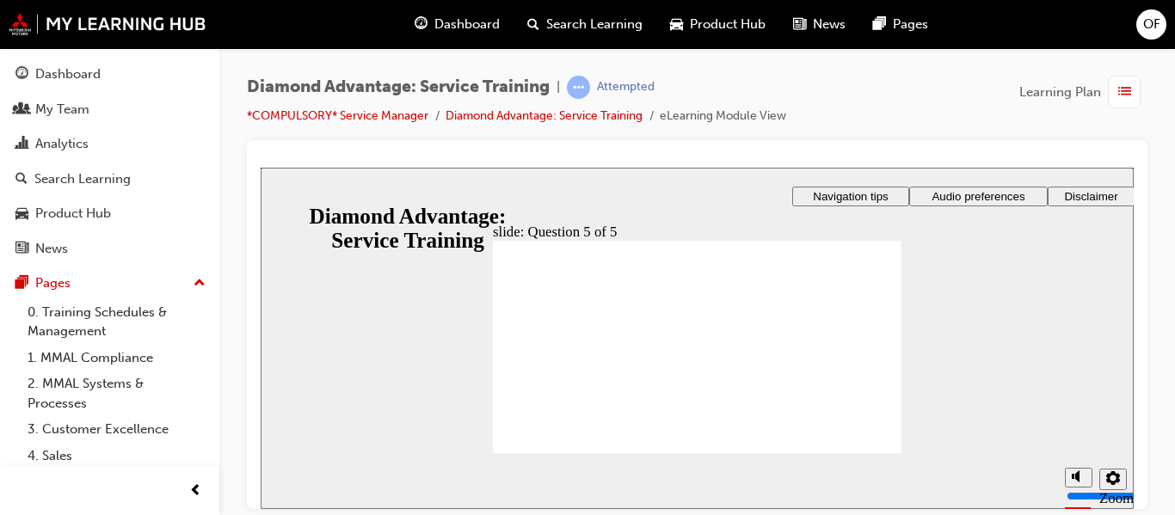
radio input "true"
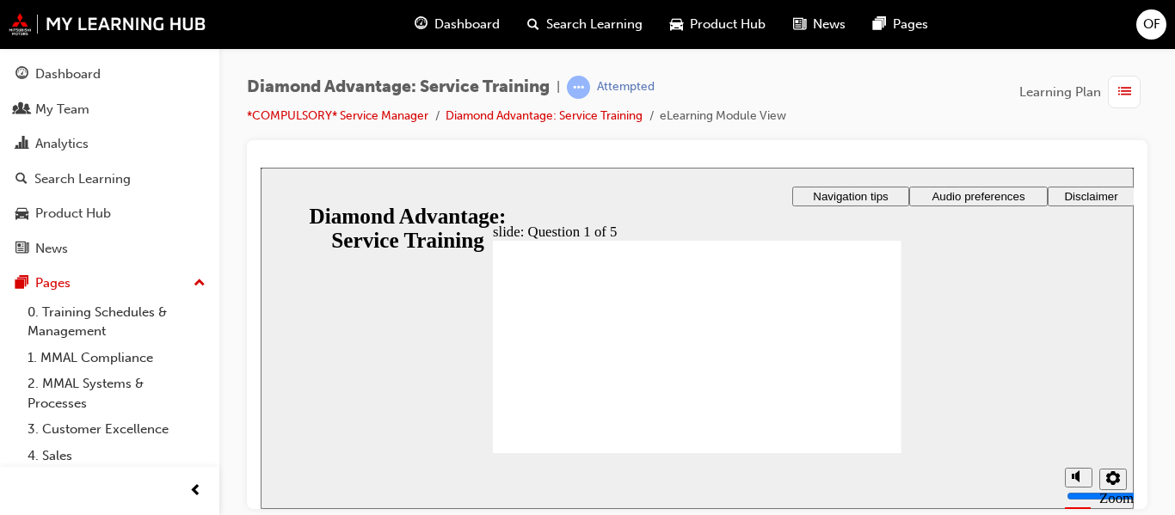
checkbox input "true"
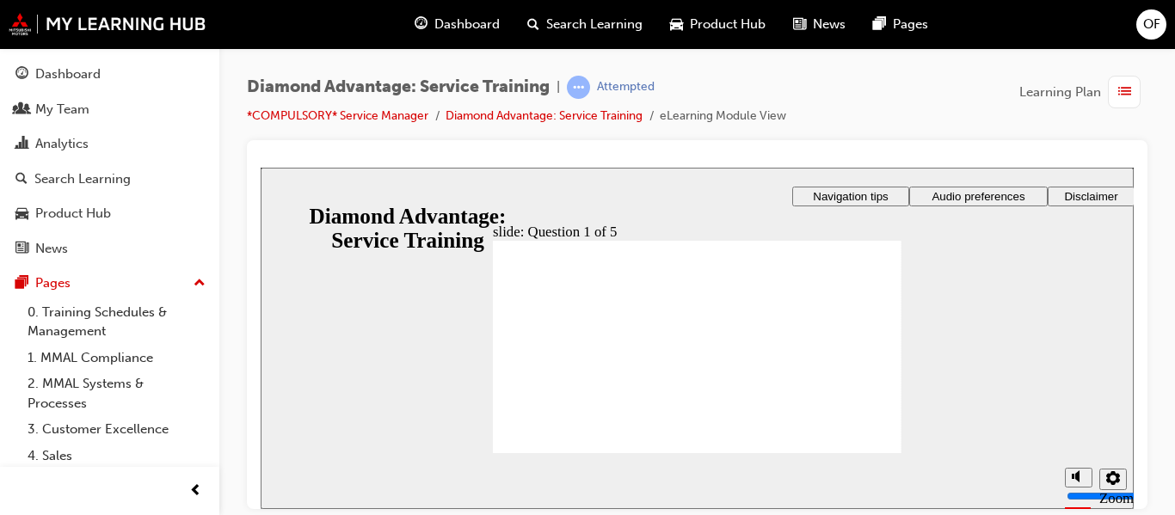
checkbox input "true"
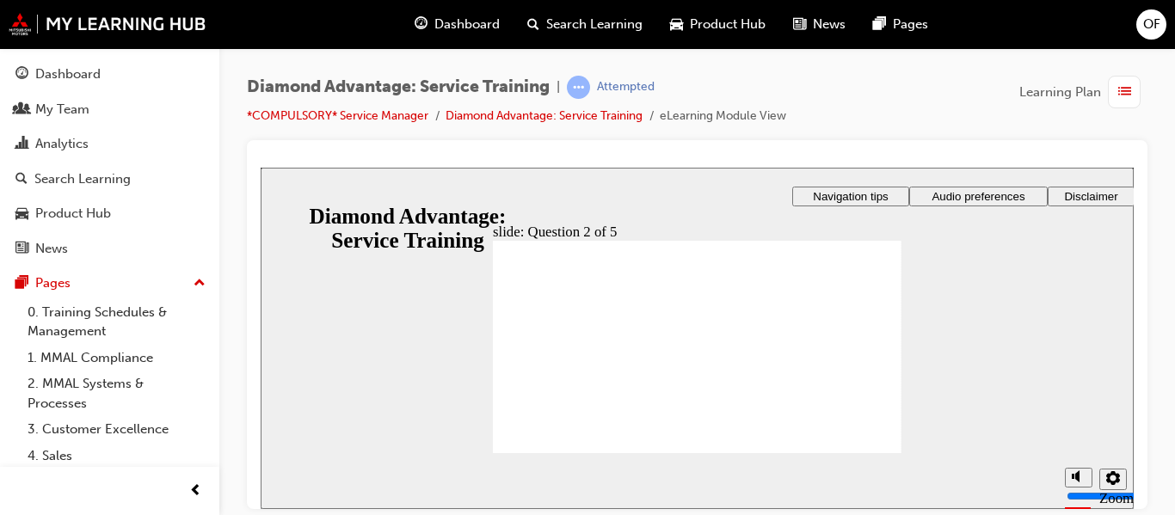
checkbox input "true"
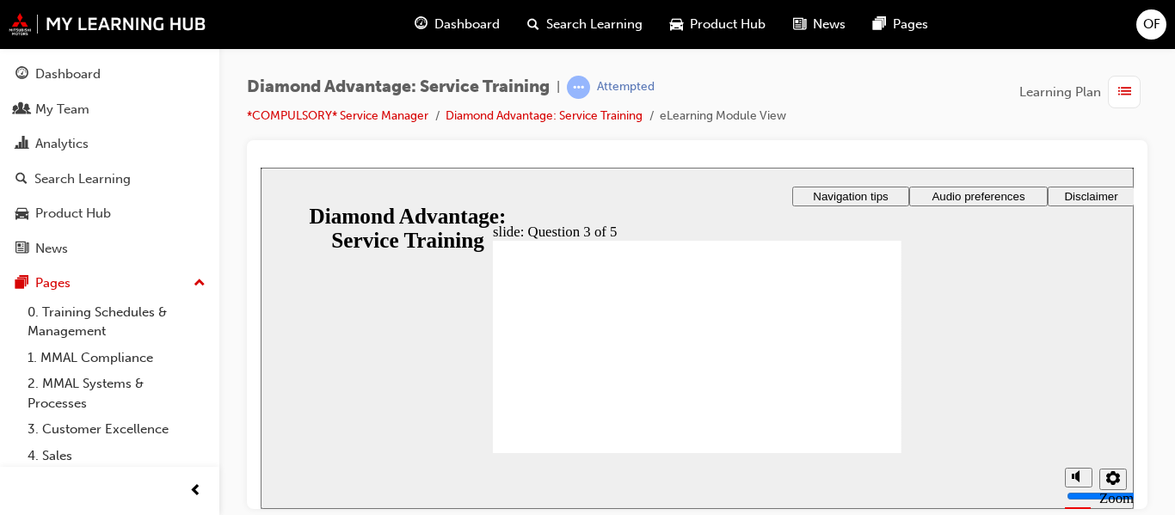
checkbox input "true"
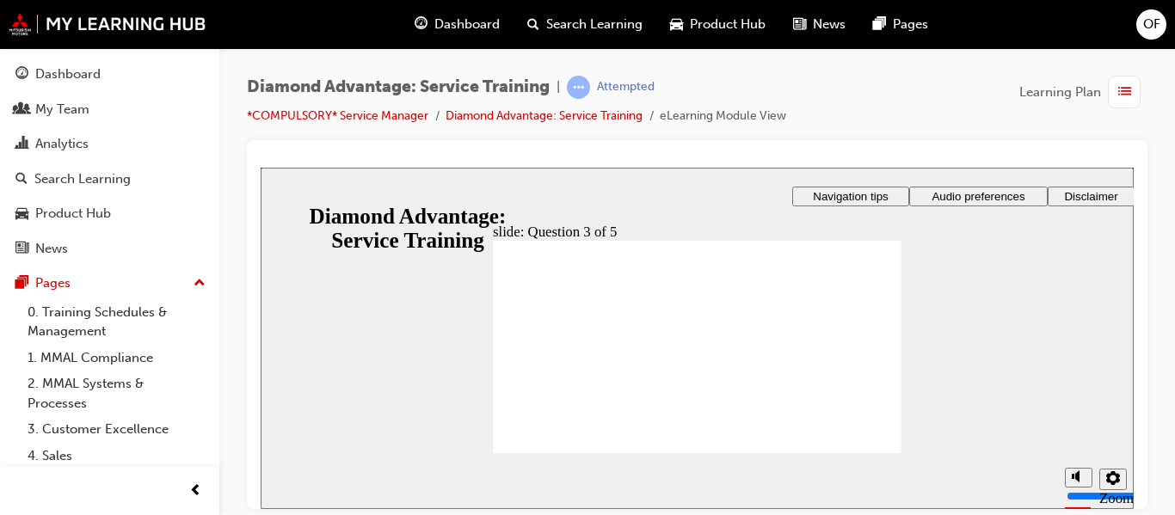
checkbox input "true"
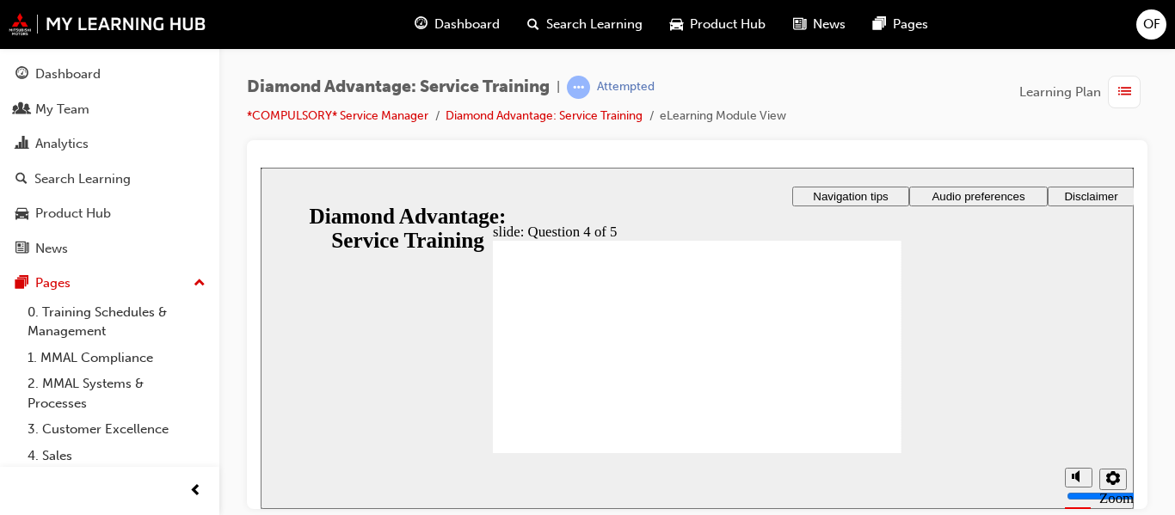
radio input "true"
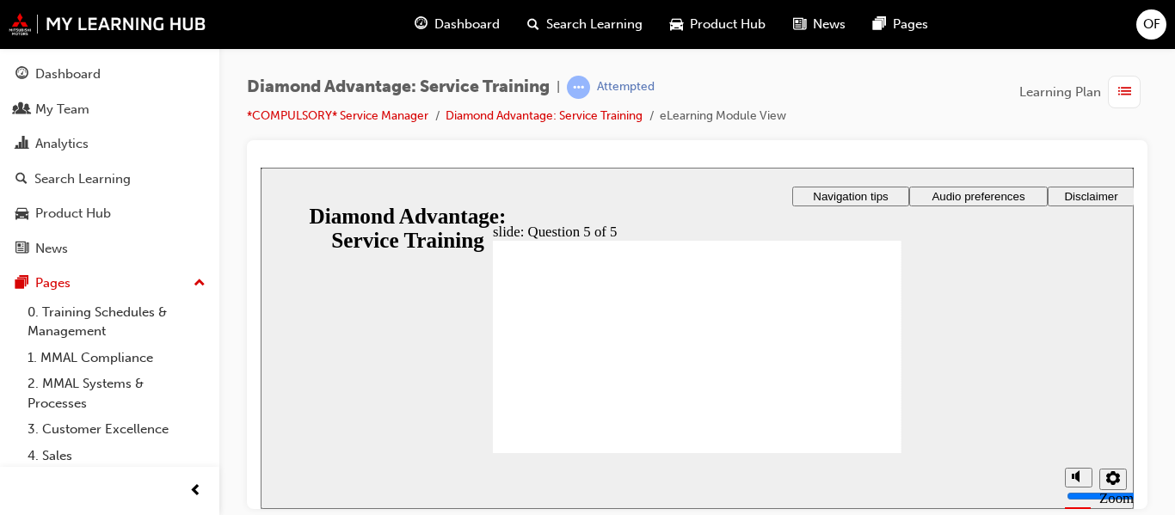
radio input "true"
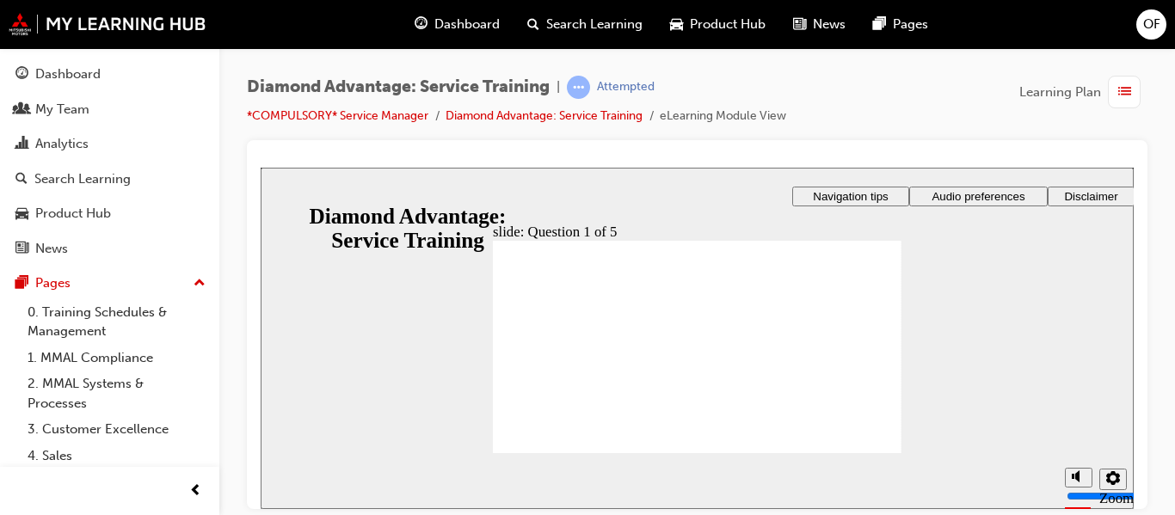
checkbox input "true"
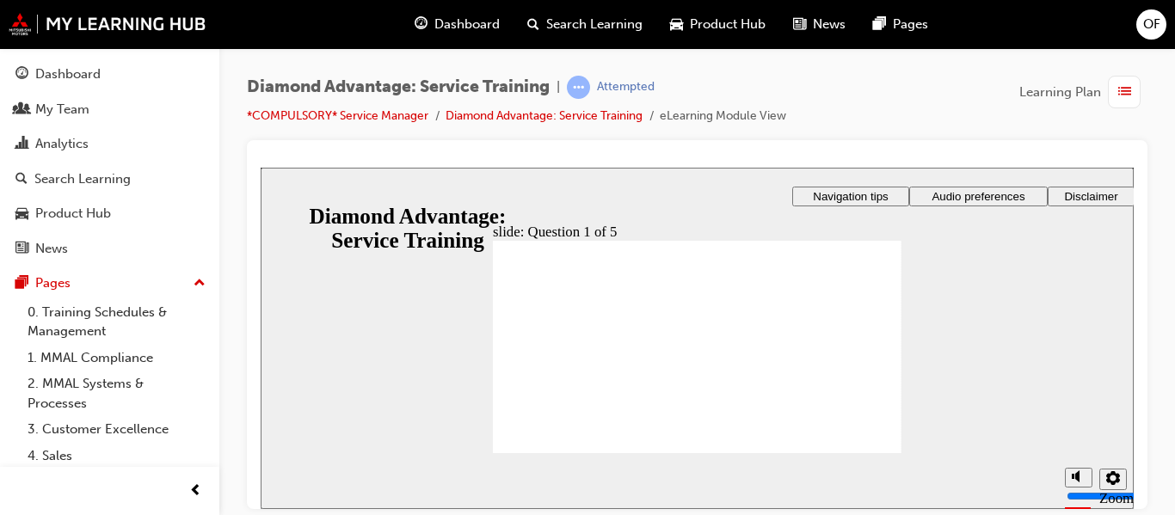
checkbox input "true"
click at [878, 453] on section "Playback Speed 2 1.75 1.5 1.25 0.75" at bounding box center [697, 481] width 873 height 56
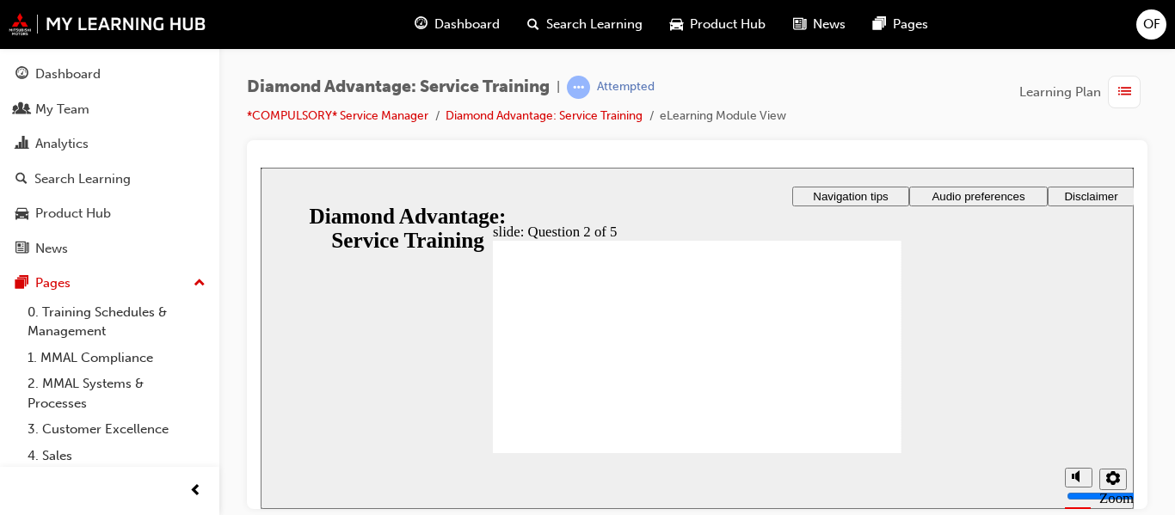
checkbox input "true"
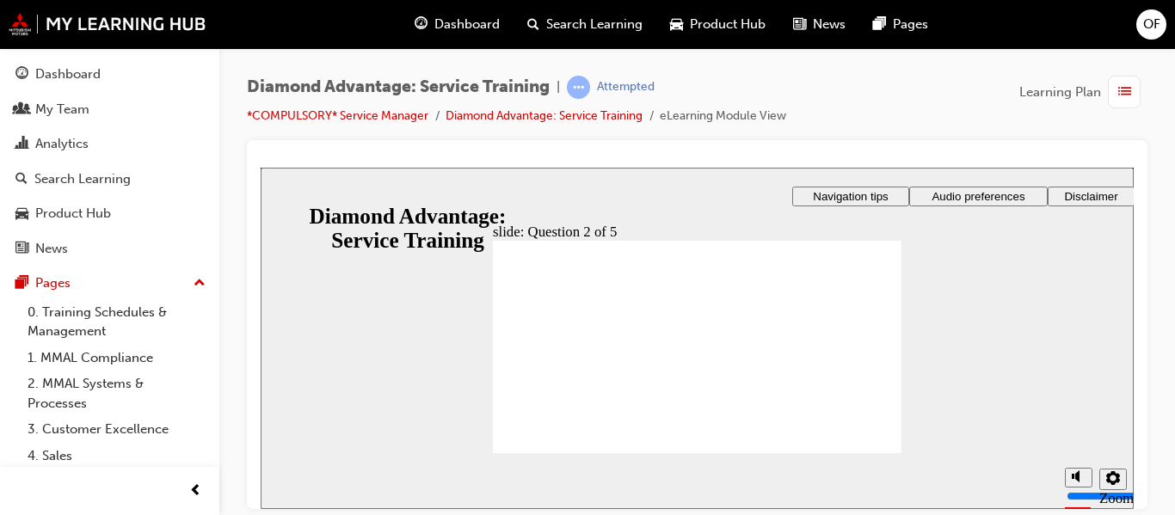
checkbox input "true"
drag, startPoint x: 654, startPoint y: 310, endPoint x: 647, endPoint y: 318, distance: 11.0
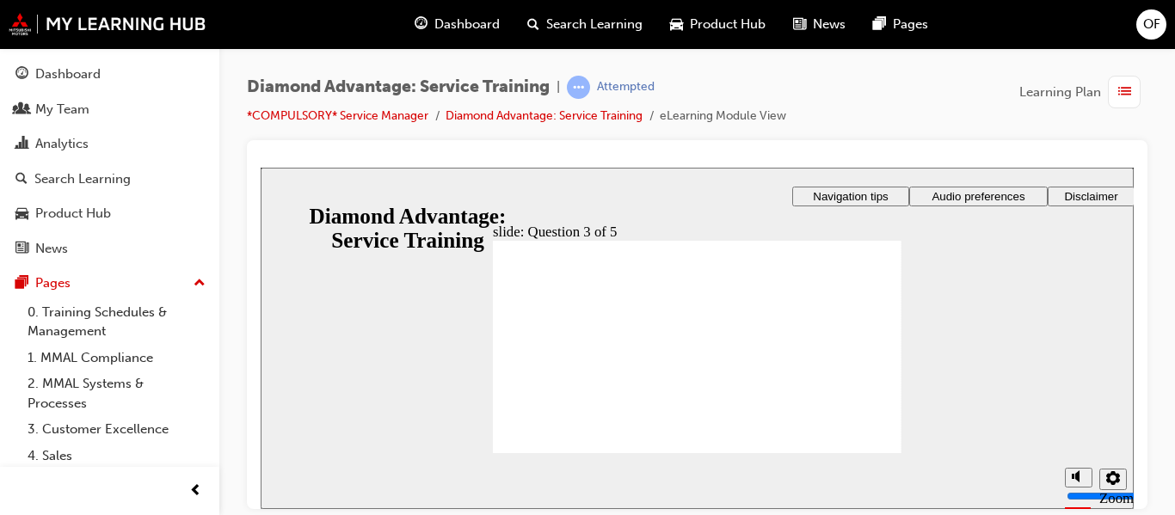
checkbox input "true"
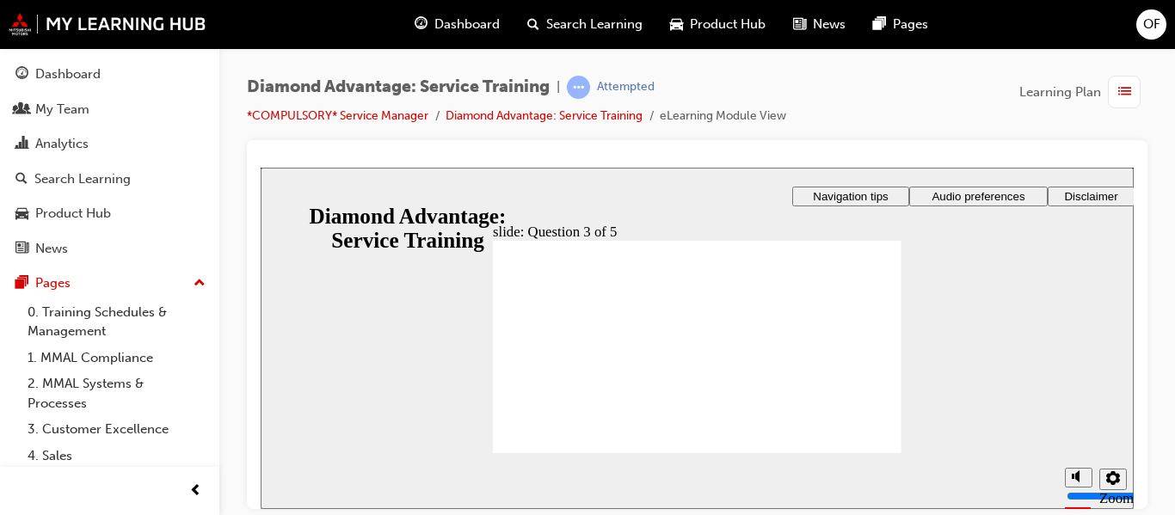
checkbox input "true"
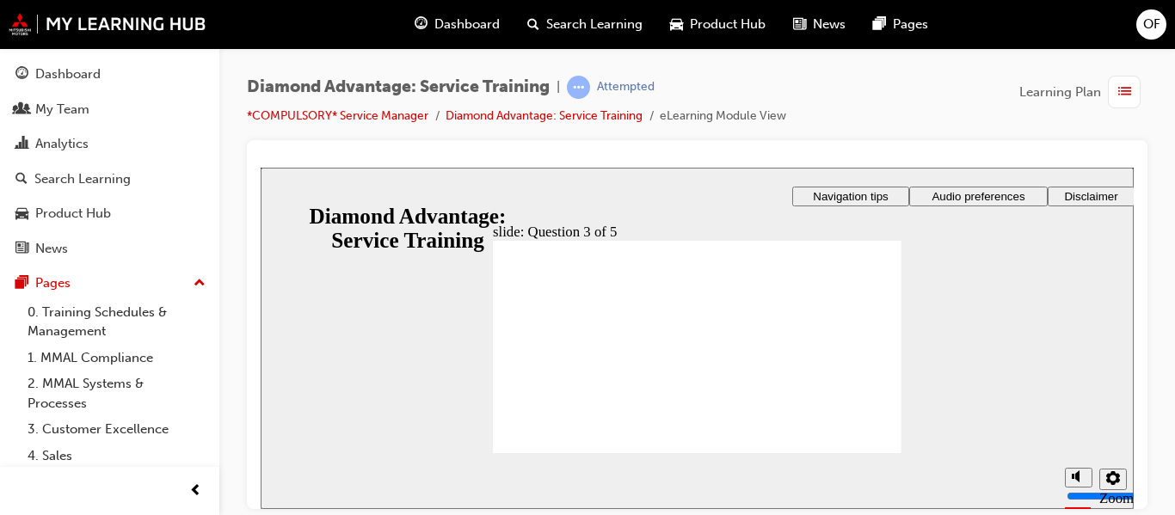
radio input "true"
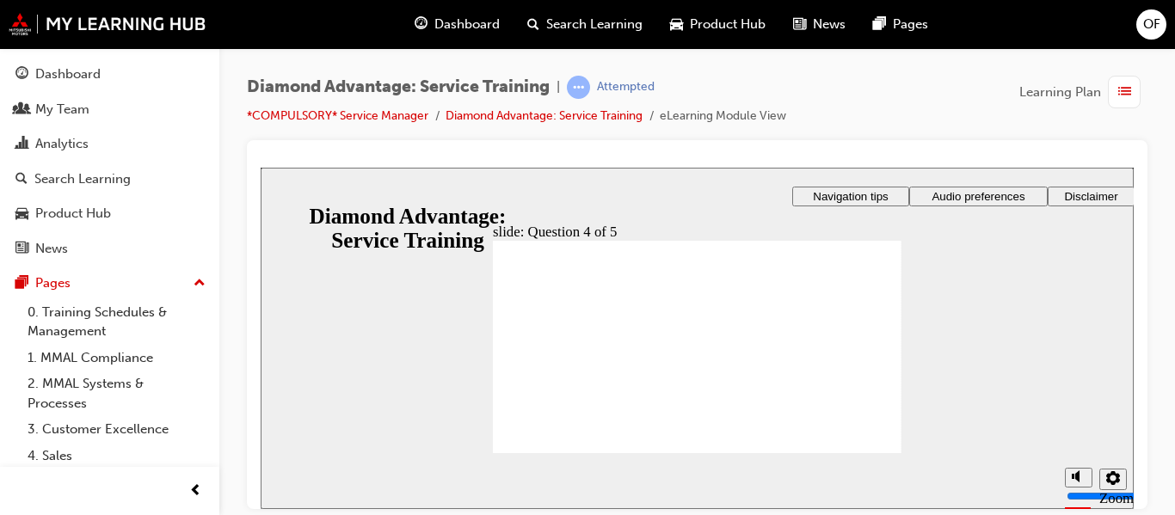
radio input "true"
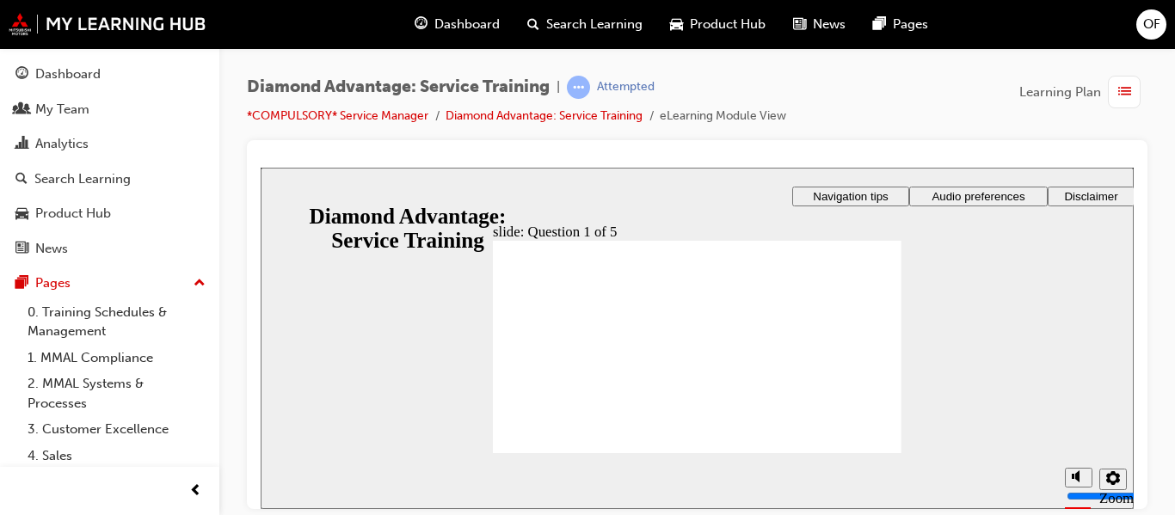
checkbox input "true"
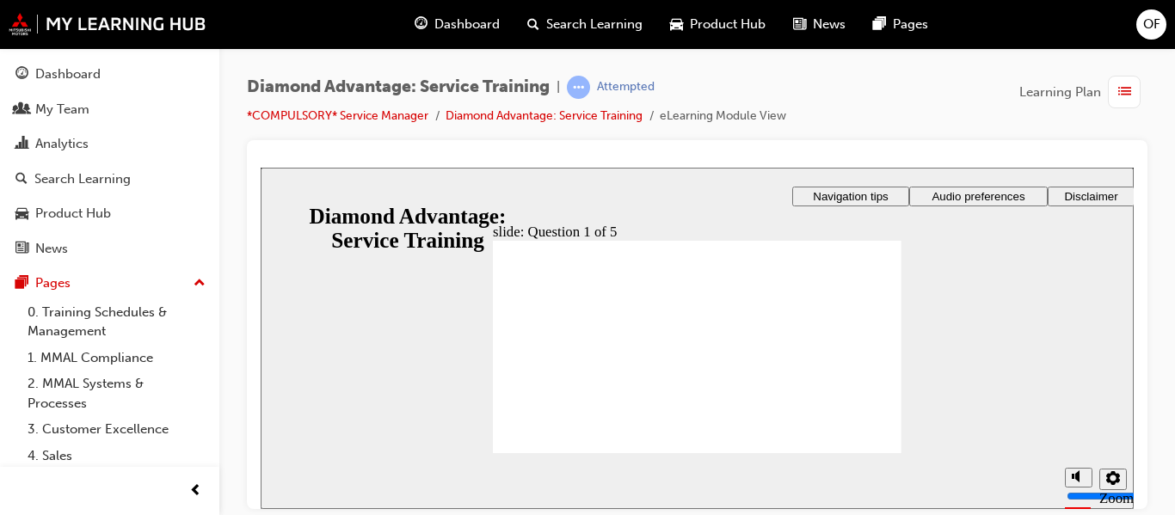
checkbox input "true"
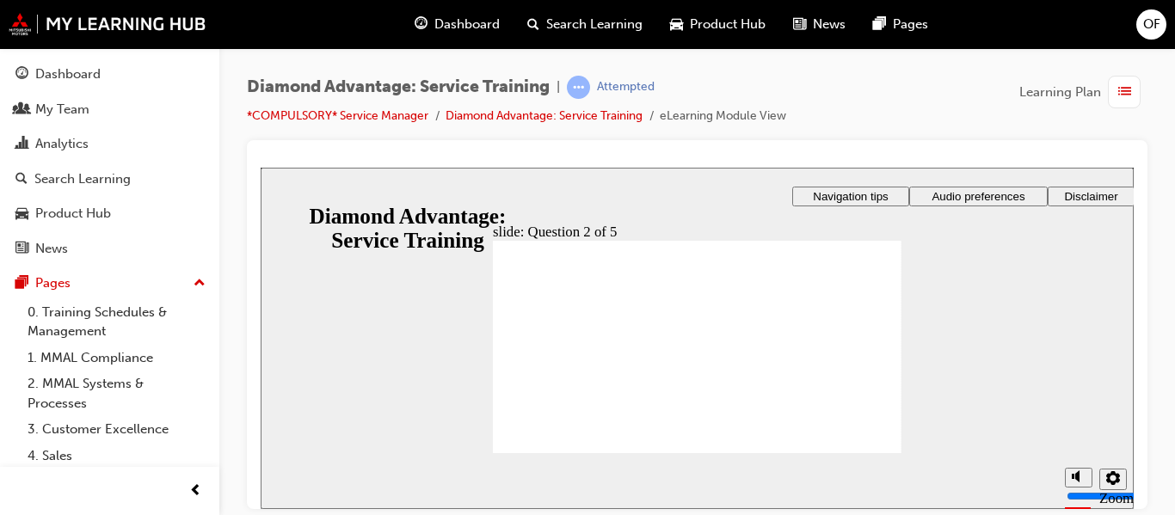
checkbox input "true"
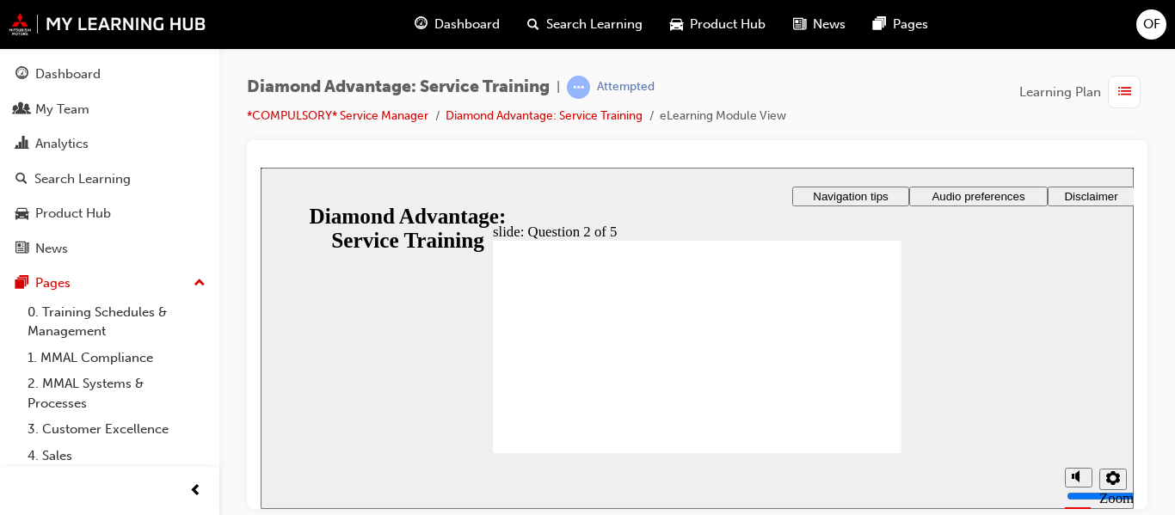
drag, startPoint x: 660, startPoint y: 312, endPoint x: 625, endPoint y: 325, distance: 36.8
checkbox input "true"
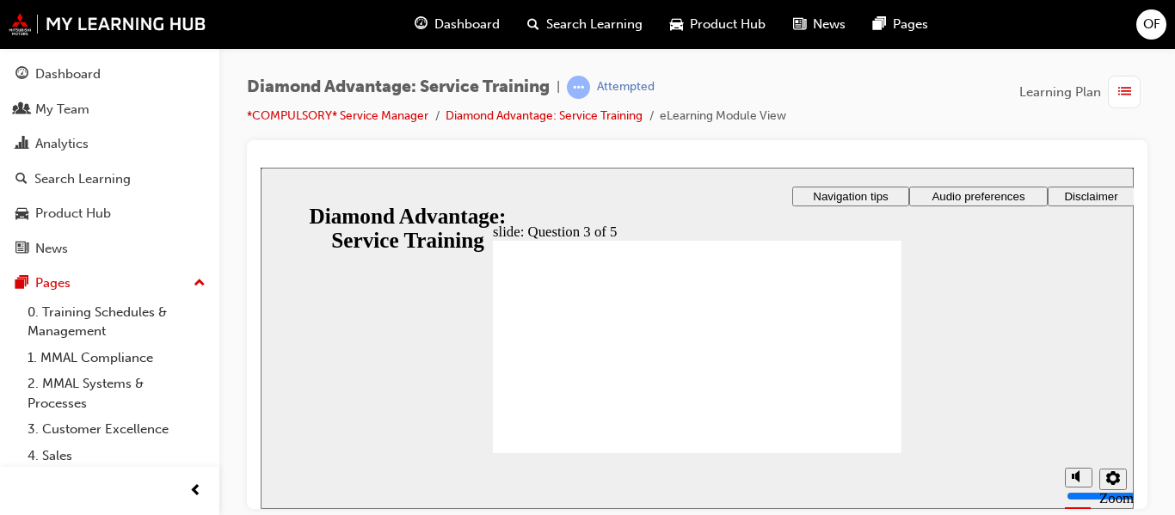
checkbox input "true"
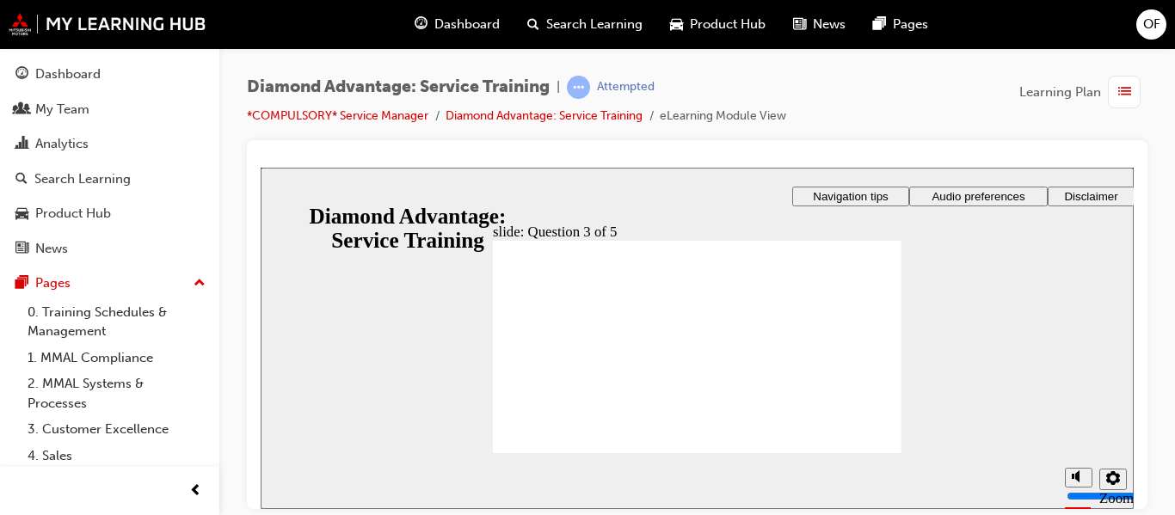
radio input "true"
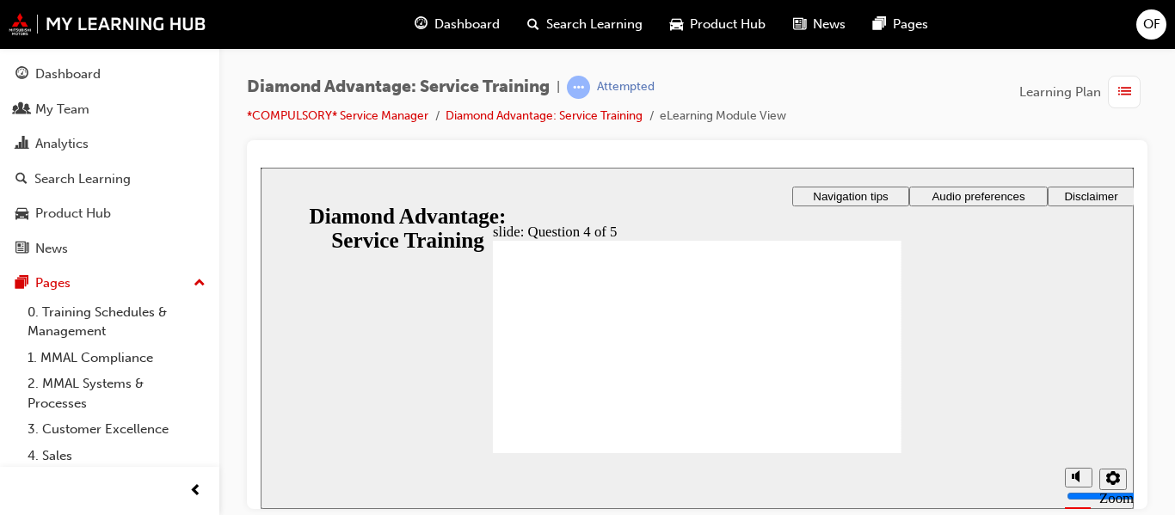
radio input "true"
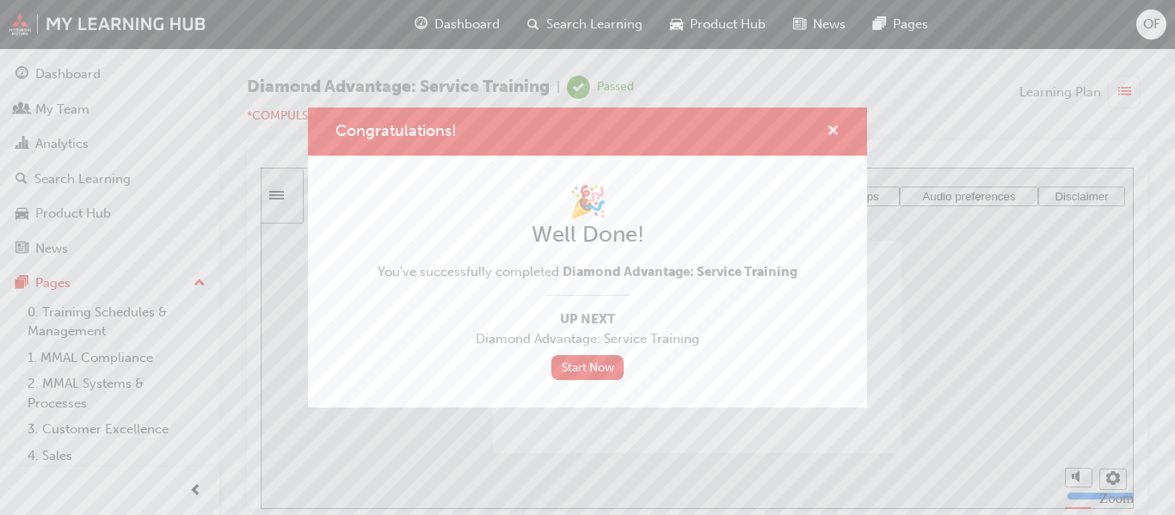
click at [834, 130] on span "cross-icon" at bounding box center [833, 132] width 13 height 15
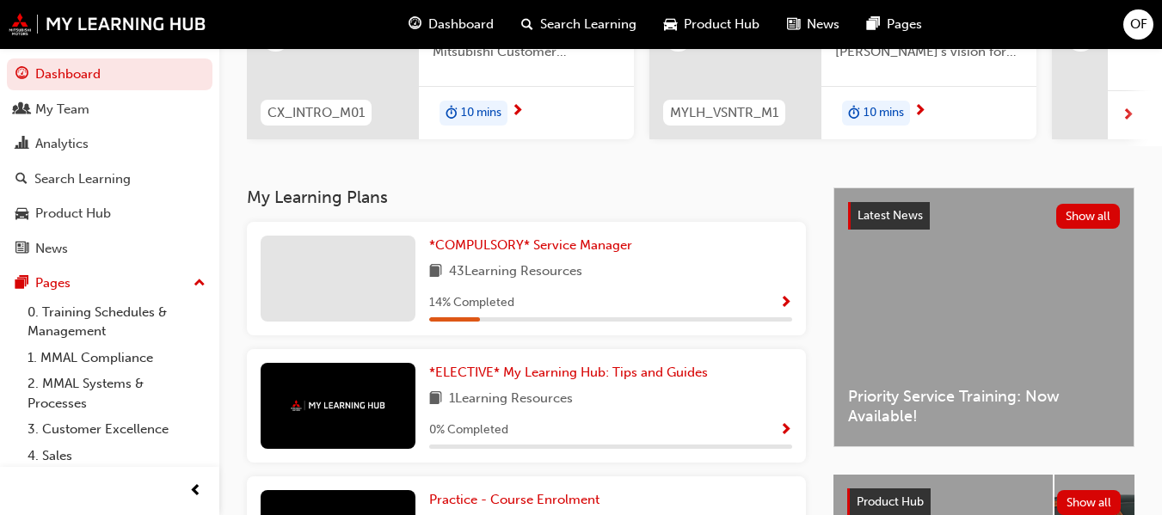
scroll to position [258, 0]
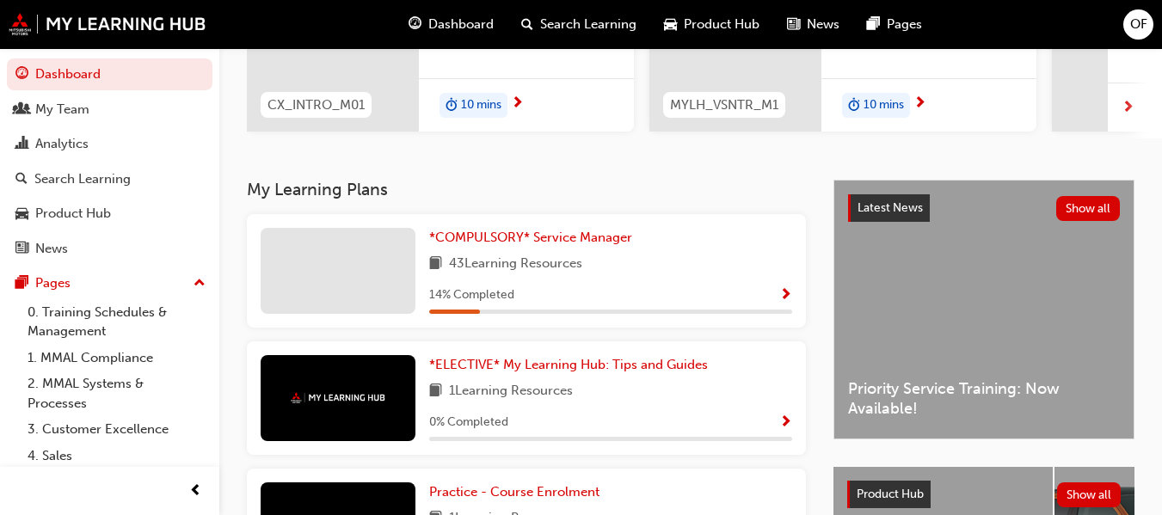
click at [786, 299] on span "Show Progress" at bounding box center [785, 295] width 13 height 15
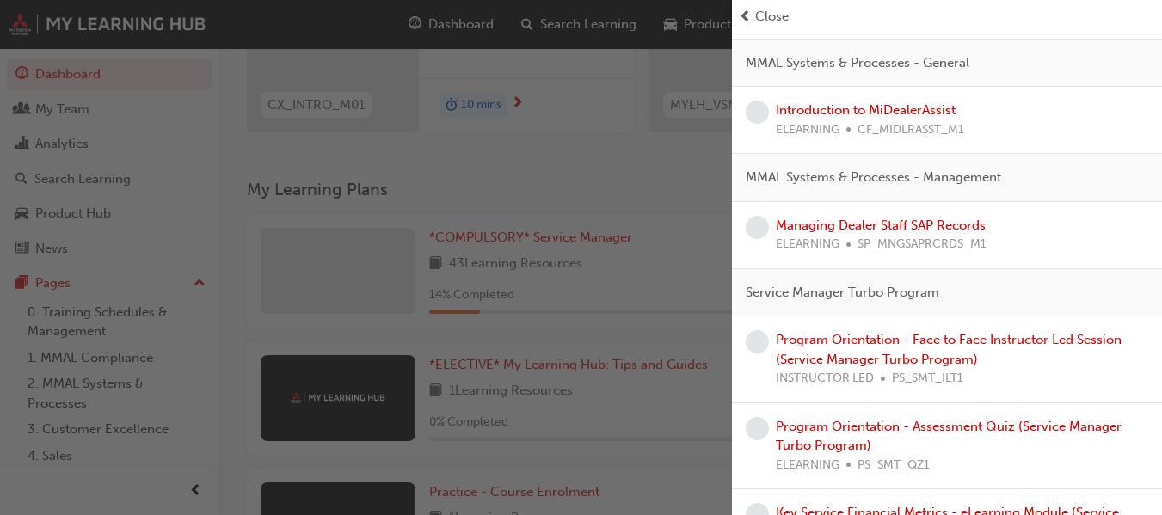
scroll to position [1979, 0]
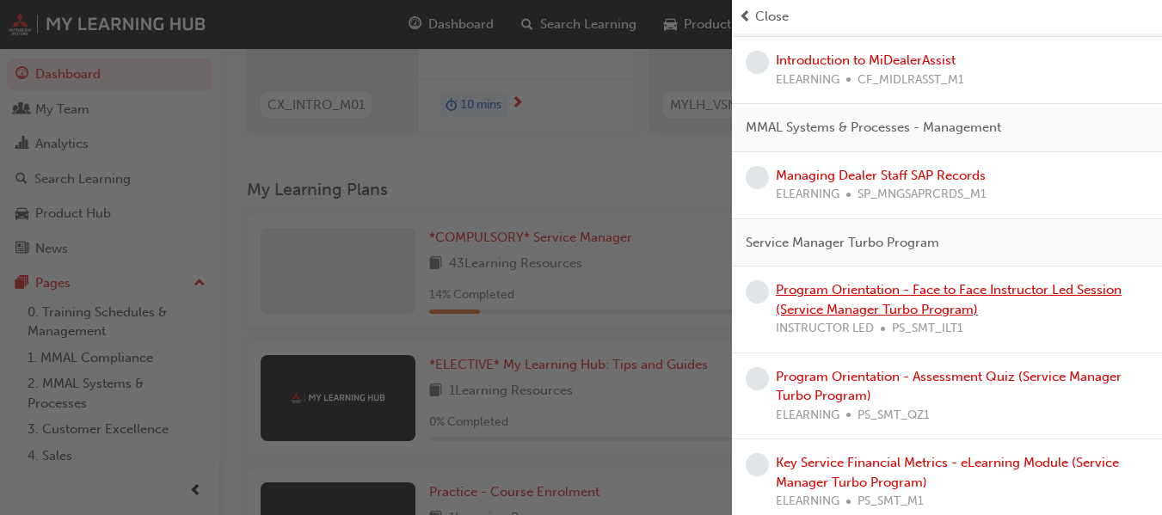
click at [1007, 307] on link "Program Orientation - Face to Face Instructor Led Session (Service Manager Turb…" at bounding box center [949, 299] width 346 height 35
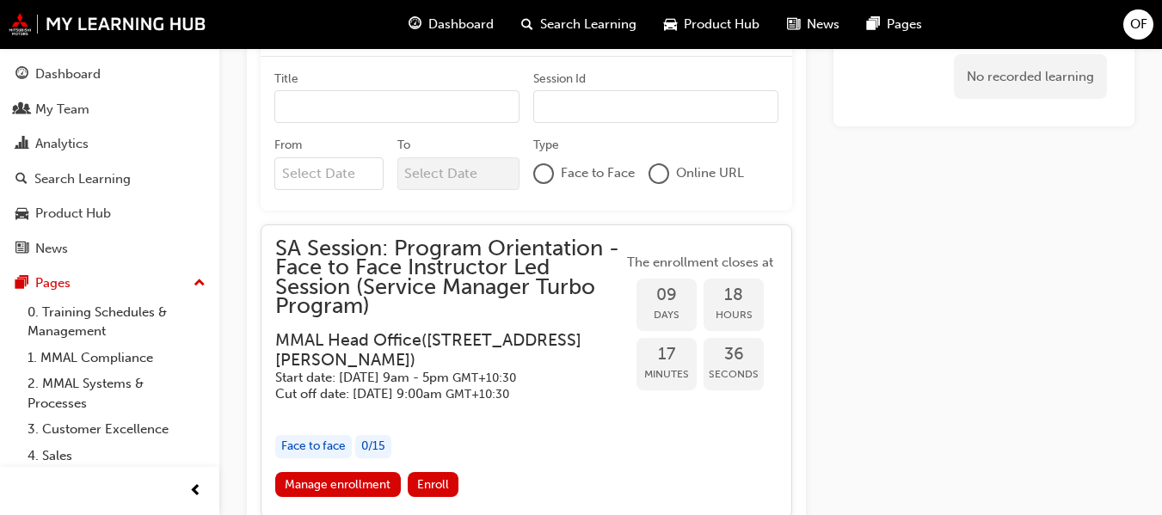
scroll to position [1509, 0]
